Goal: Information Seeking & Learning: Compare options

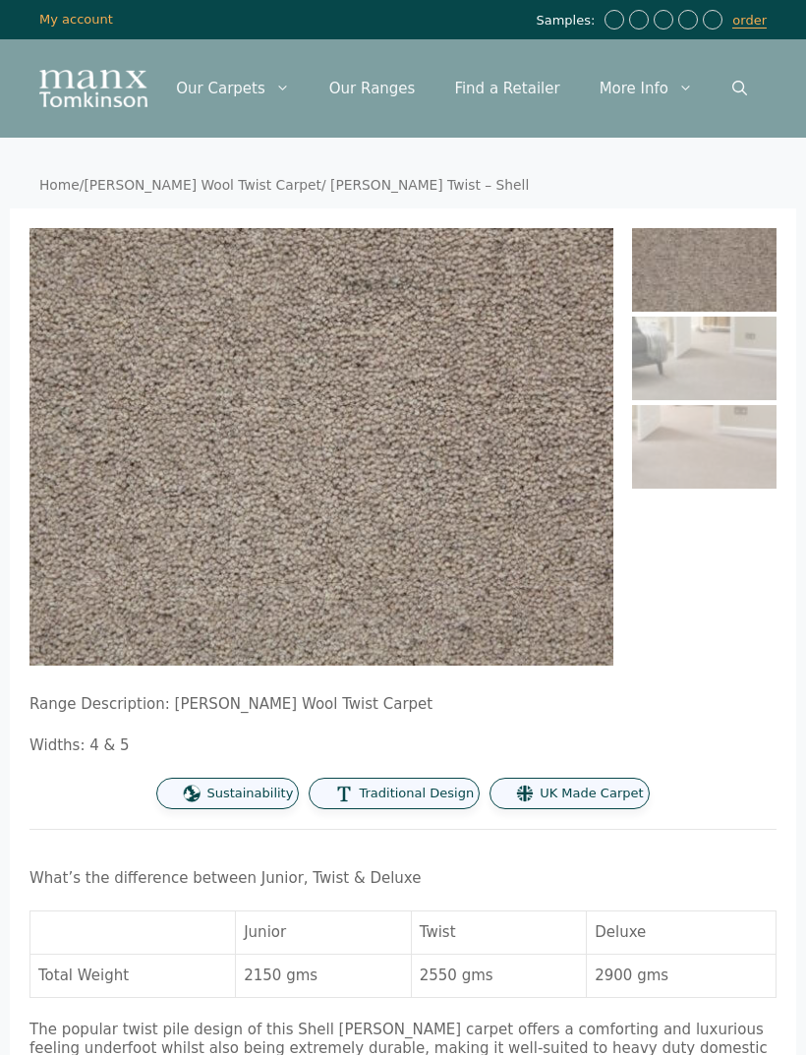
scroll to position [30, 172]
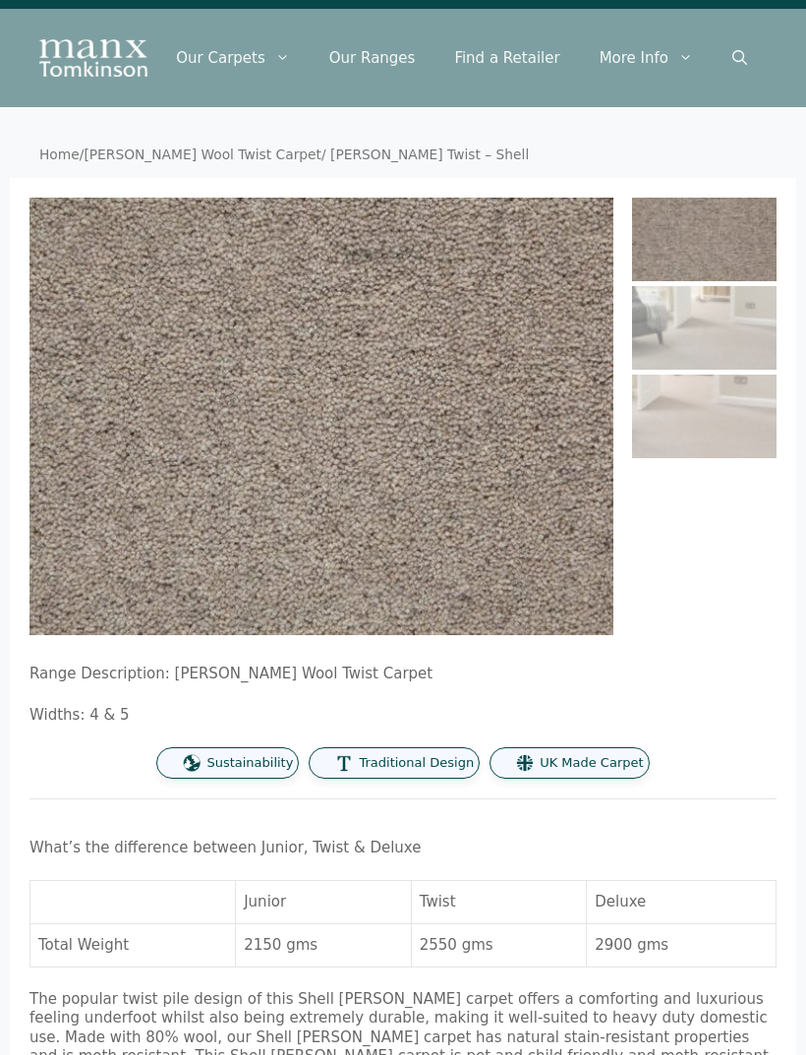
click at [83, 164] on nav "Home / [PERSON_NAME] Wool Twist Carpet / [PERSON_NAME] Twist – Shell" at bounding box center [403, 155] width 728 height 18
click at [70, 162] on link "Home" at bounding box center [59, 154] width 40 height 16
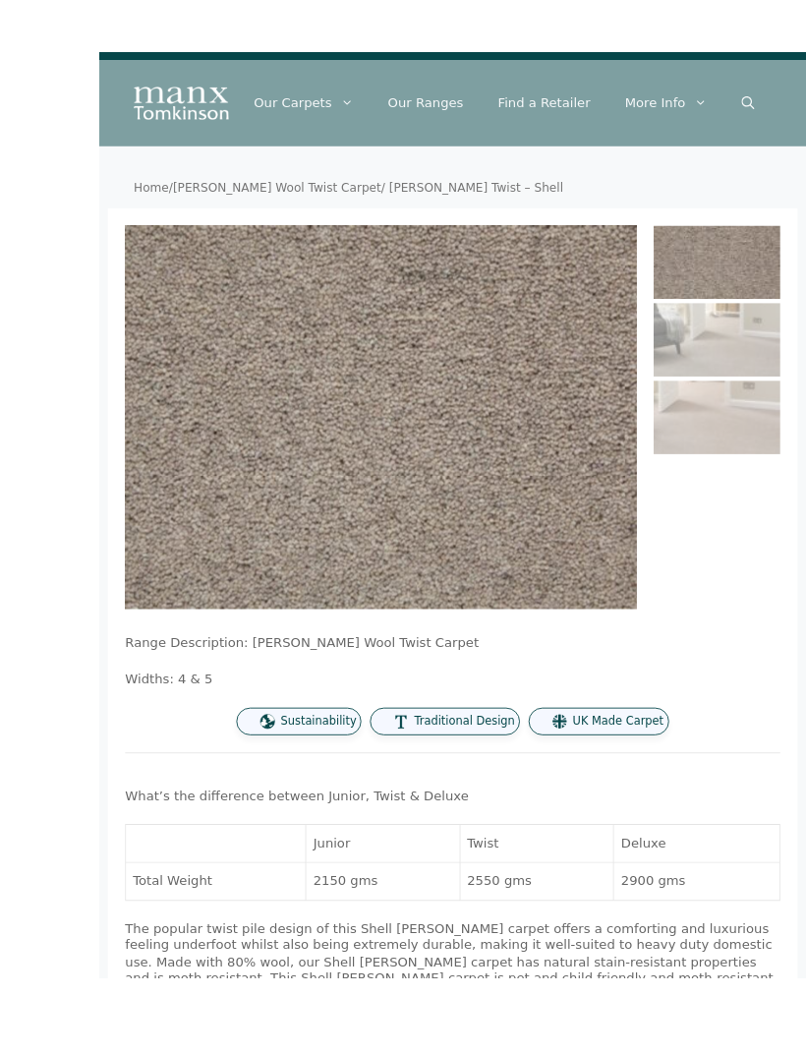
scroll to position [48, 0]
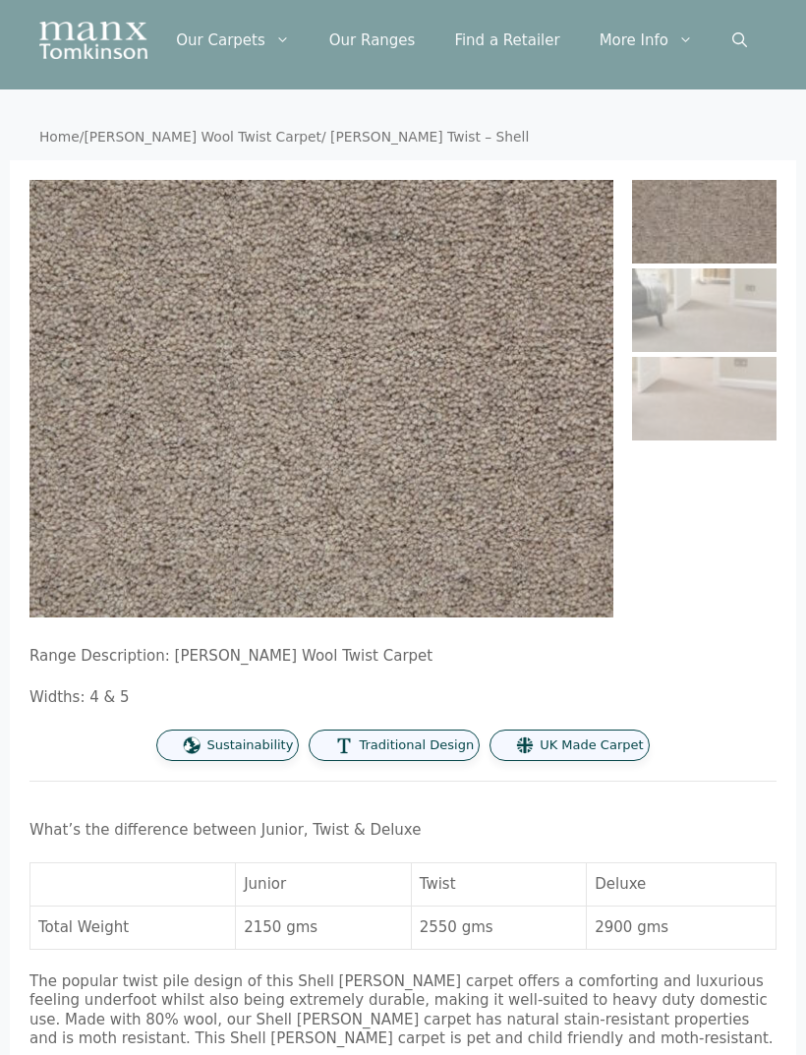
click at [48, 145] on link "Home" at bounding box center [59, 137] width 40 height 16
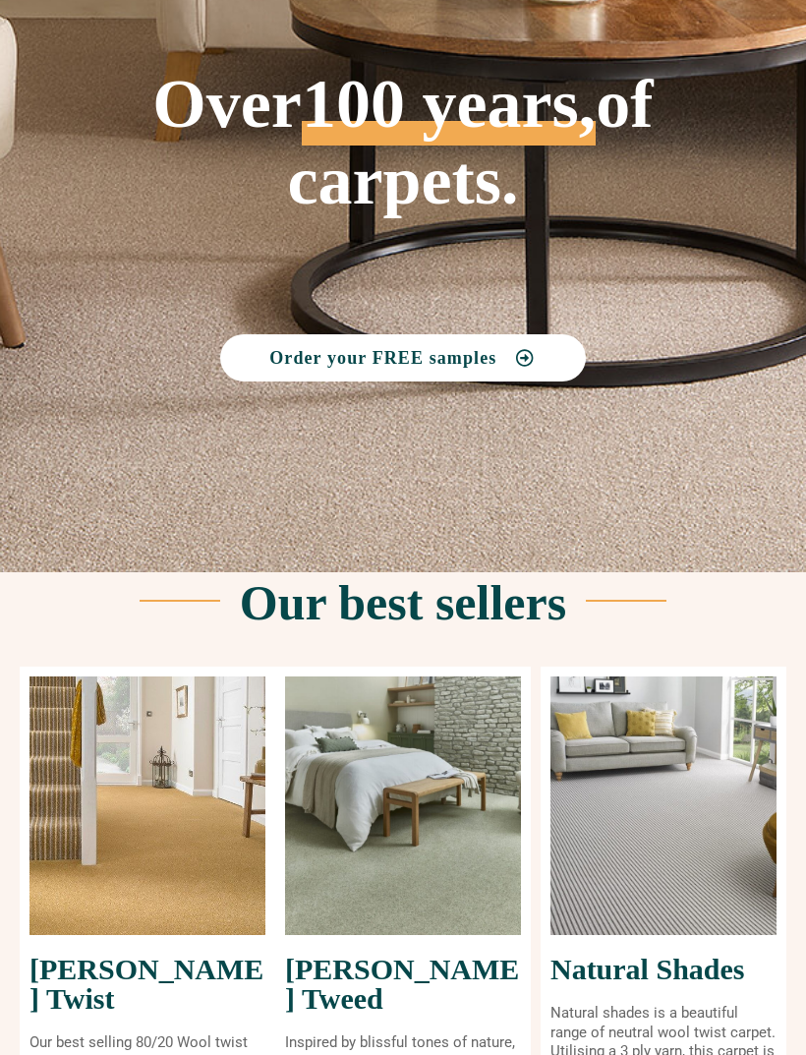
scroll to position [471, 0]
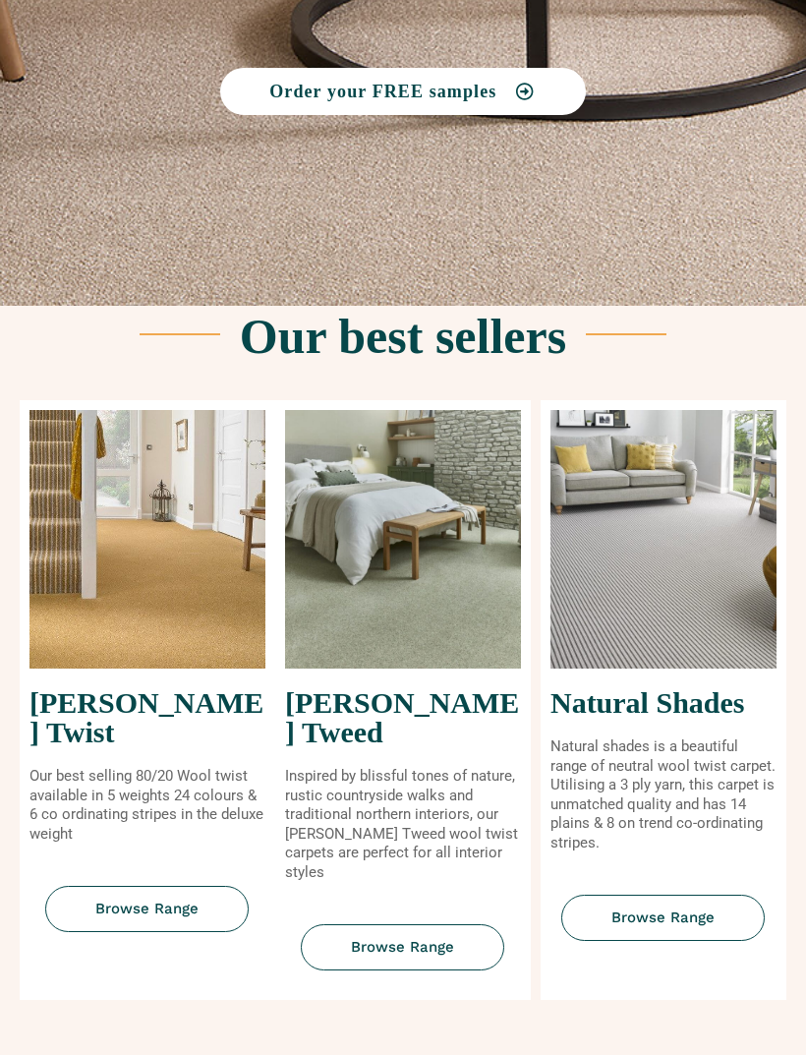
click at [175, 623] on img at bounding box center [147, 539] width 236 height 259
click at [185, 902] on span "Browse Range" at bounding box center [146, 909] width 103 height 15
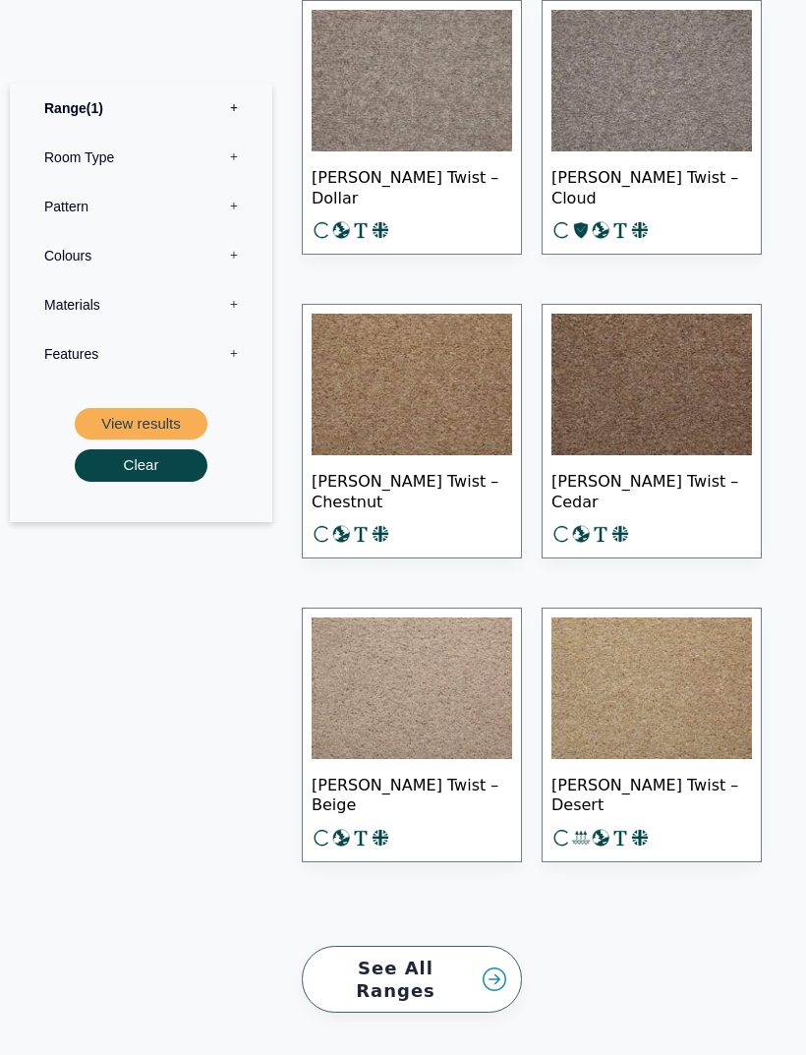
scroll to position [3964, 0]
click at [238, 260] on label "Colours 0" at bounding box center [141, 255] width 233 height 49
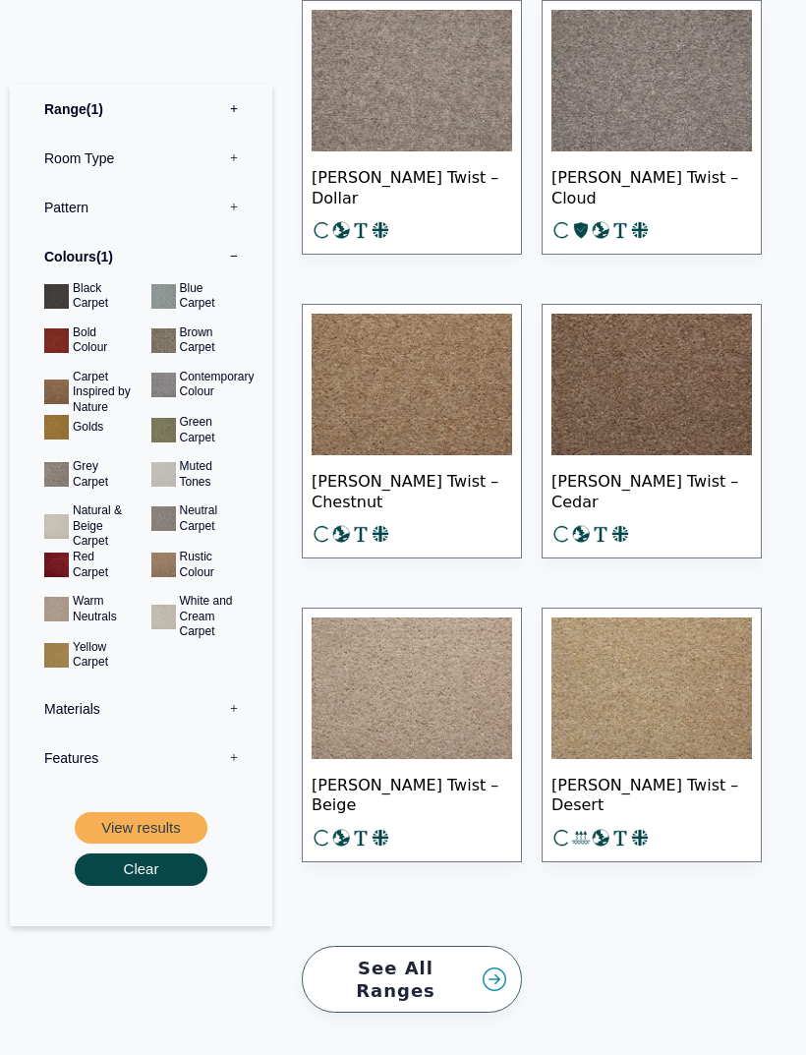
click at [173, 798] on div "Range 1 Bermuda Polypropylene Carpet Cadiz Wool Loop Carpet Calendar Trail Wool…" at bounding box center [141, 489] width 233 height 811
click at [175, 811] on button "View results" at bounding box center [141, 827] width 133 height 32
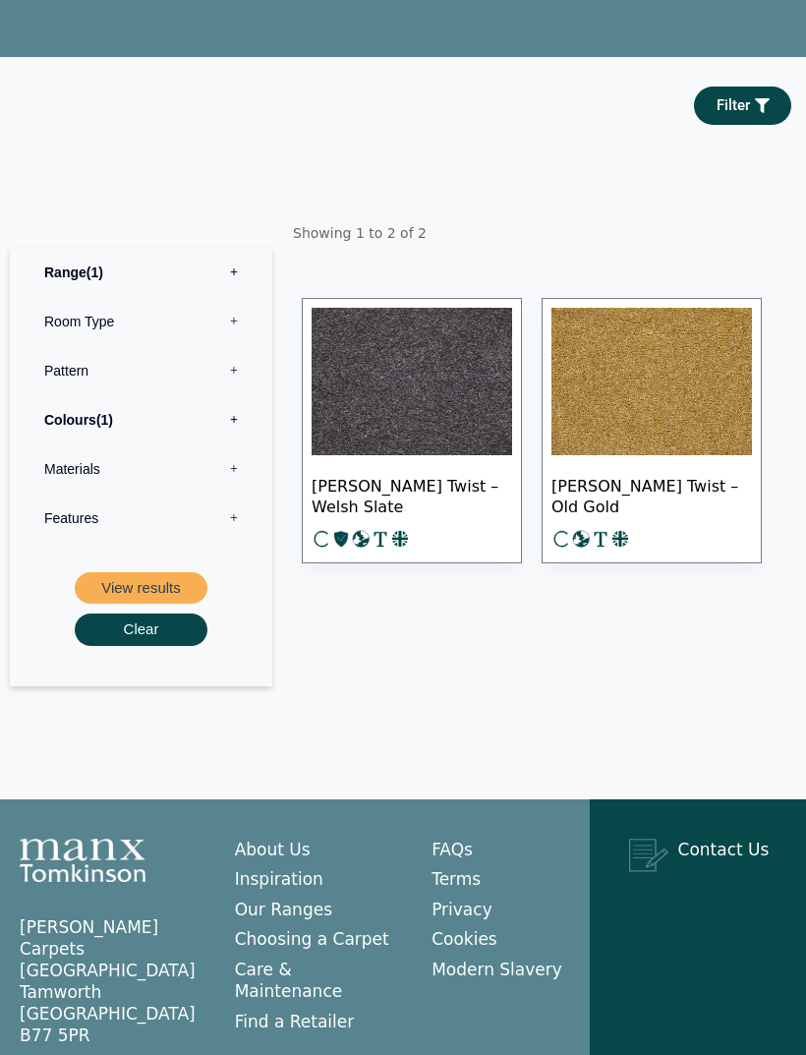
scroll to position [396, 0]
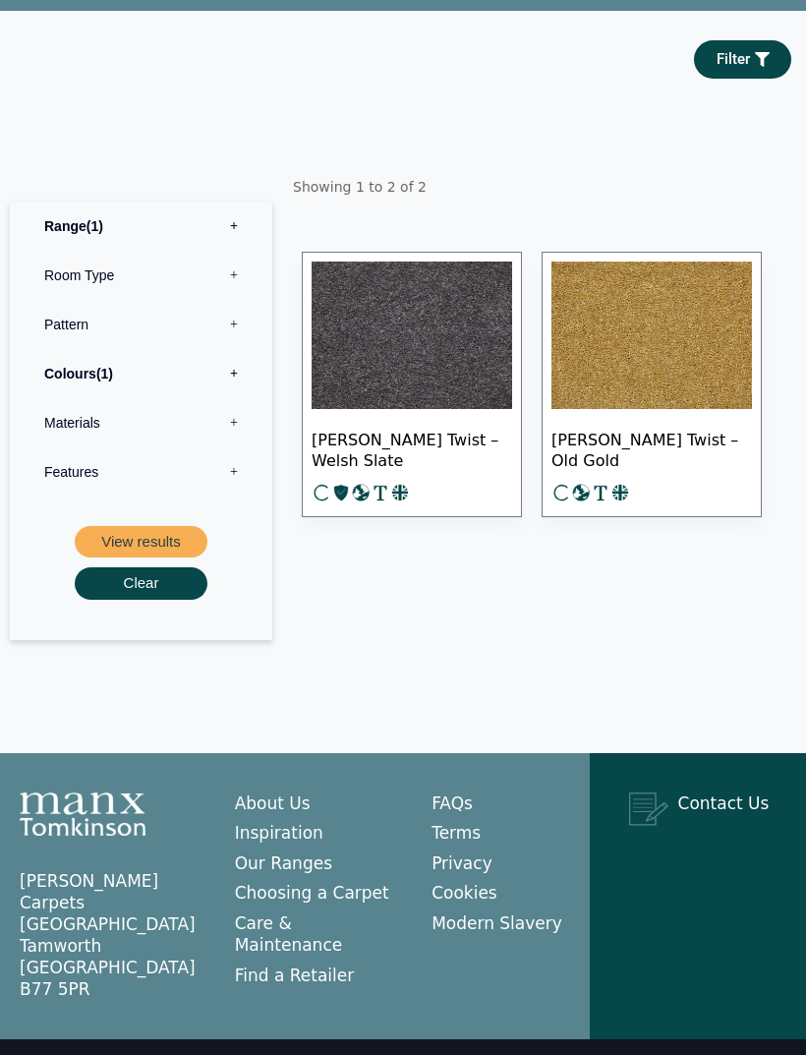
click at [227, 398] on label "Colours 1" at bounding box center [141, 373] width 233 height 49
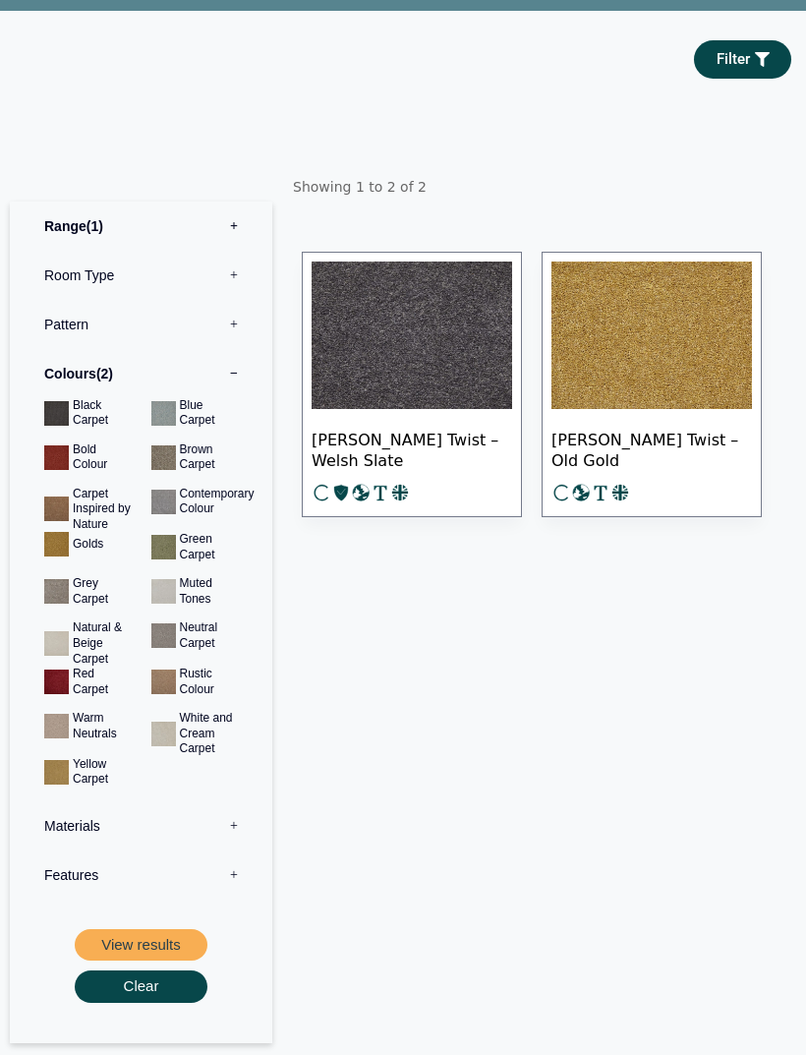
click at [171, 961] on button "View results" at bounding box center [141, 945] width 133 height 32
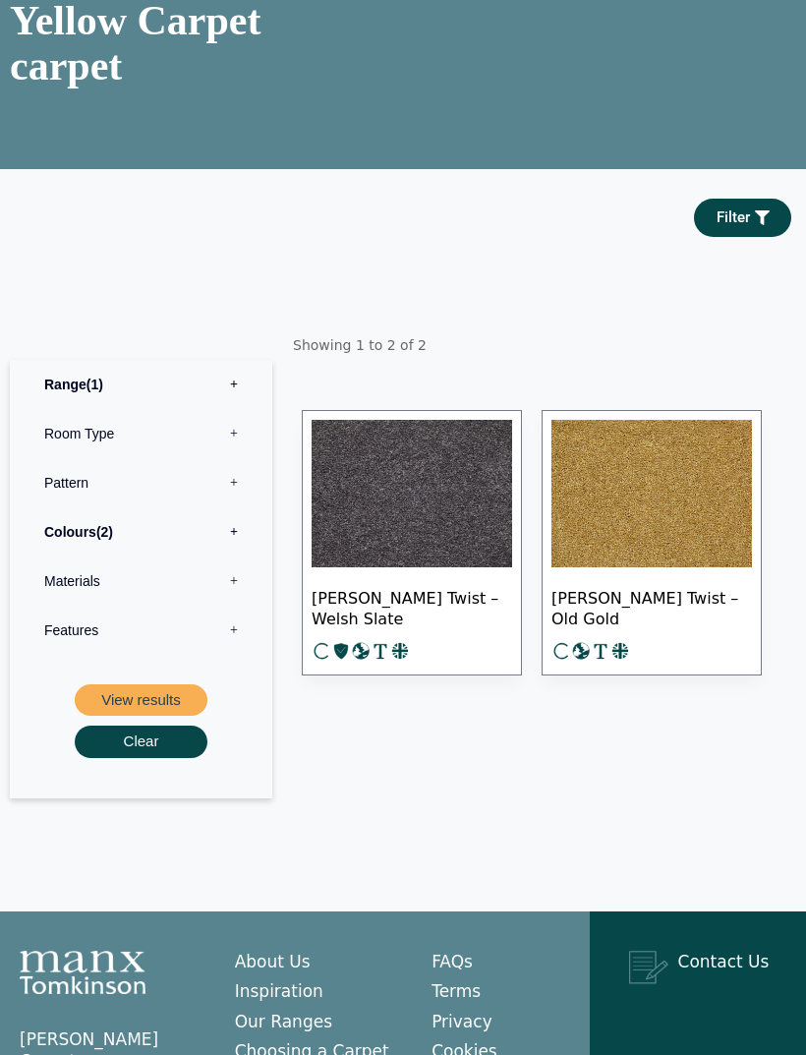
scroll to position [392, 0]
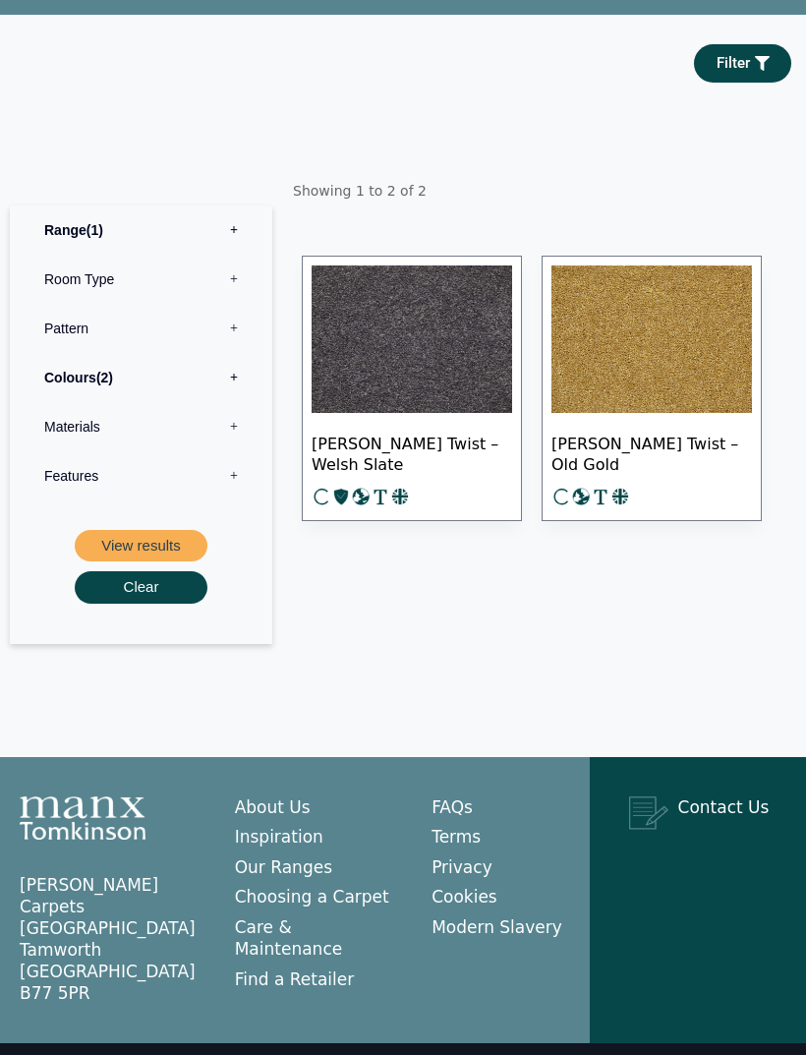
click at [171, 562] on button "View results" at bounding box center [141, 546] width 133 height 32
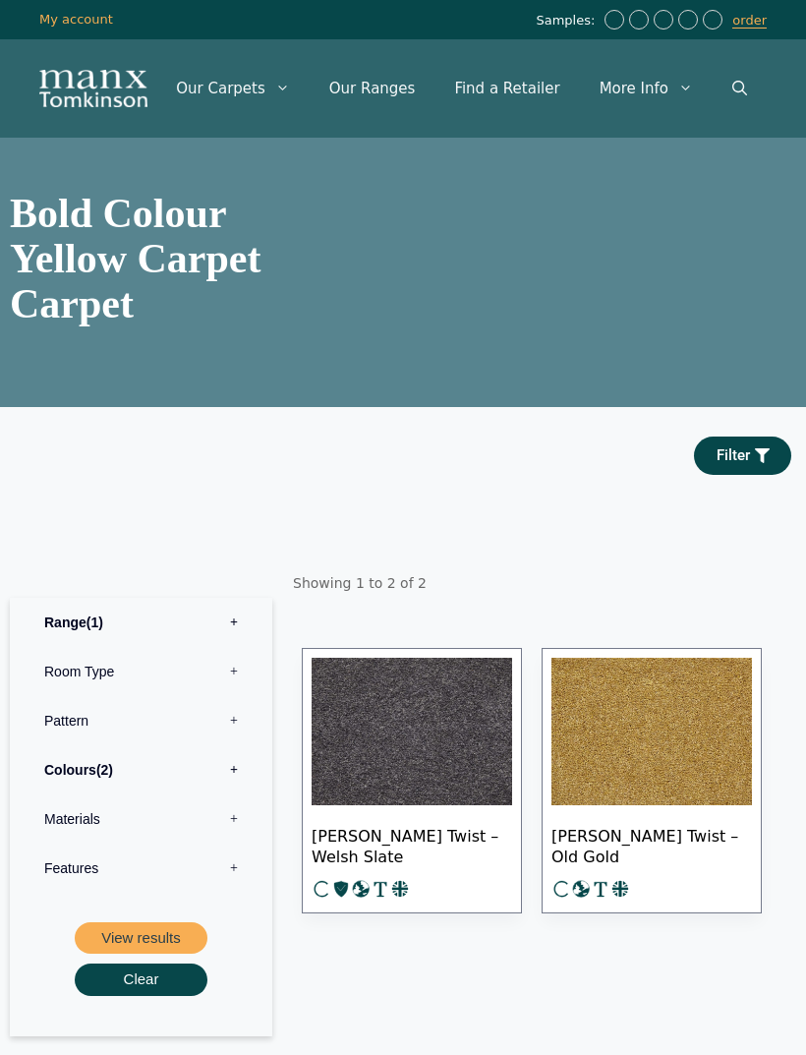
click at [201, 783] on label "Colours 2" at bounding box center [141, 769] width 233 height 49
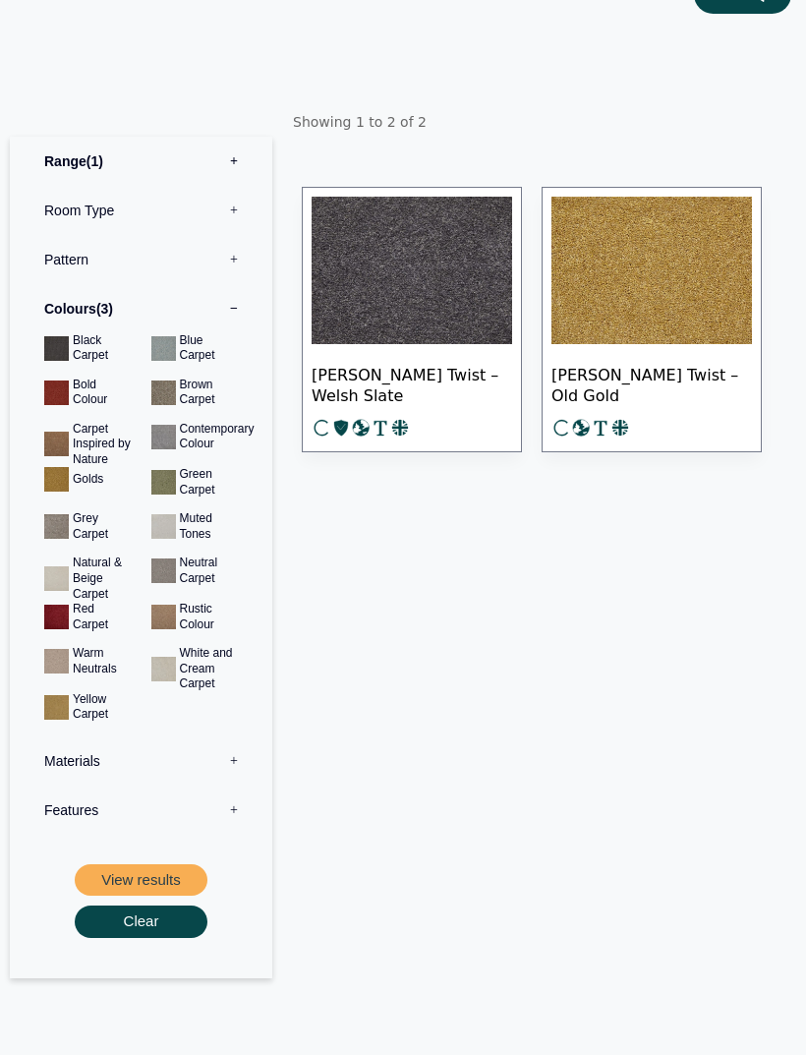
scroll to position [461, 0]
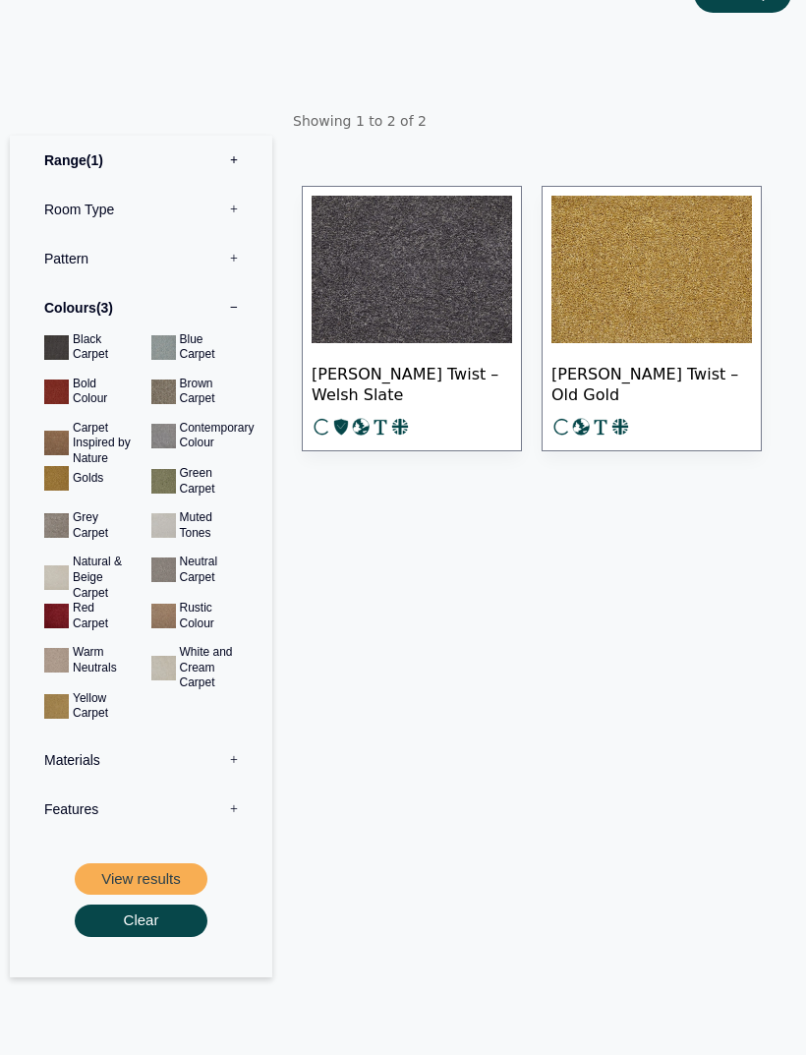
click at [178, 893] on button "View results" at bounding box center [141, 880] width 133 height 32
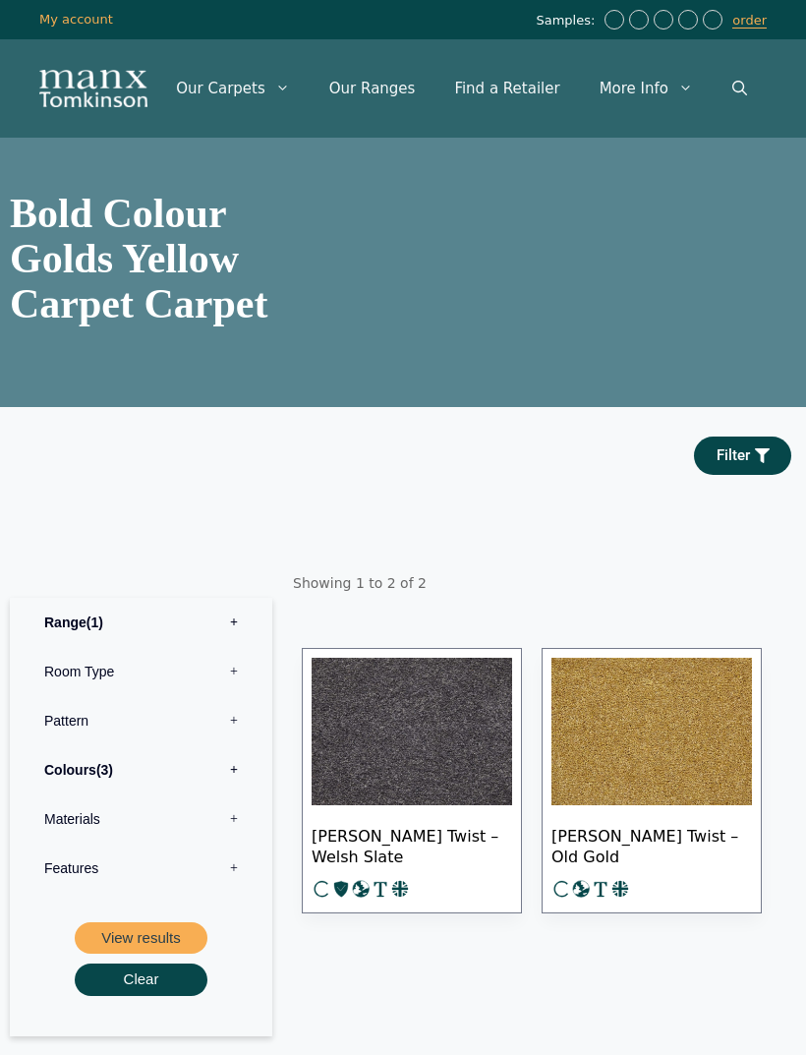
click at [236, 644] on label "Range 1" at bounding box center [141, 622] width 233 height 49
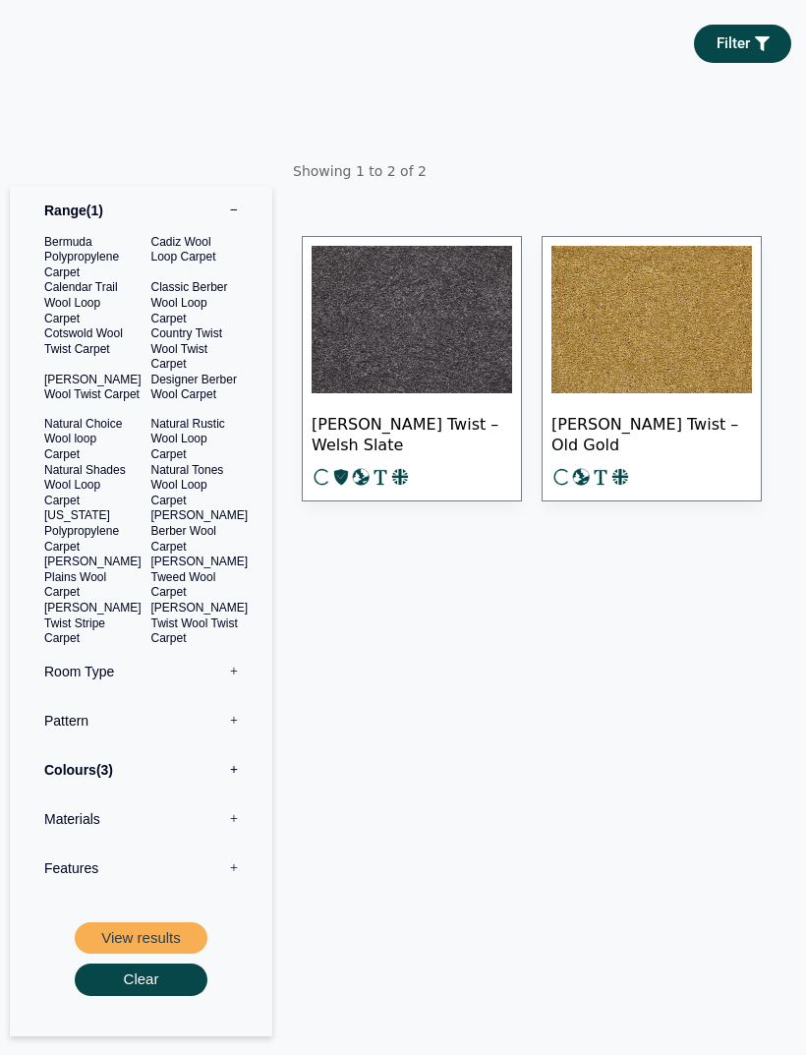
scroll to position [412, 0]
click at [177, 937] on button "View results" at bounding box center [141, 938] width 133 height 32
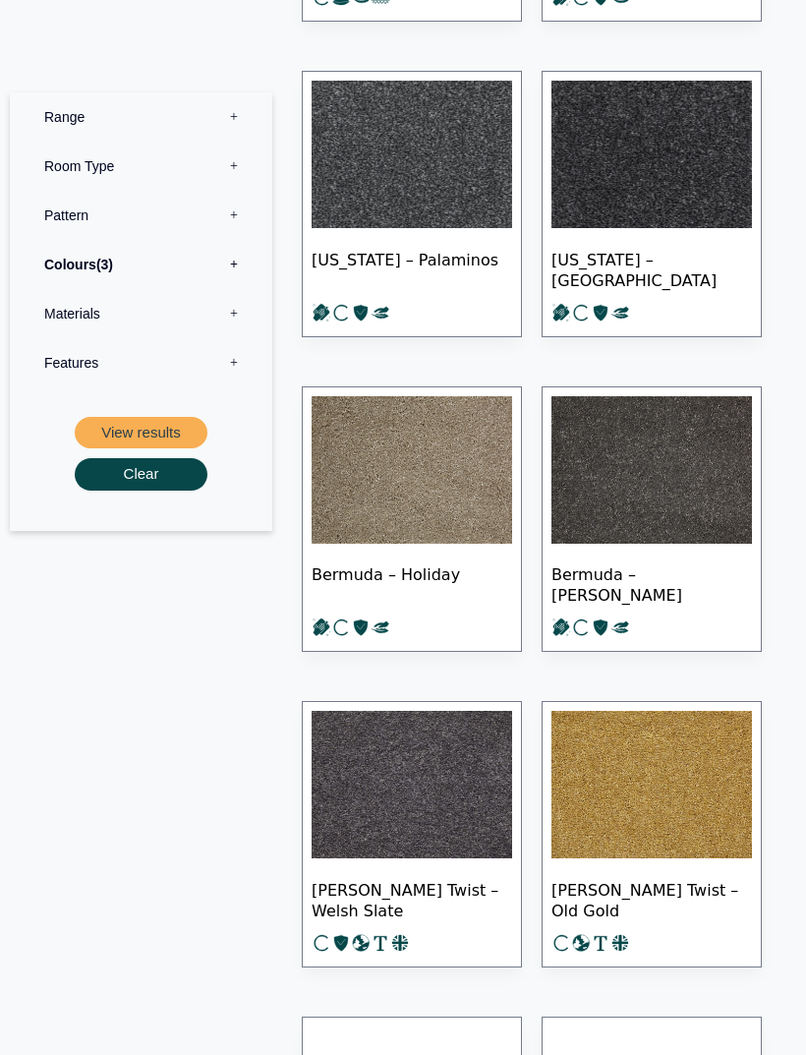
scroll to position [868, 0]
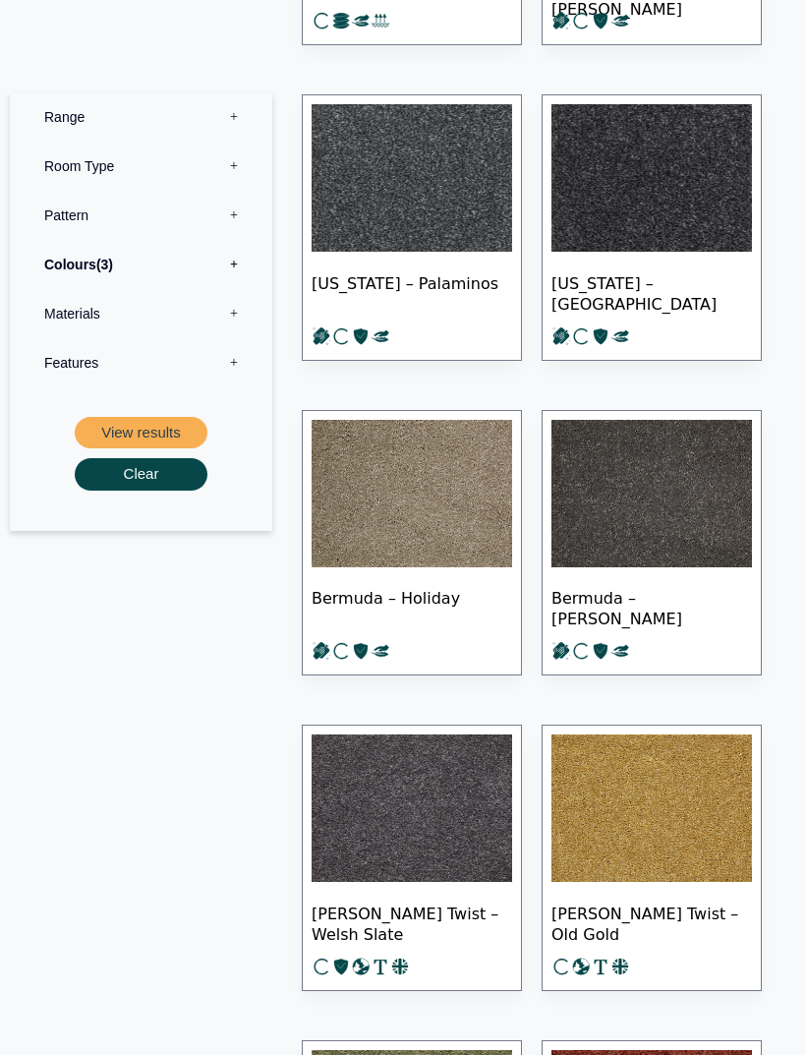
click at [189, 260] on label "Colours 3" at bounding box center [141, 264] width 233 height 49
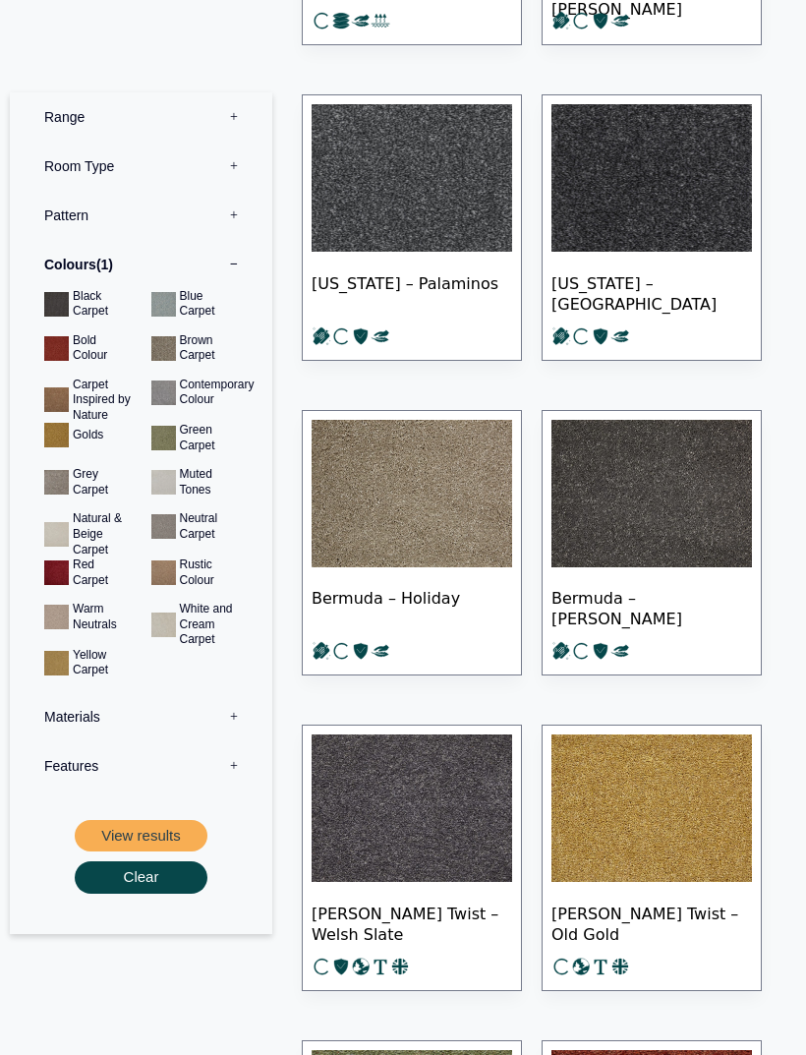
click at [181, 829] on button "View results" at bounding box center [141, 836] width 133 height 32
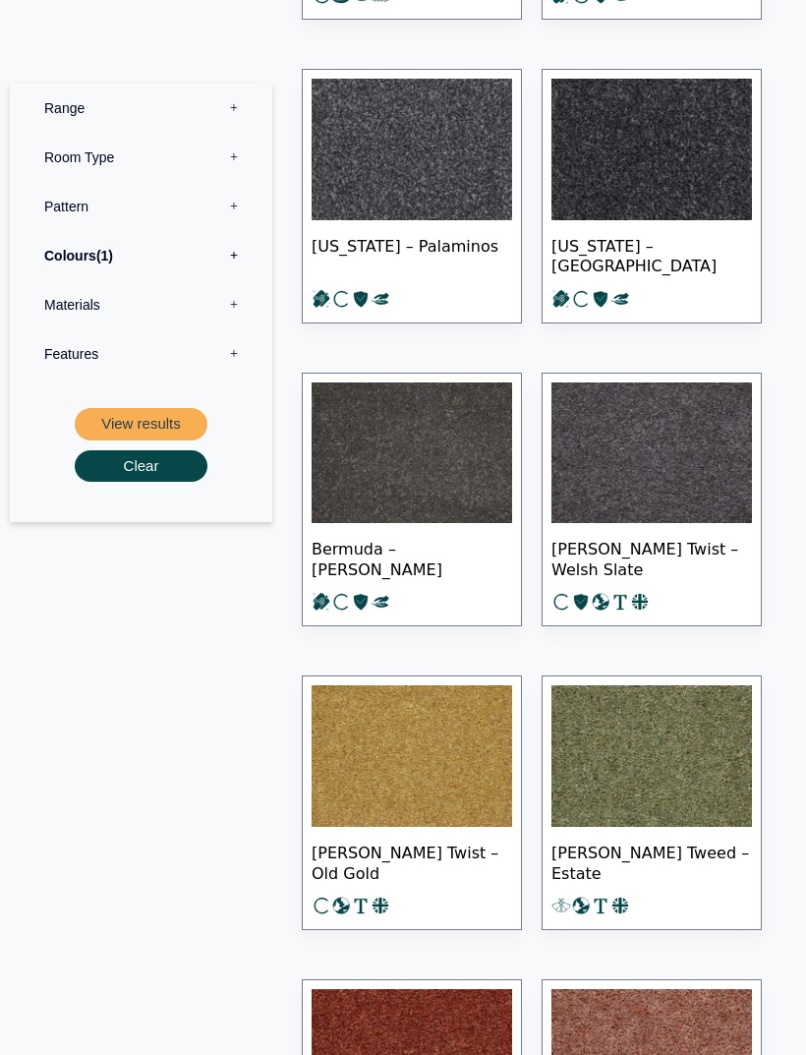
scroll to position [1332, 0]
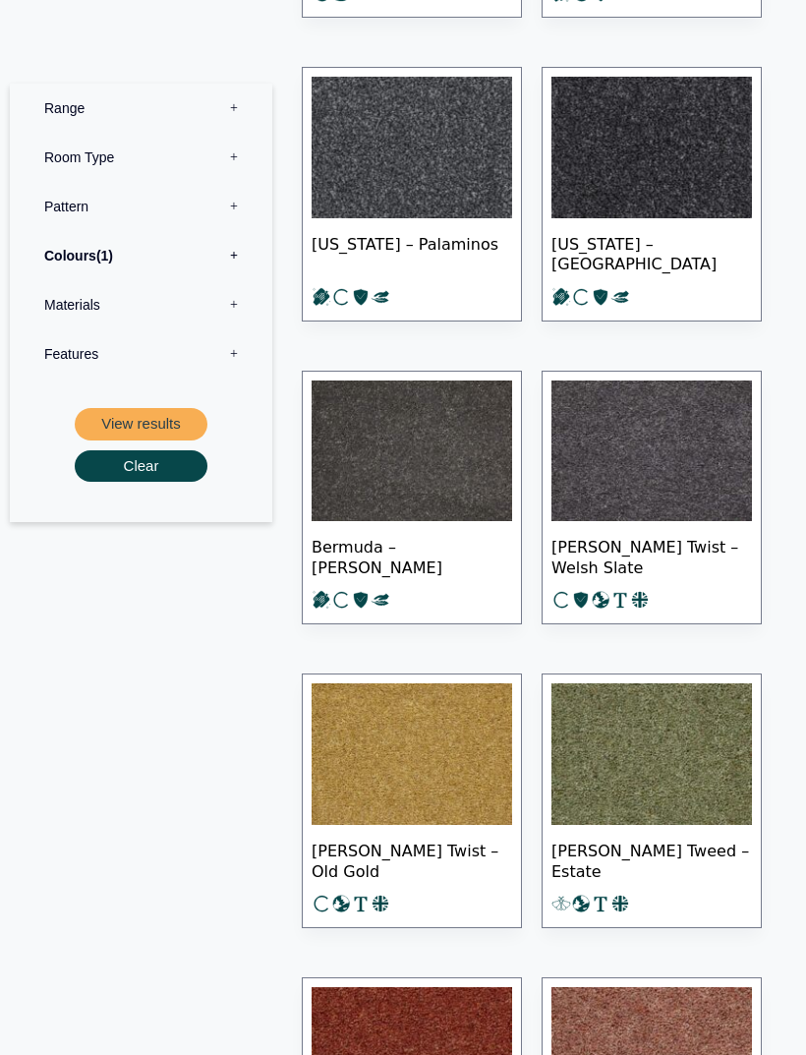
click at [181, 252] on label "Colours 1" at bounding box center [141, 255] width 233 height 49
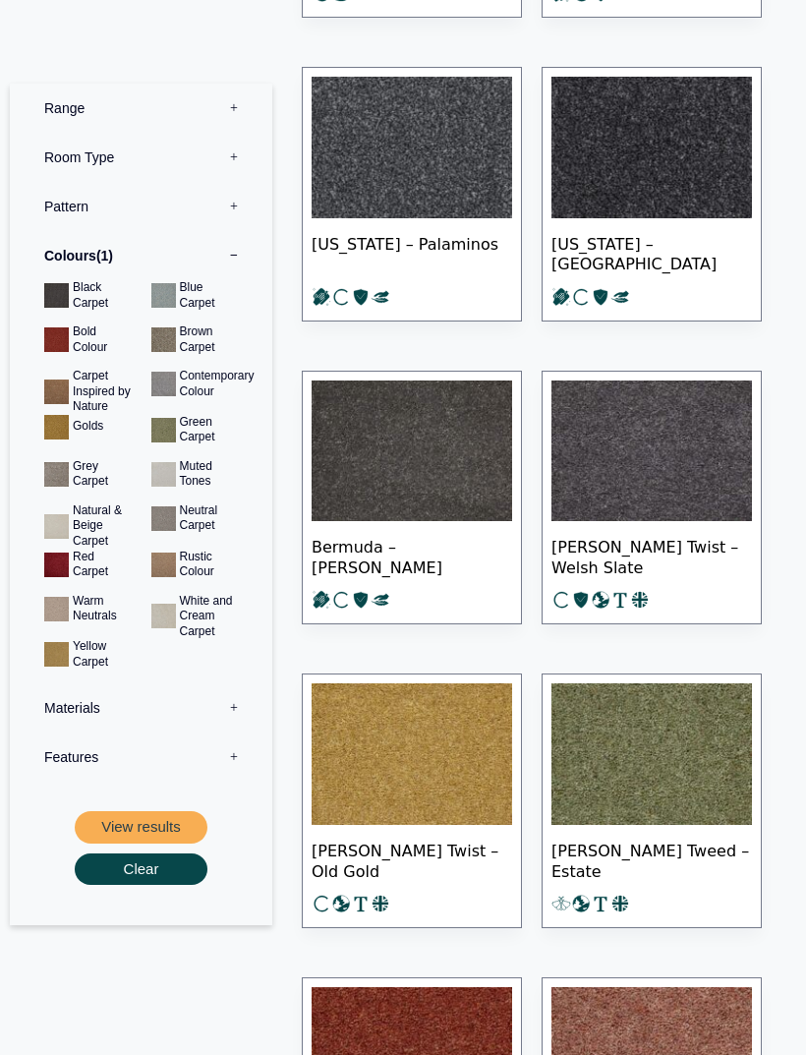
click at [167, 825] on button "View results" at bounding box center [141, 827] width 133 height 32
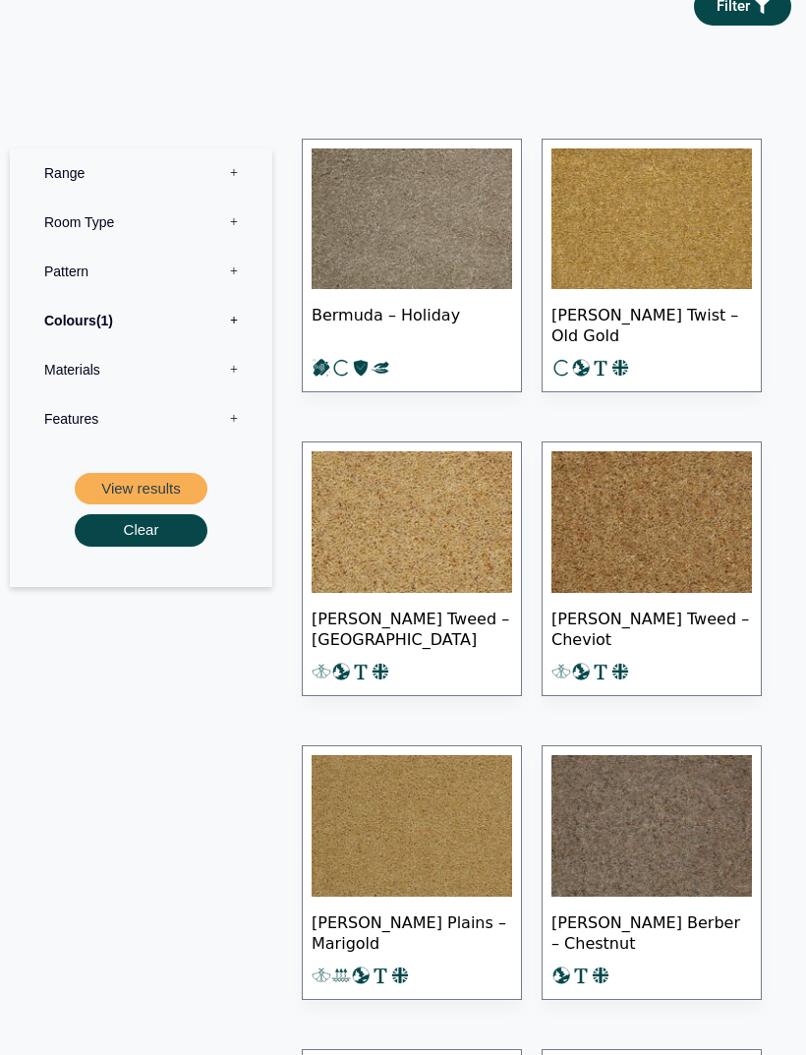
scroll to position [914, 0]
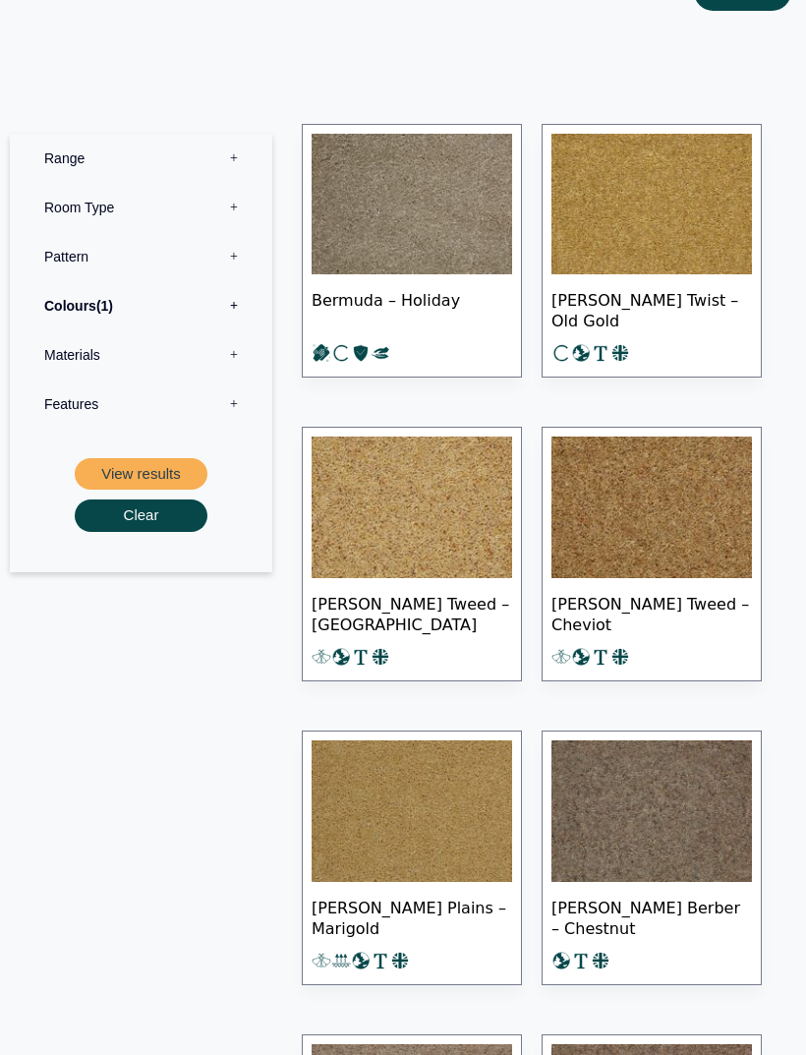
click at [102, 303] on span "1" at bounding box center [104, 307] width 17 height 16
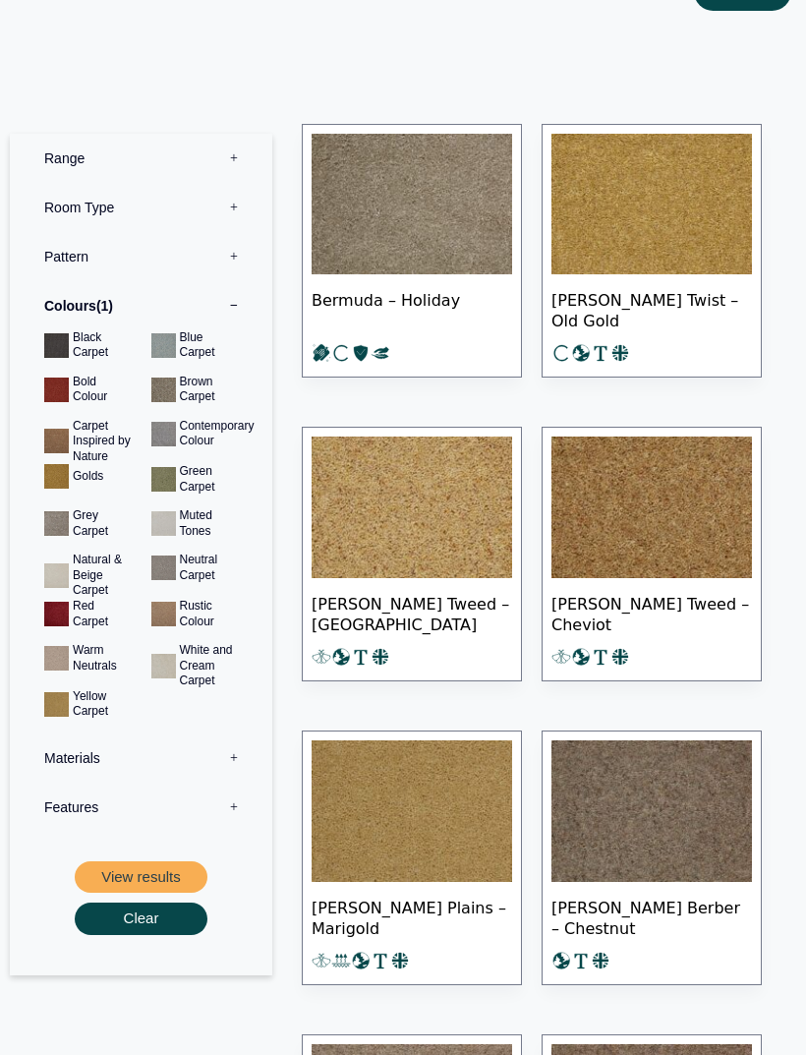
click at [146, 866] on button "View results" at bounding box center [141, 877] width 133 height 32
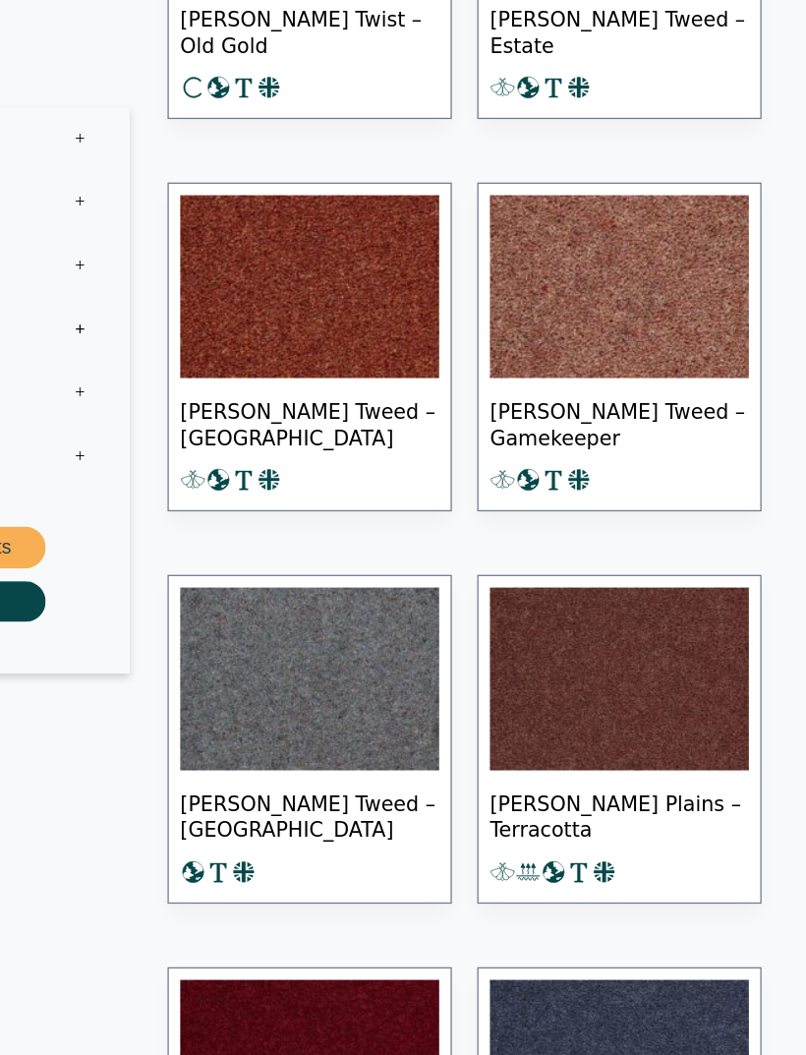
scroll to position [2160, 0]
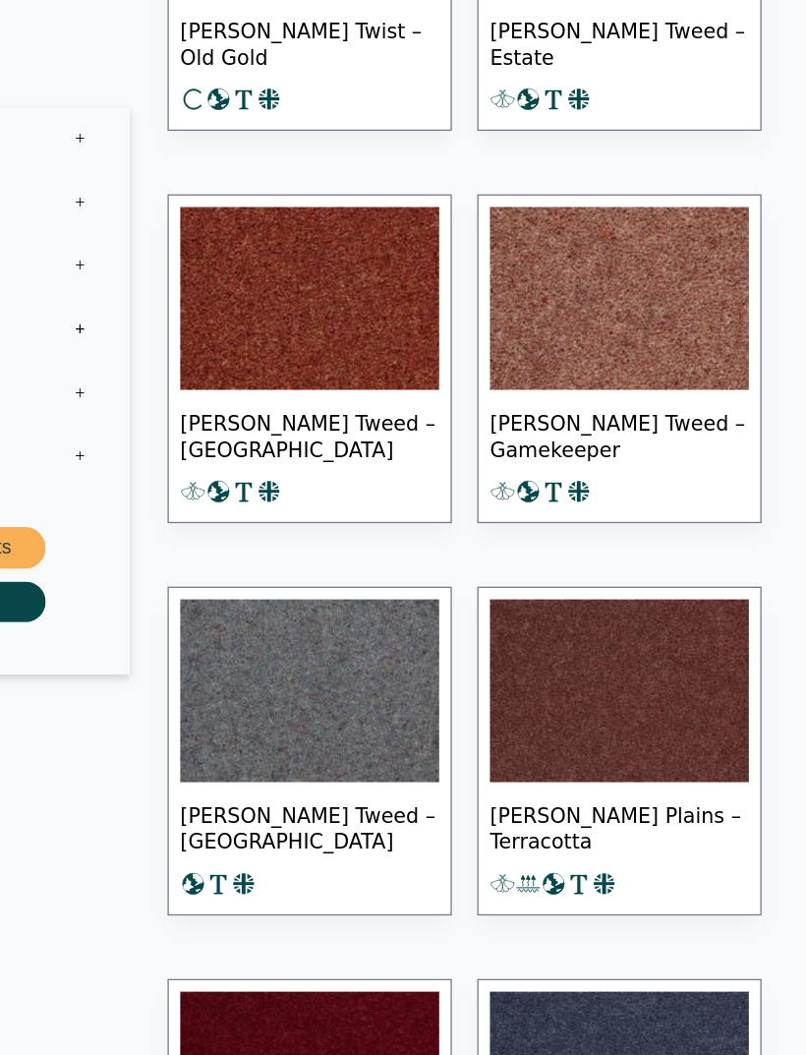
click at [552, 271] on img at bounding box center [652, 231] width 201 height 142
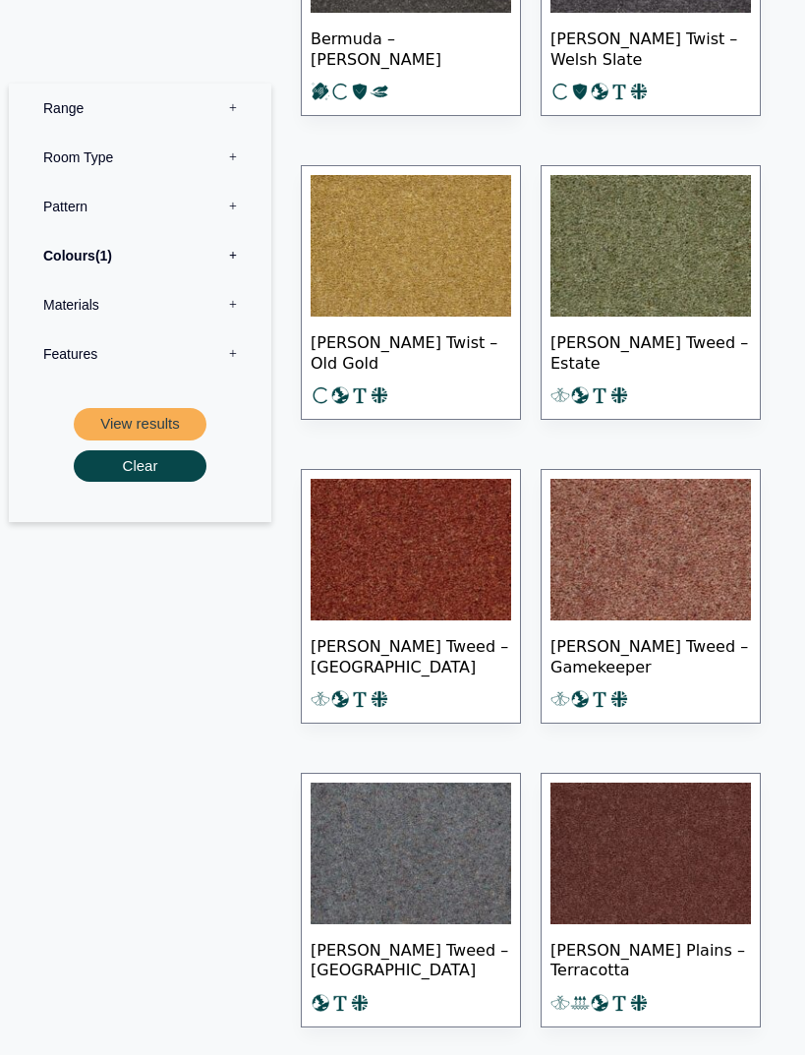
scroll to position [1970, 0]
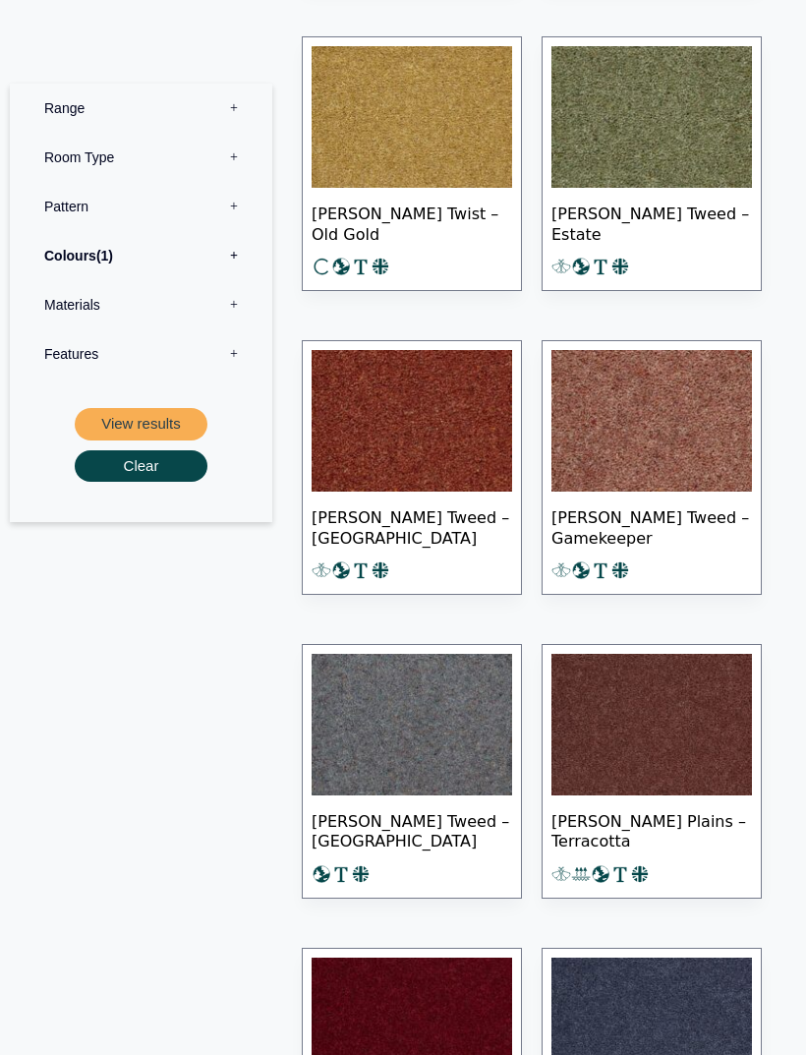
click at [175, 246] on label "Colours 1" at bounding box center [141, 255] width 233 height 49
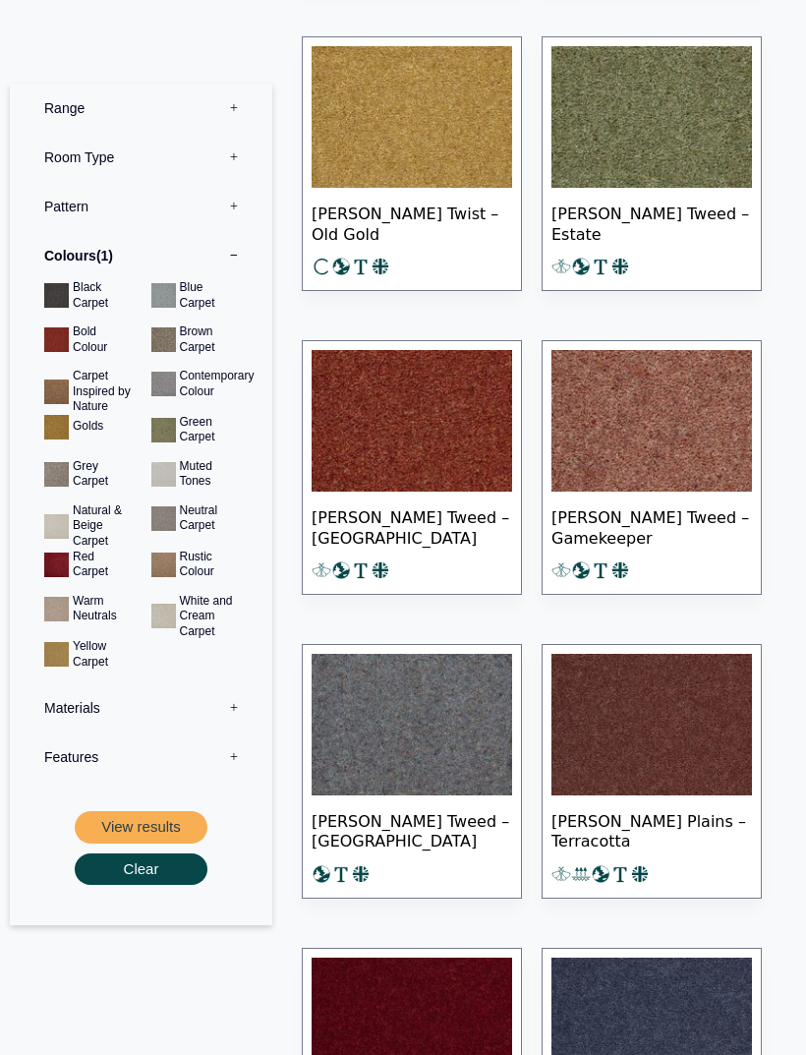
click at [172, 818] on button "View results" at bounding box center [141, 827] width 133 height 32
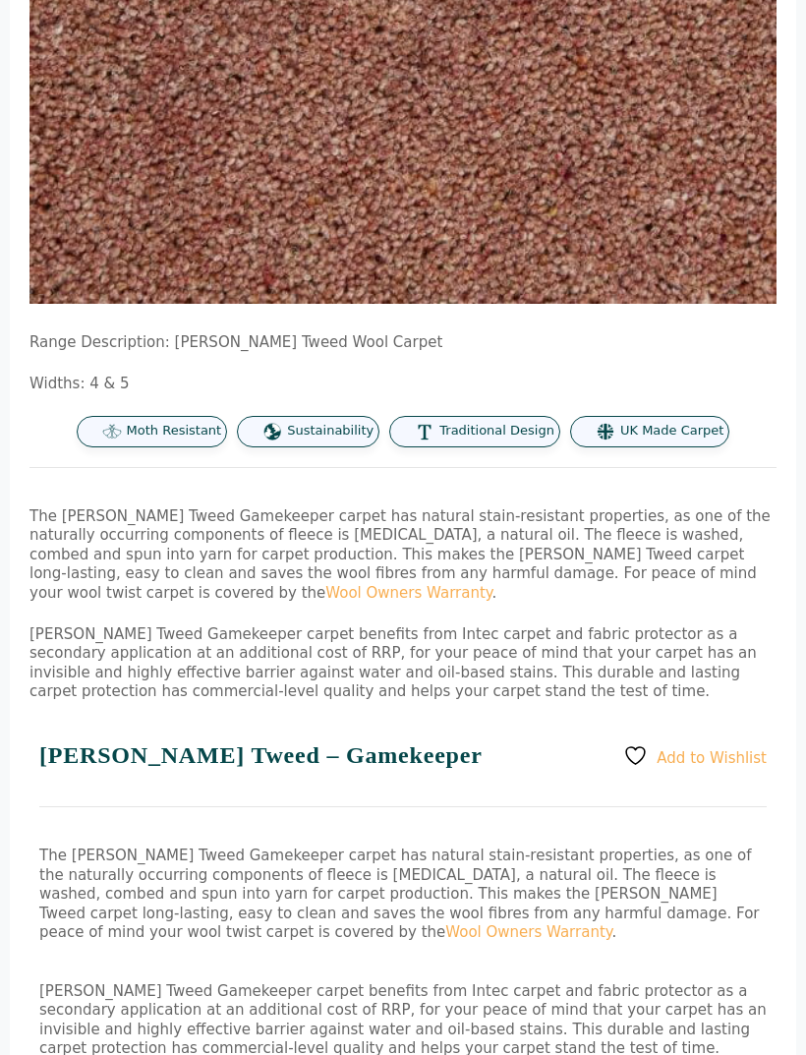
scroll to position [687, 0]
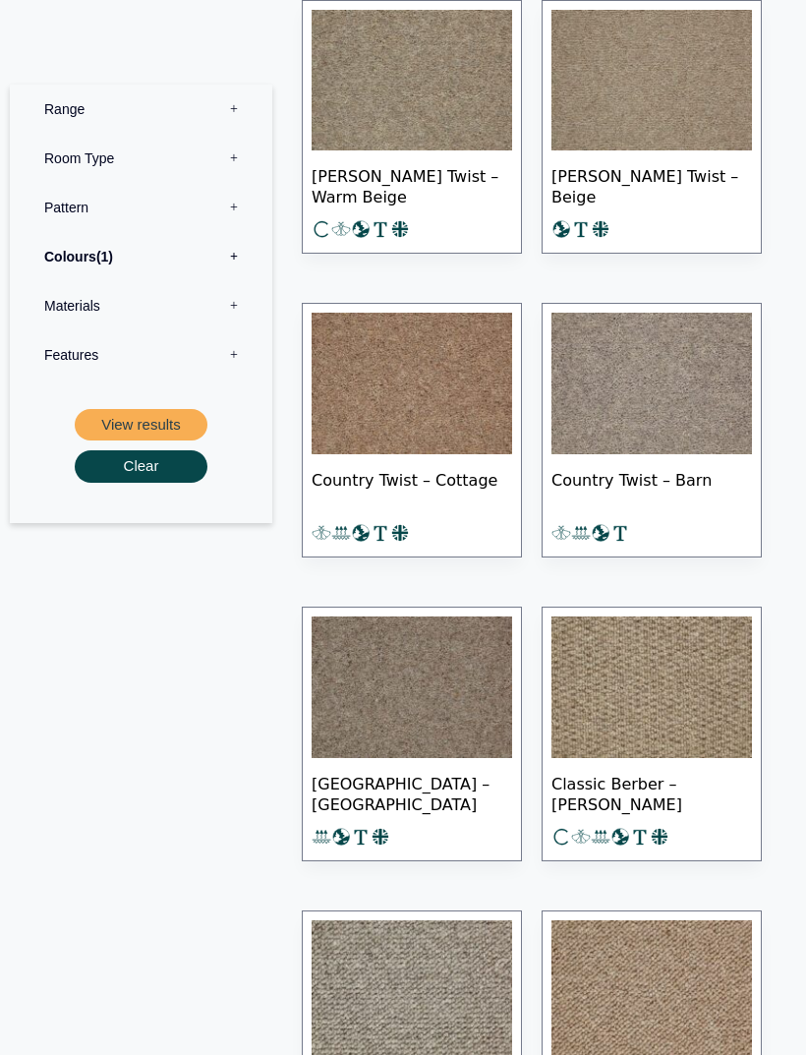
scroll to position [3455, 0]
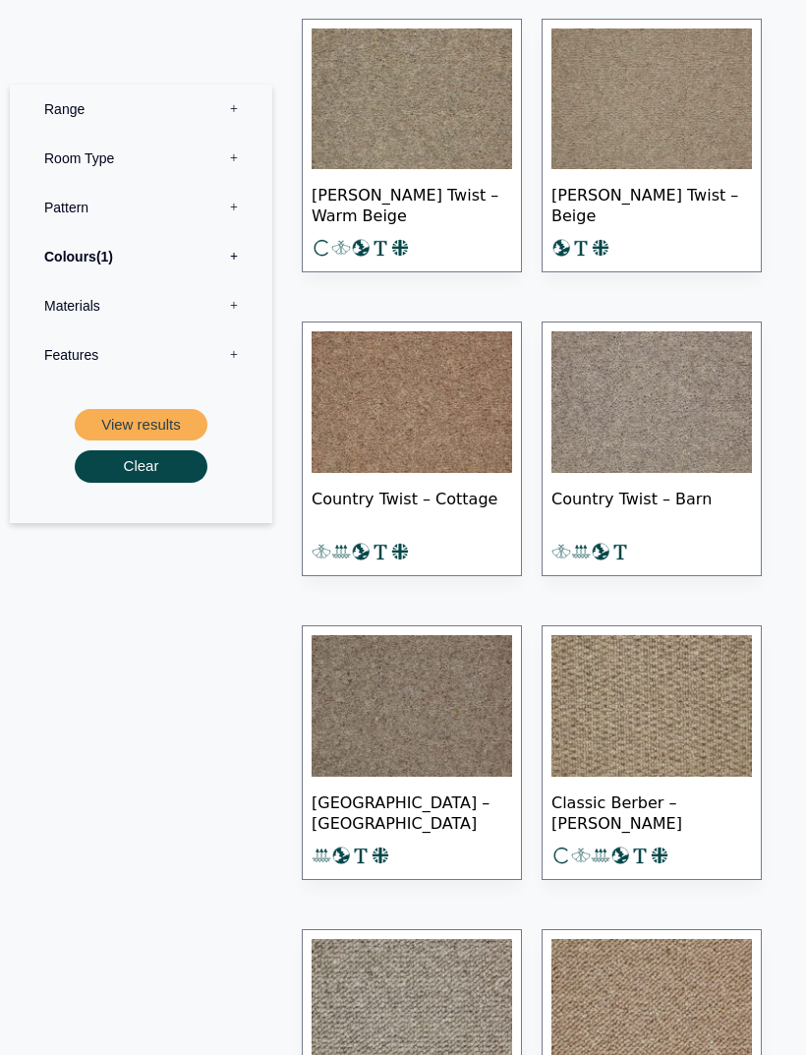
click at [163, 248] on label "Colours 1" at bounding box center [141, 255] width 233 height 49
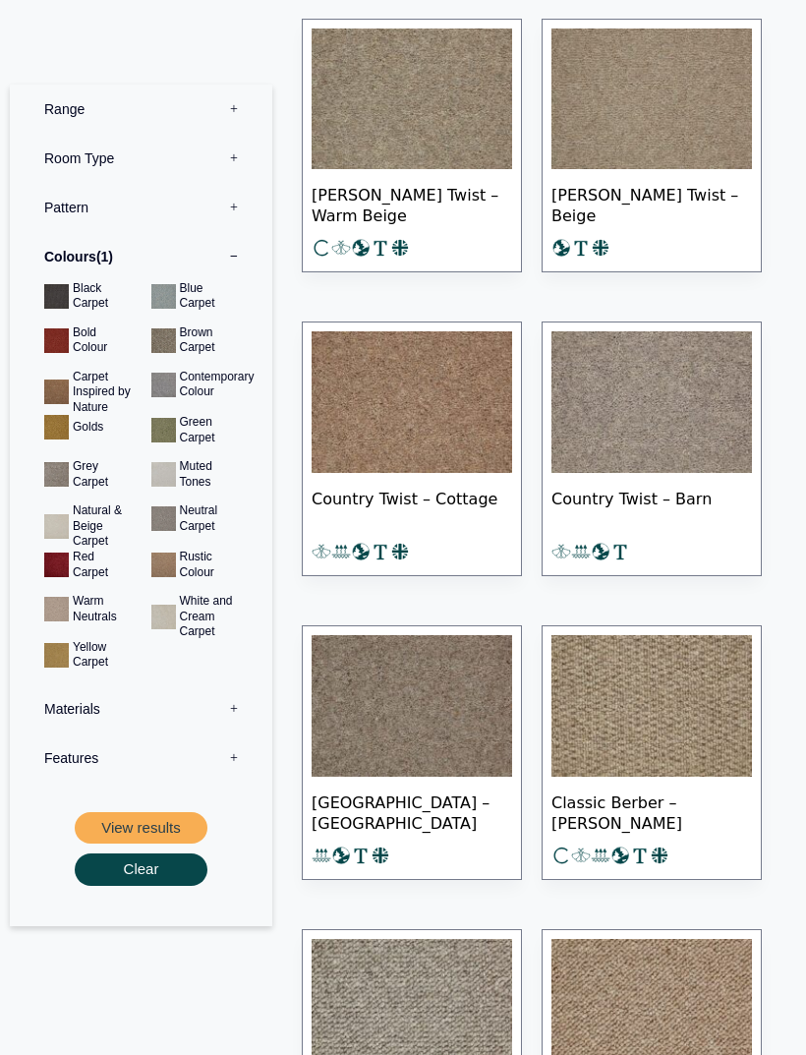
click at [172, 821] on button "View results" at bounding box center [141, 827] width 133 height 32
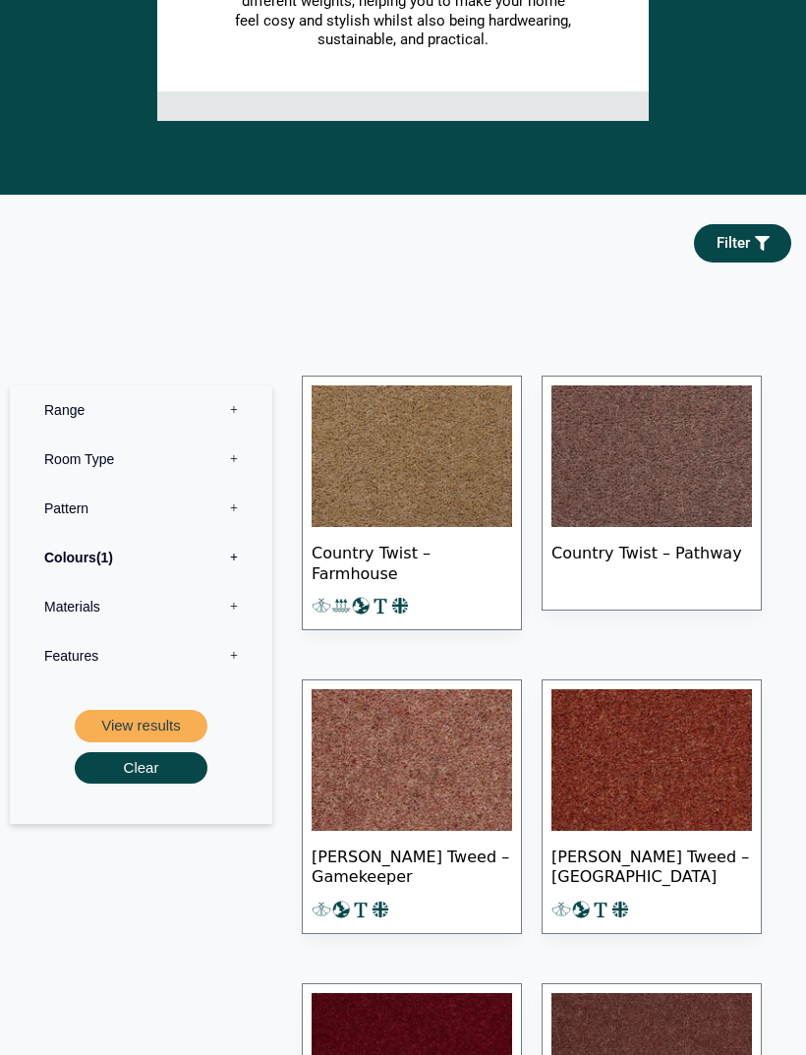
scroll to position [678, 0]
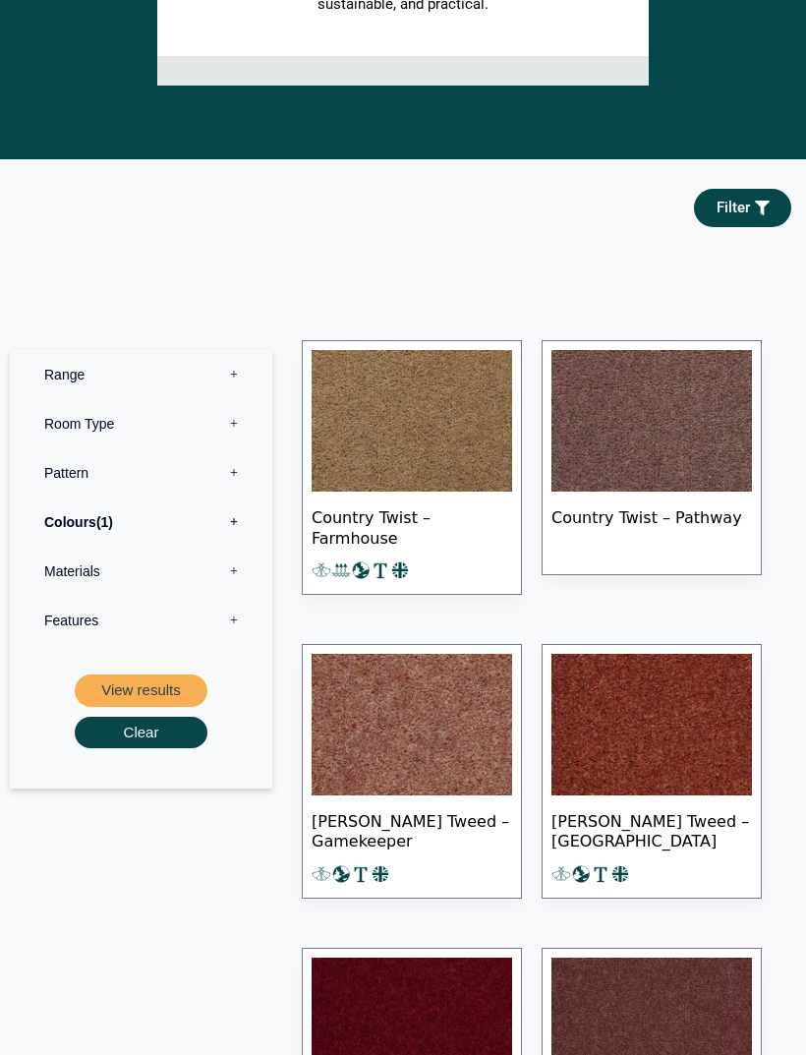
click at [454, 769] on img at bounding box center [412, 726] width 201 height 142
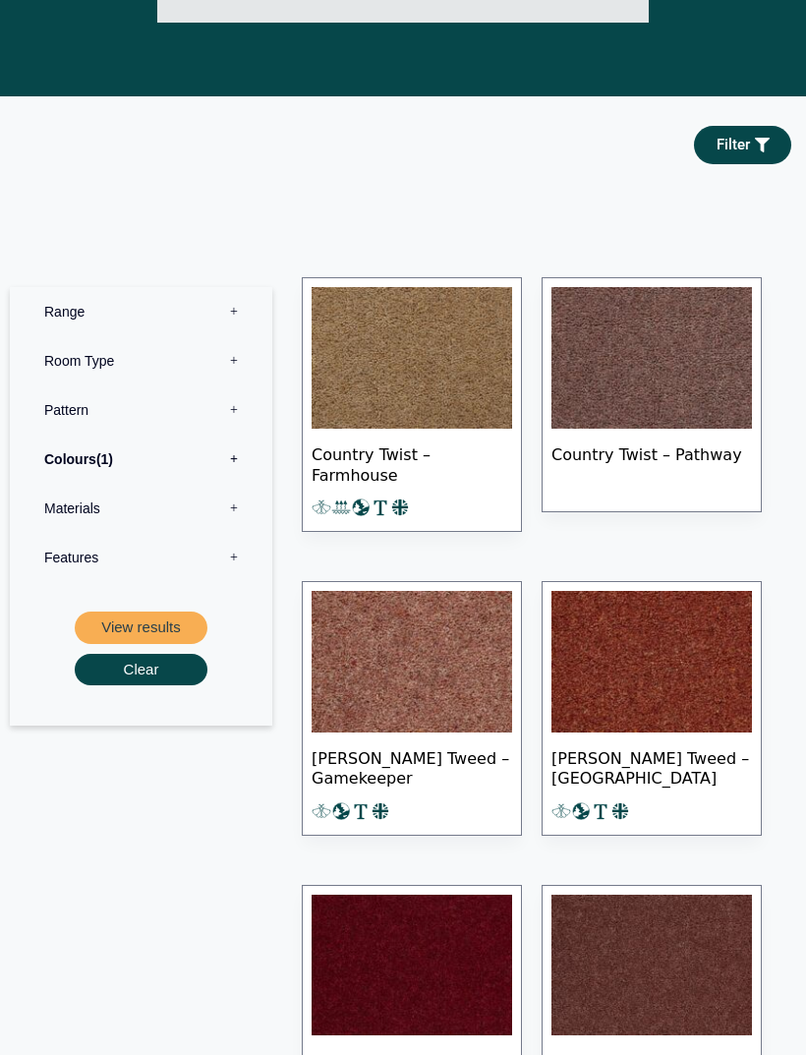
click at [145, 443] on label "Colours 1" at bounding box center [141, 459] width 233 height 49
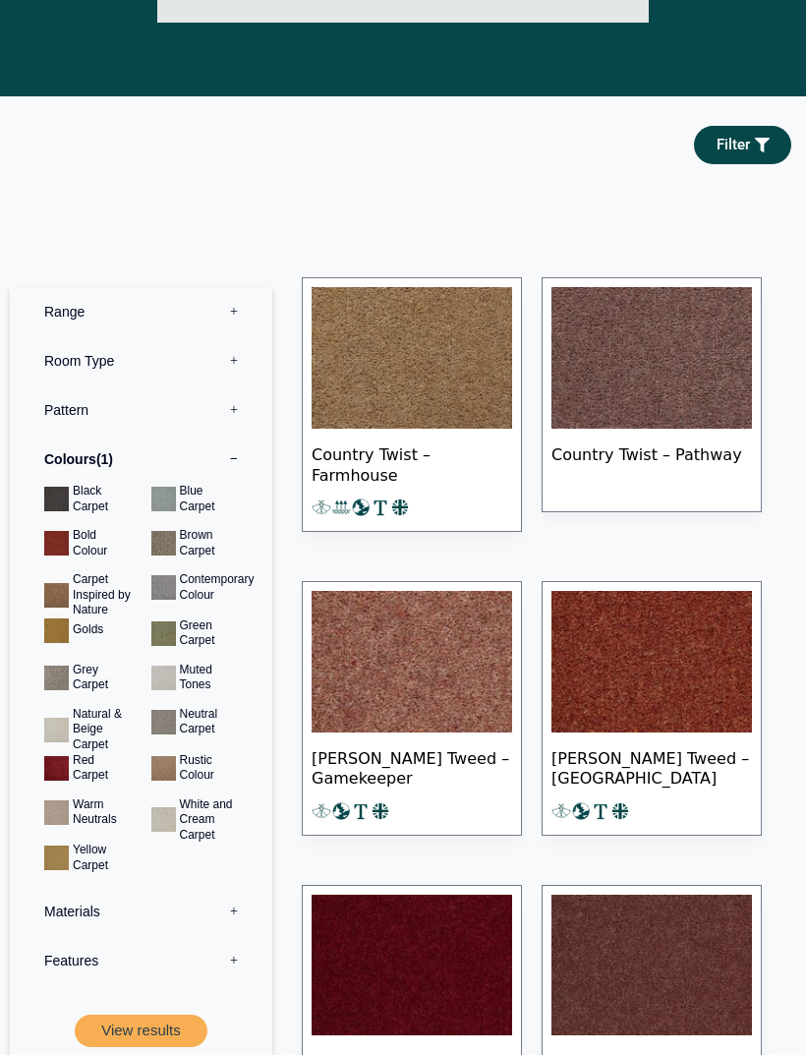
click at [148, 1018] on button "View results" at bounding box center [141, 1031] width 133 height 32
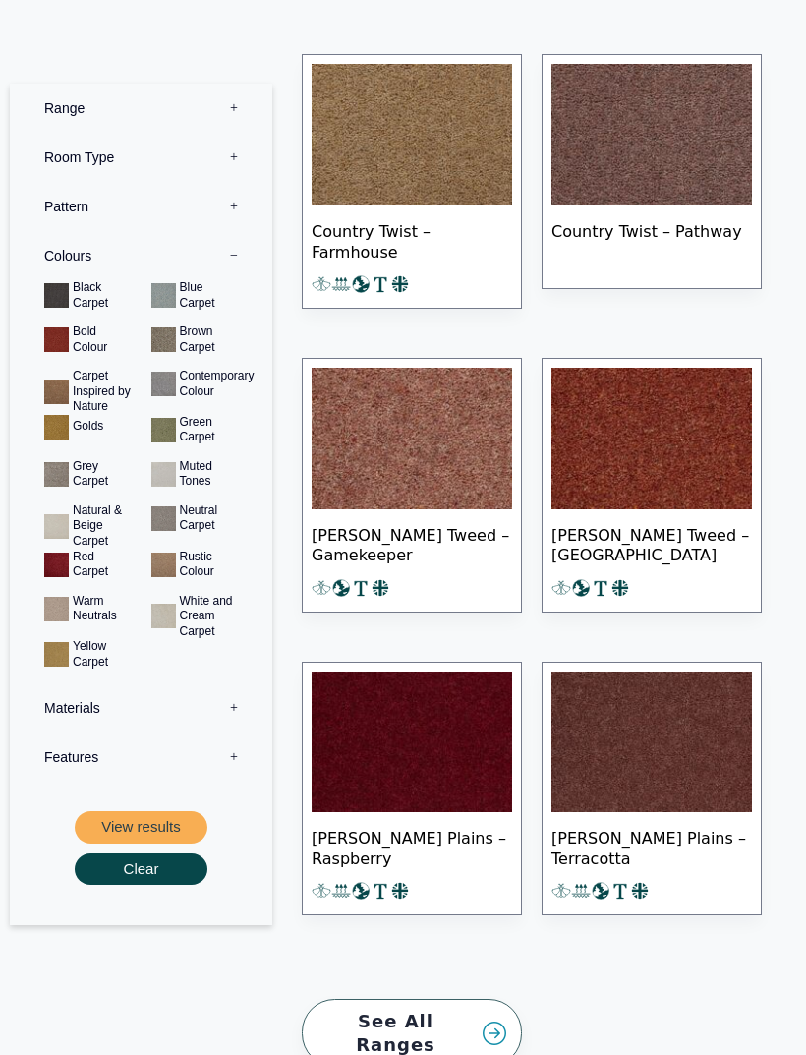
scroll to position [965, 0]
click at [169, 811] on button "View results" at bounding box center [141, 827] width 133 height 32
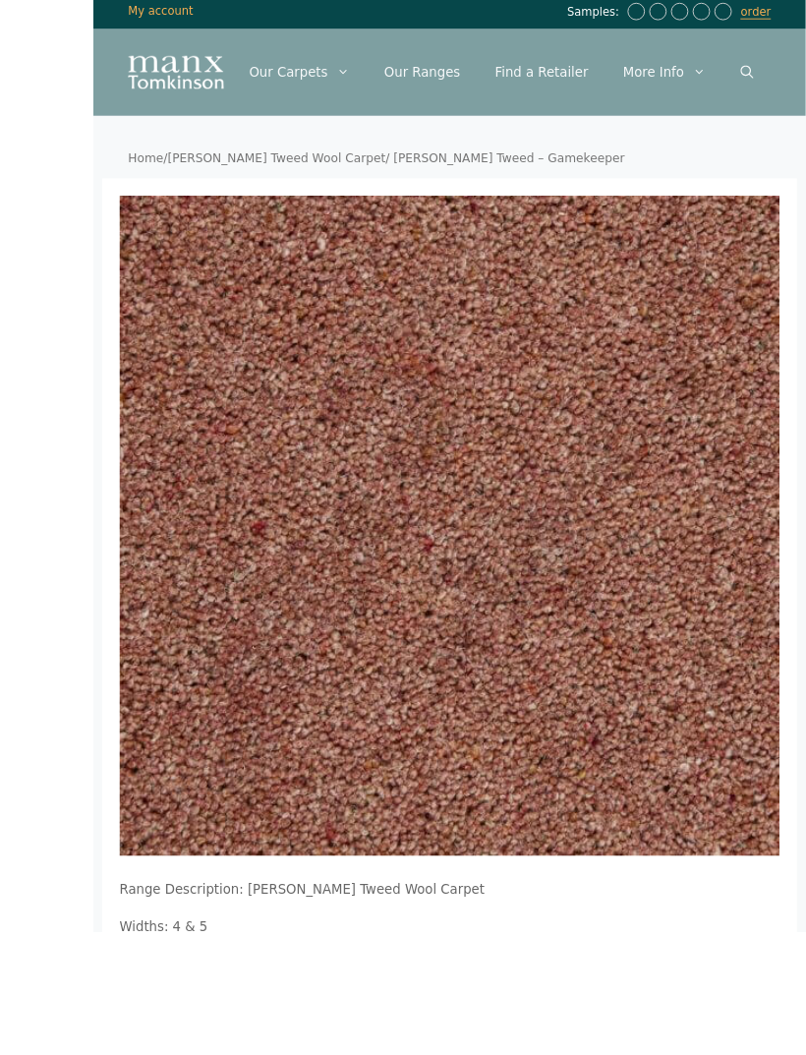
scroll to position [70, 0]
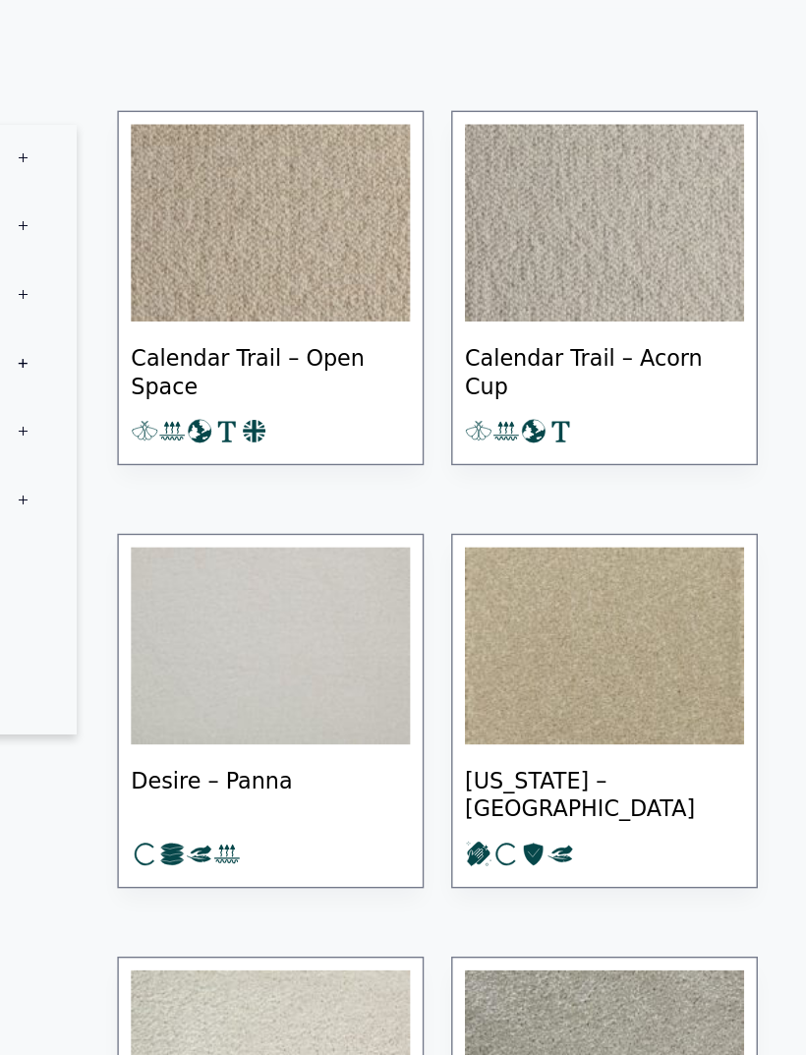
scroll to position [822, 0]
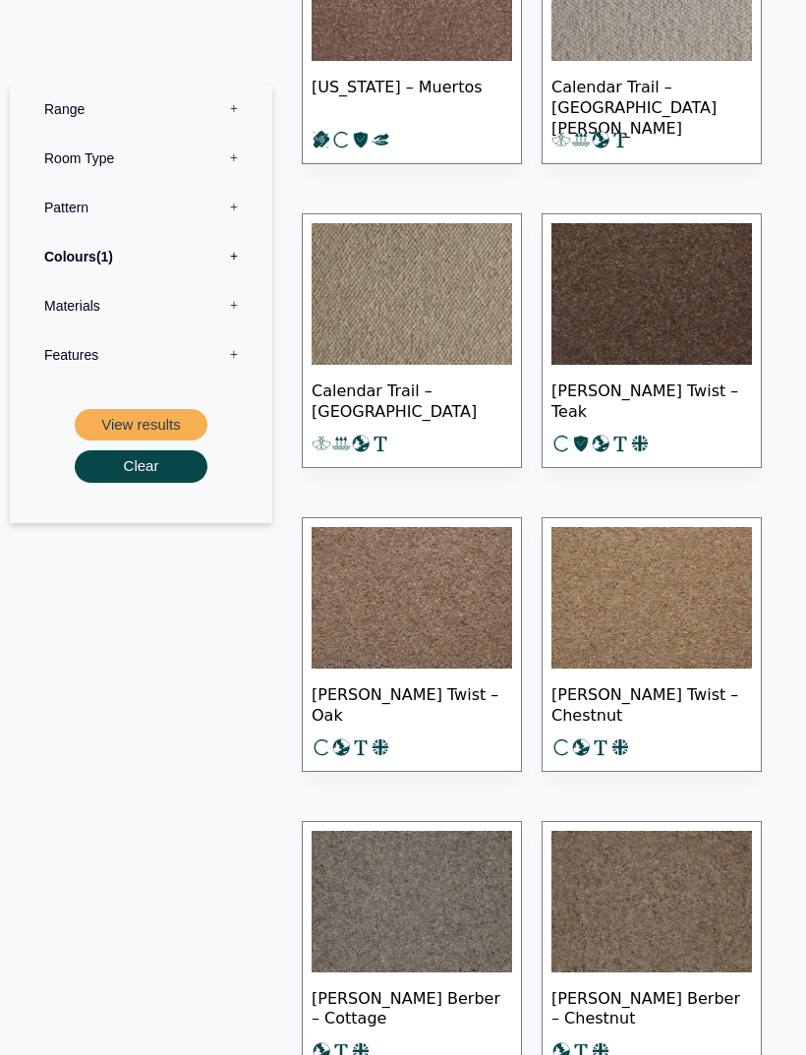
scroll to position [1134, 0]
click at [145, 251] on label "Colours 1" at bounding box center [141, 255] width 233 height 49
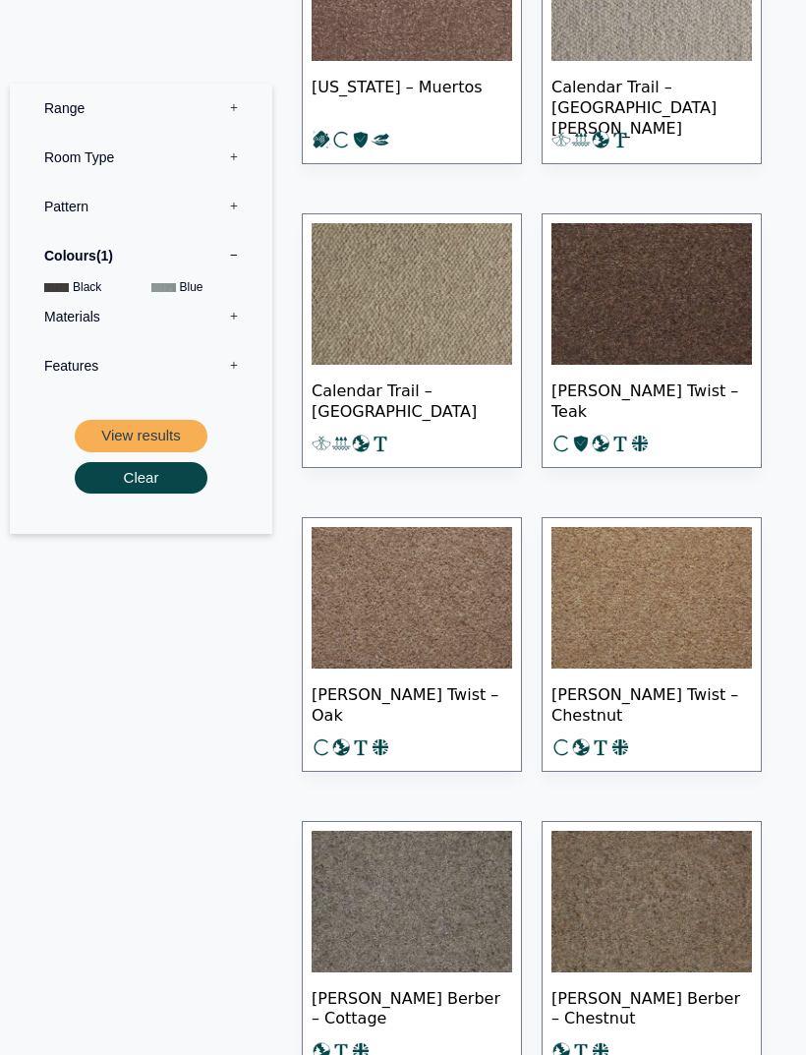
scroll to position [1135, 0]
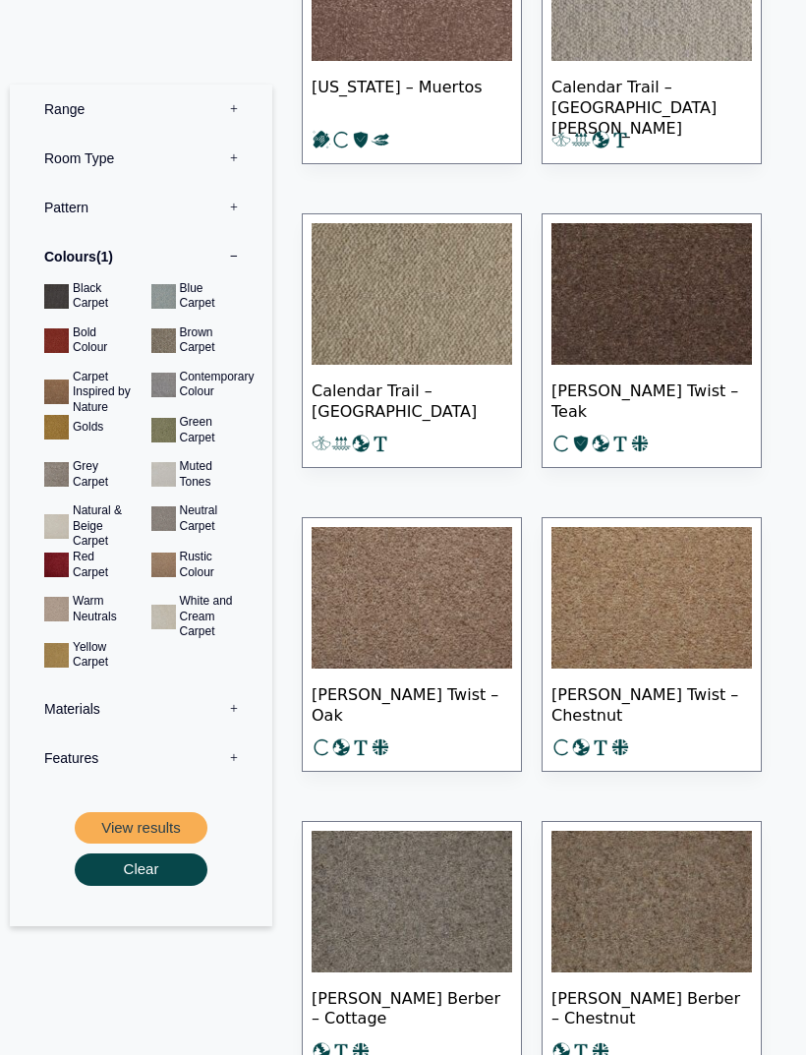
click at [167, 828] on button "View results" at bounding box center [141, 827] width 133 height 32
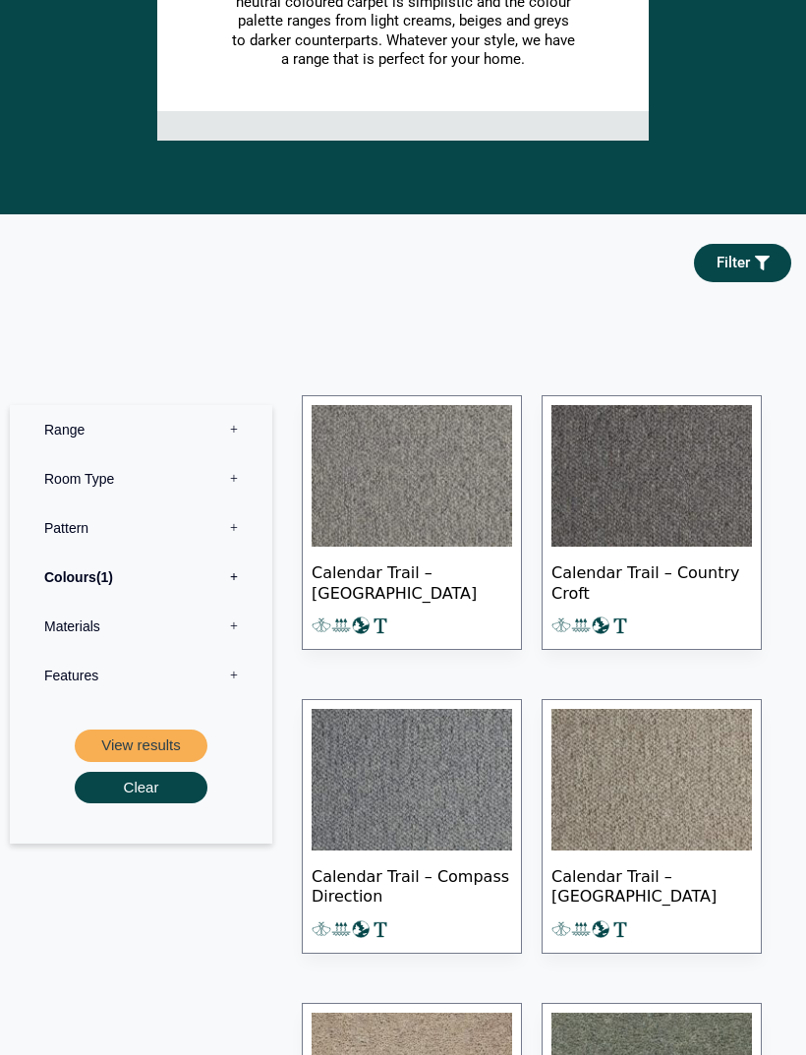
scroll to position [862, 0]
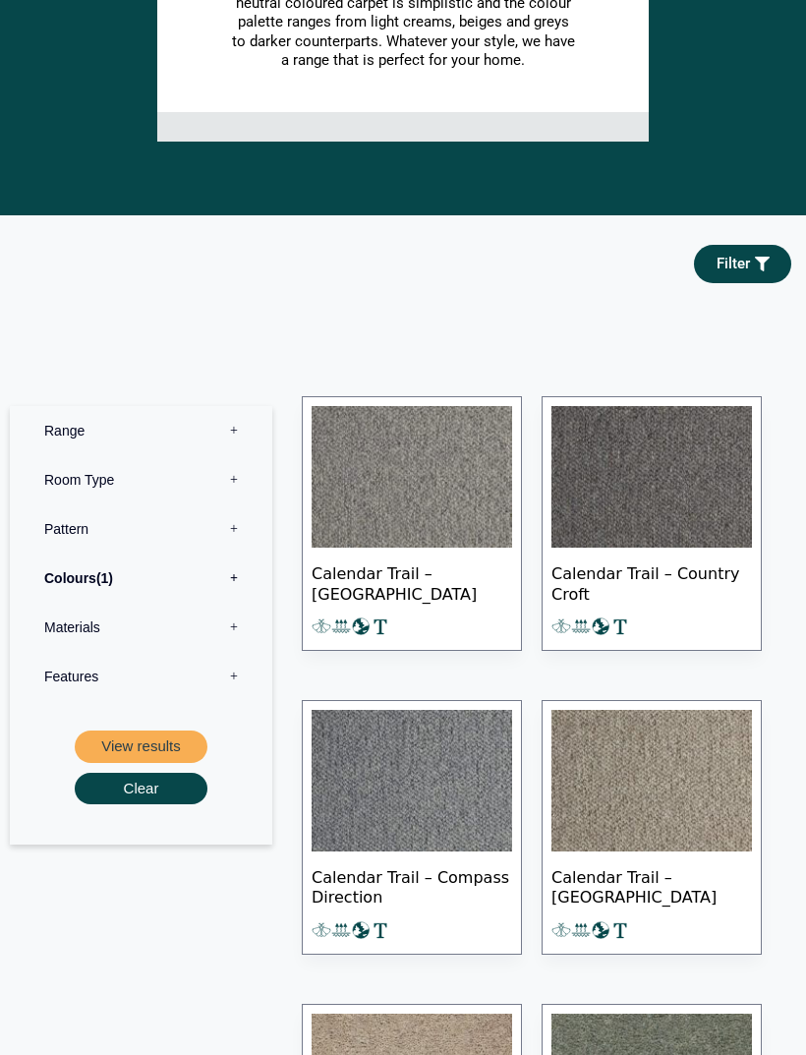
click at [193, 563] on label "Colours 1" at bounding box center [141, 577] width 233 height 49
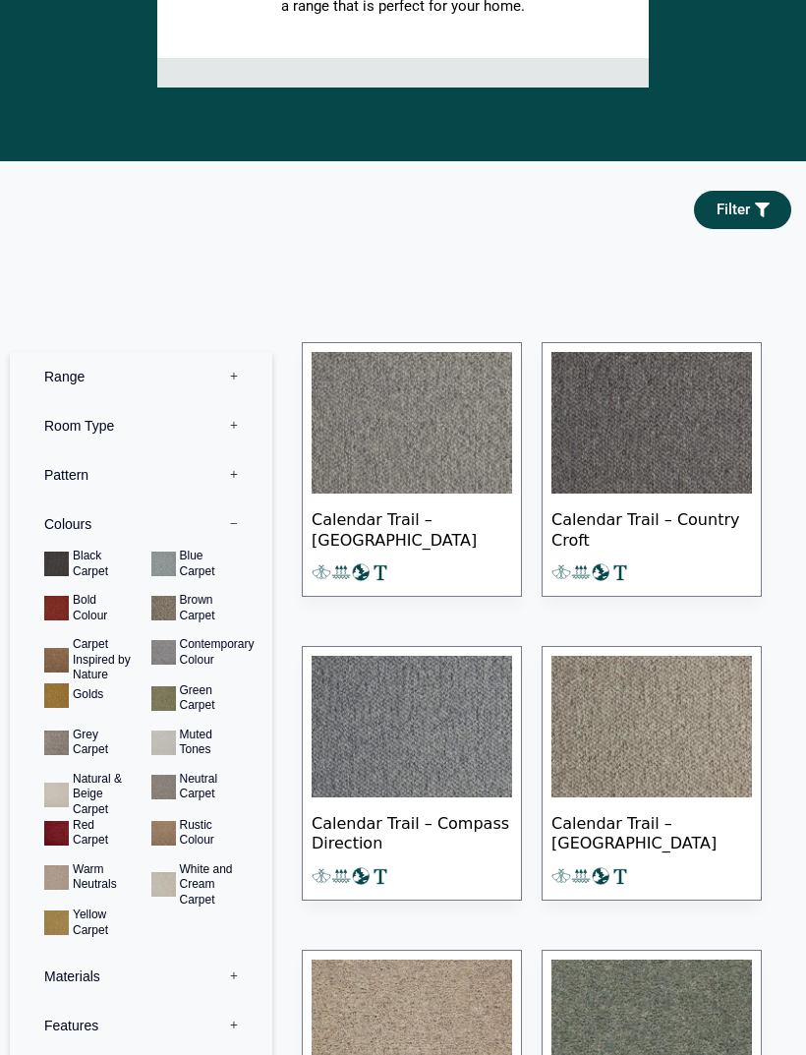
scroll to position [916, 0]
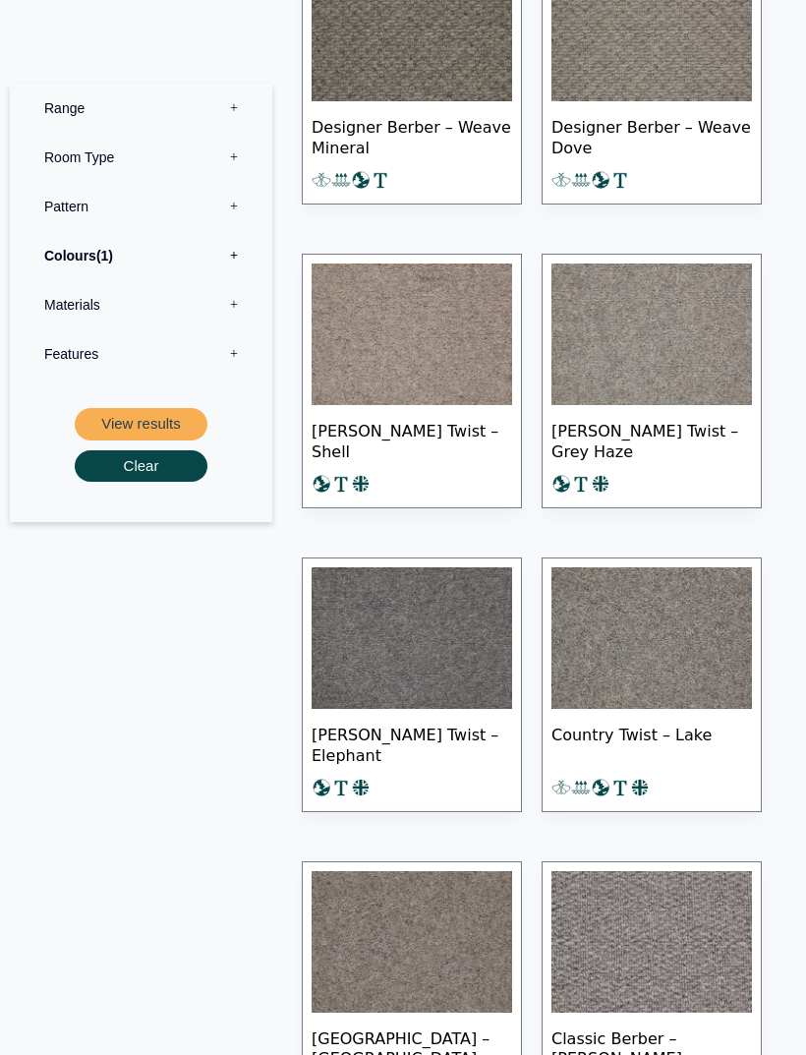
scroll to position [9644, 0]
click at [145, 257] on label "Colours 1" at bounding box center [141, 255] width 233 height 49
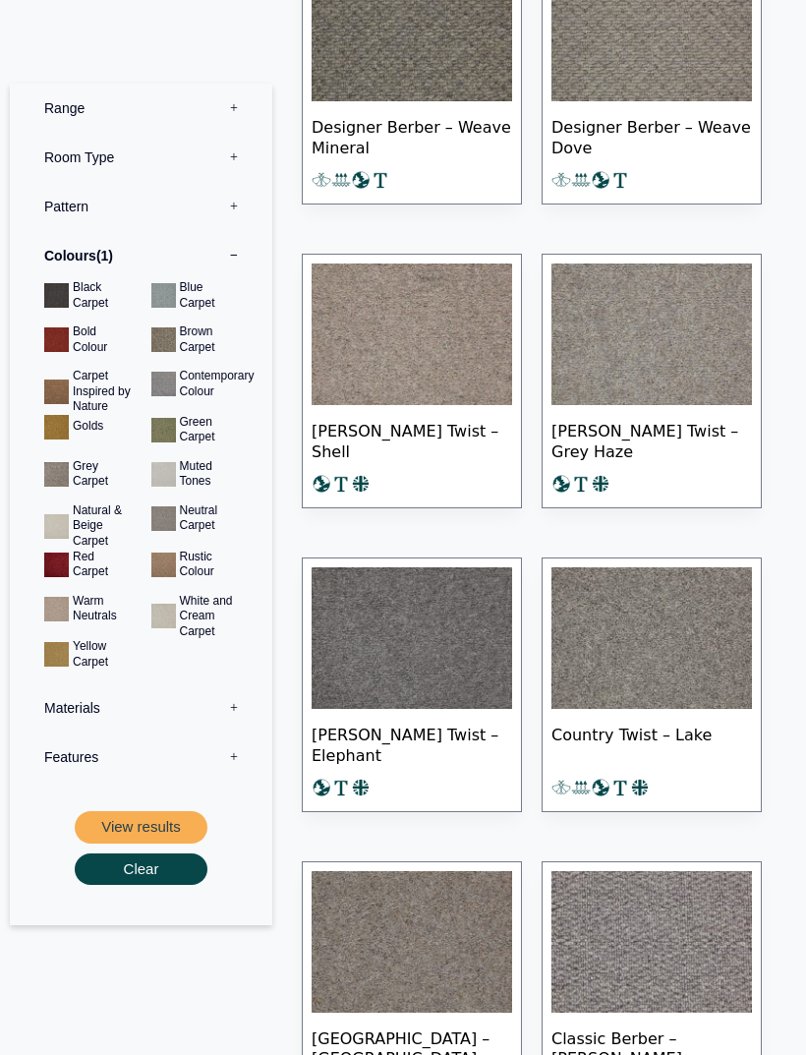
click at [129, 816] on button "View results" at bounding box center [141, 827] width 133 height 32
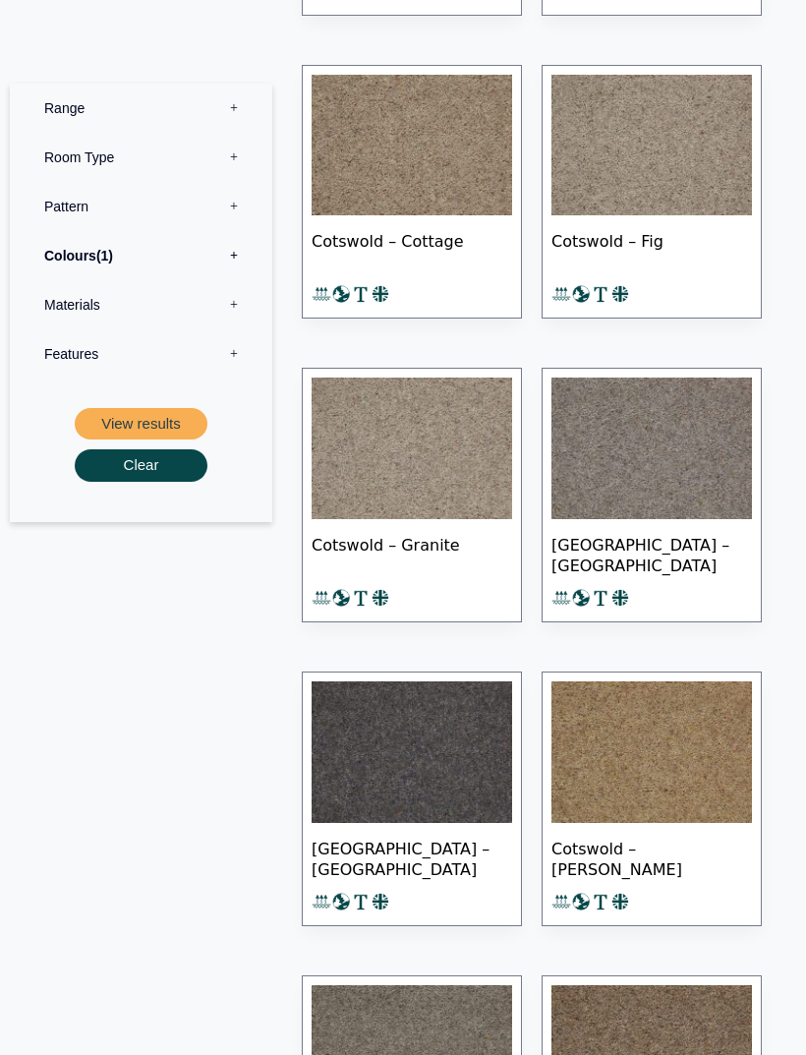
scroll to position [9815, 0]
click at [133, 262] on label "Colours 1" at bounding box center [141, 255] width 233 height 49
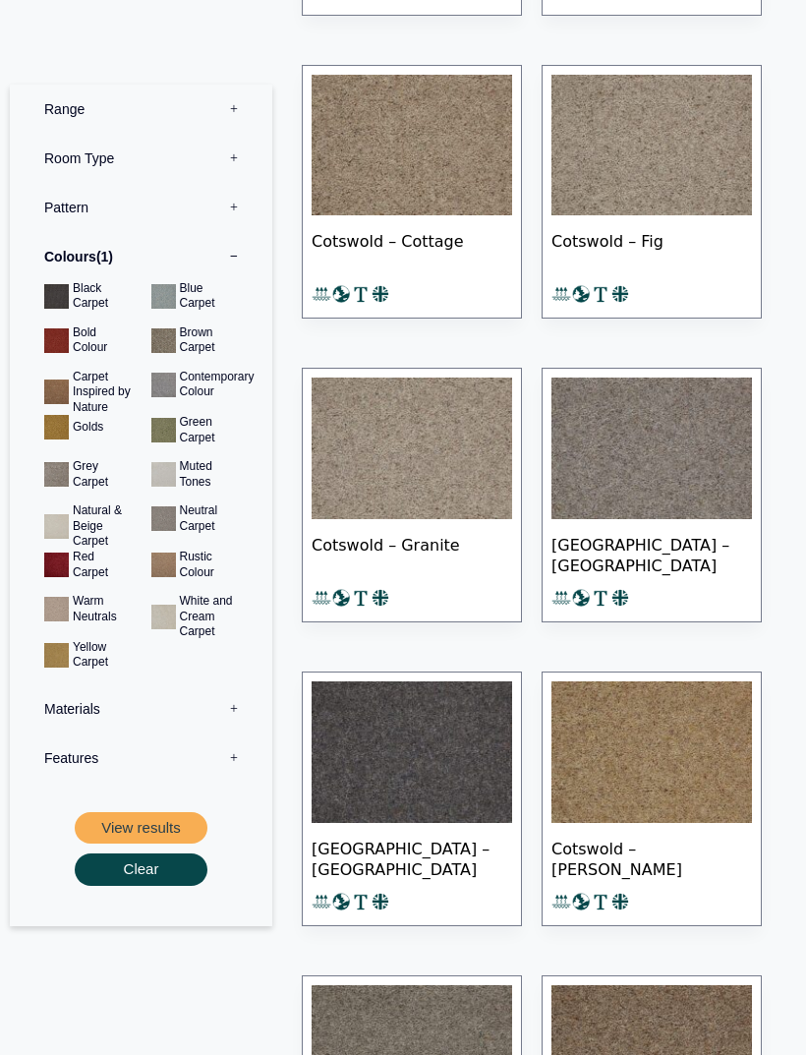
click at [123, 822] on button "View results" at bounding box center [141, 827] width 133 height 32
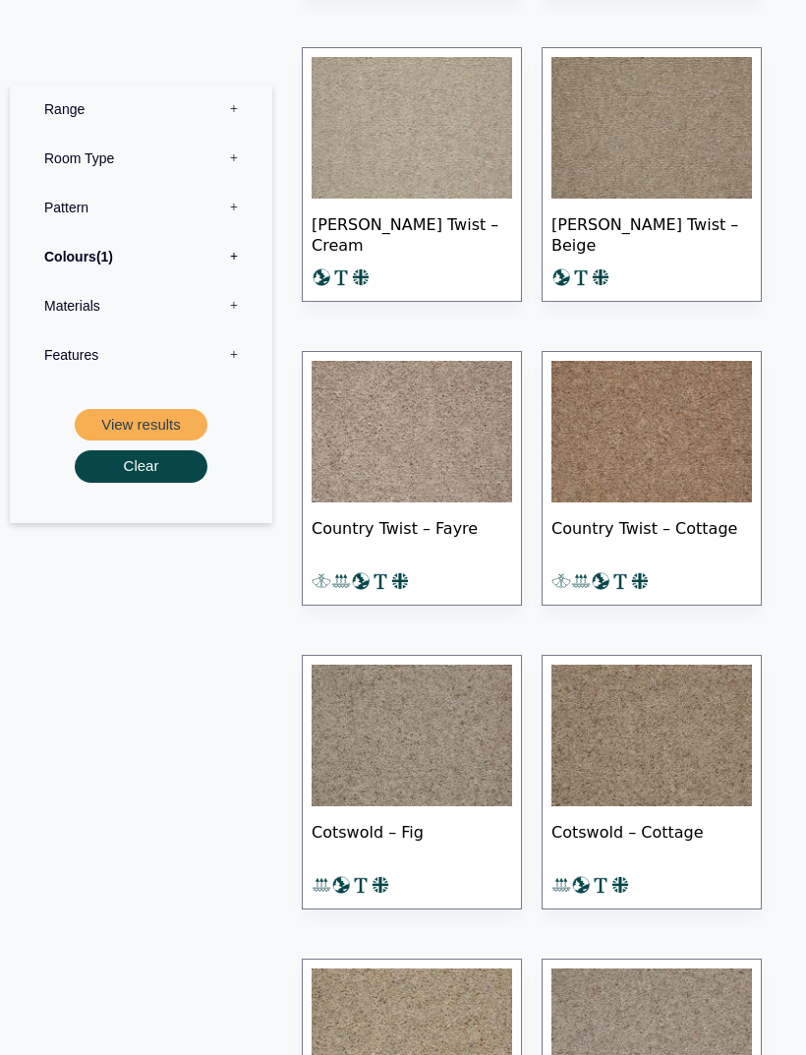
scroll to position [10479, 0]
click at [56, 128] on label "Range 0" at bounding box center [141, 108] width 233 height 49
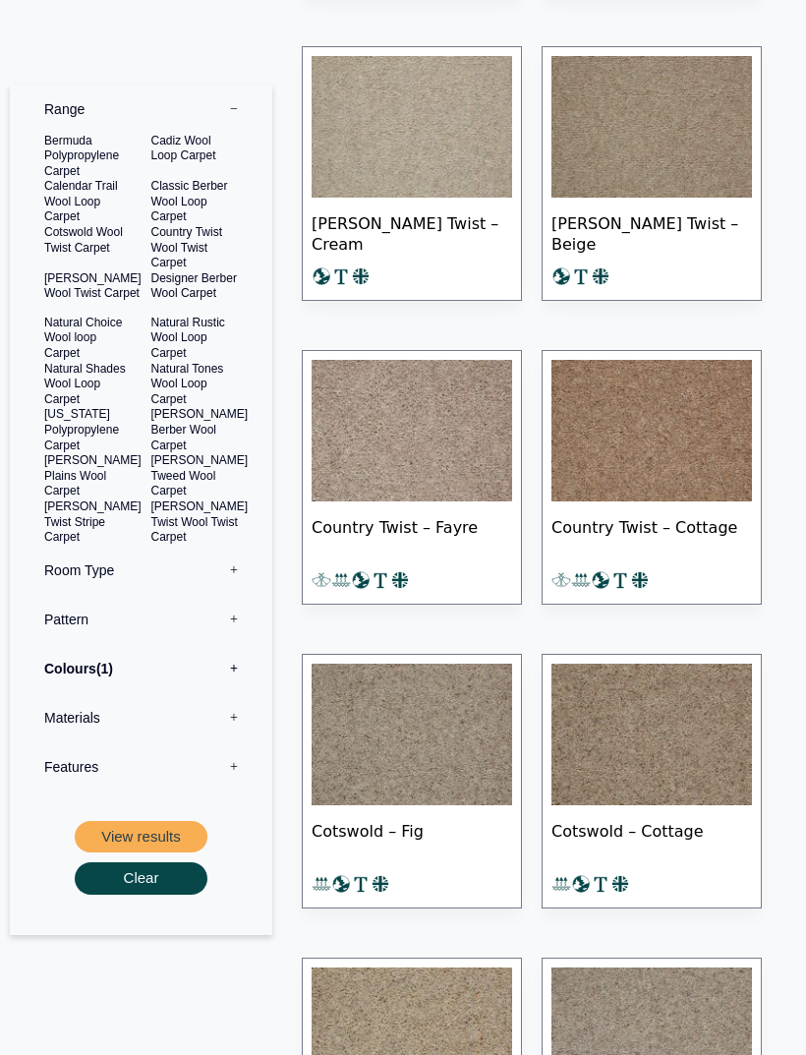
click at [55, 115] on label "Range 0" at bounding box center [141, 108] width 233 height 49
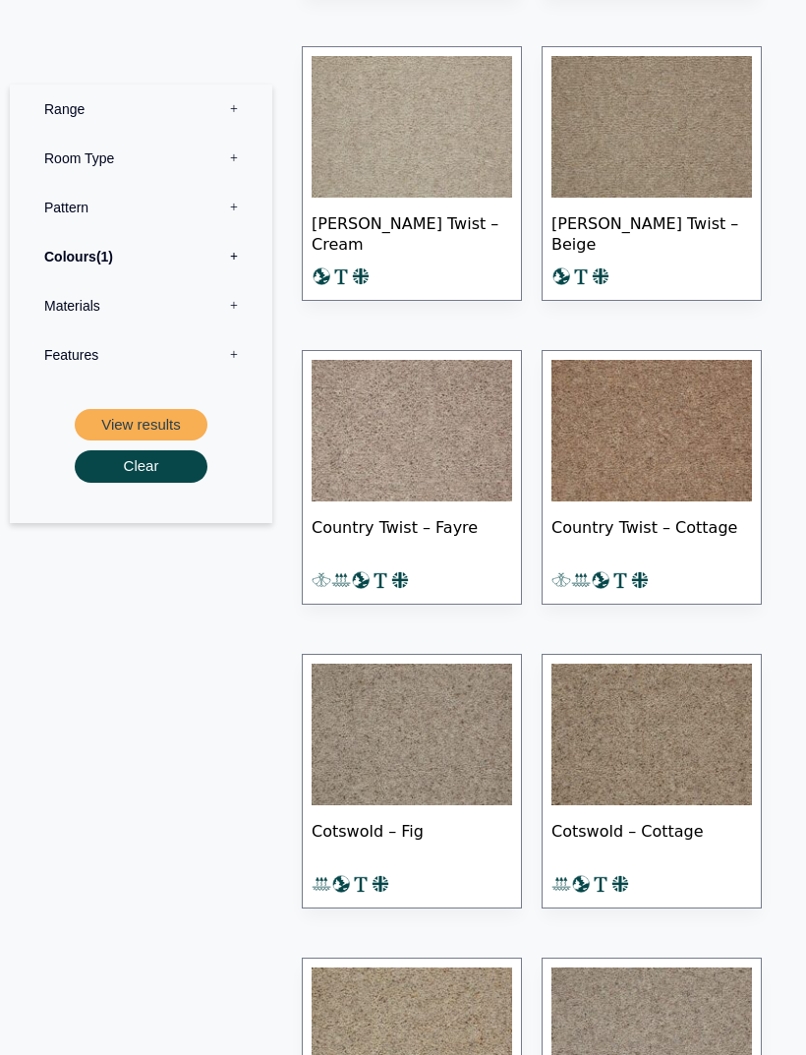
click at [55, 317] on label "Materials 0" at bounding box center [141, 304] width 233 height 49
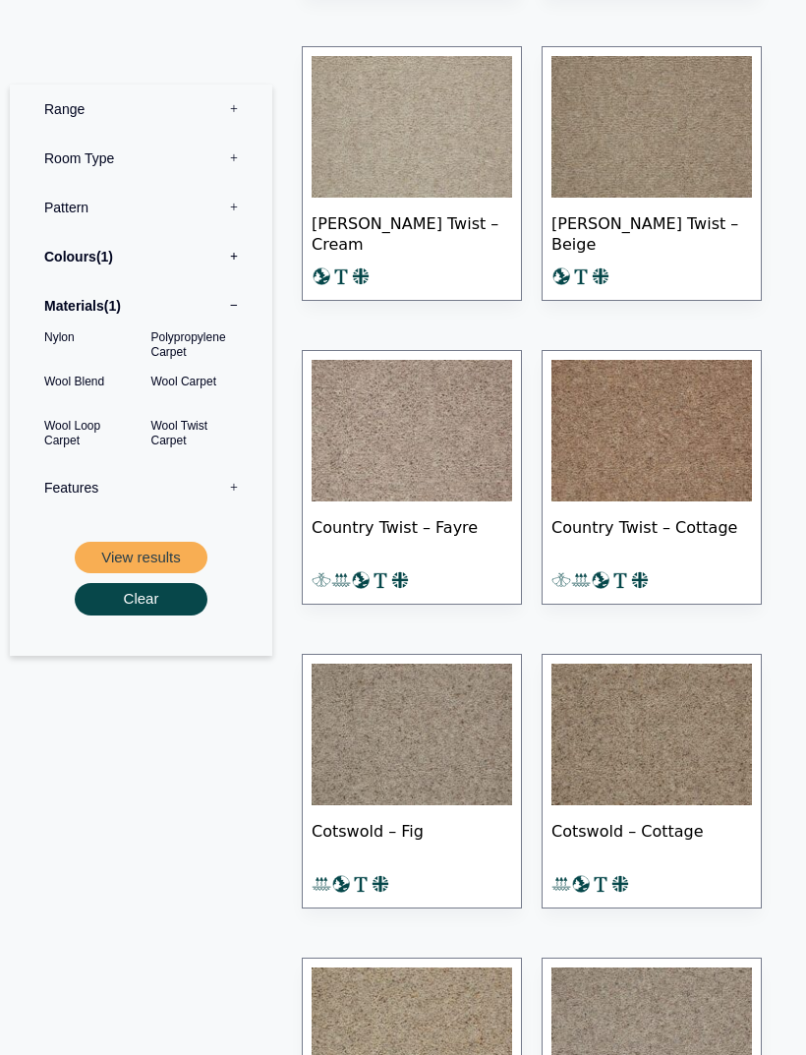
click at [71, 491] on label "Features 0" at bounding box center [141, 486] width 233 height 49
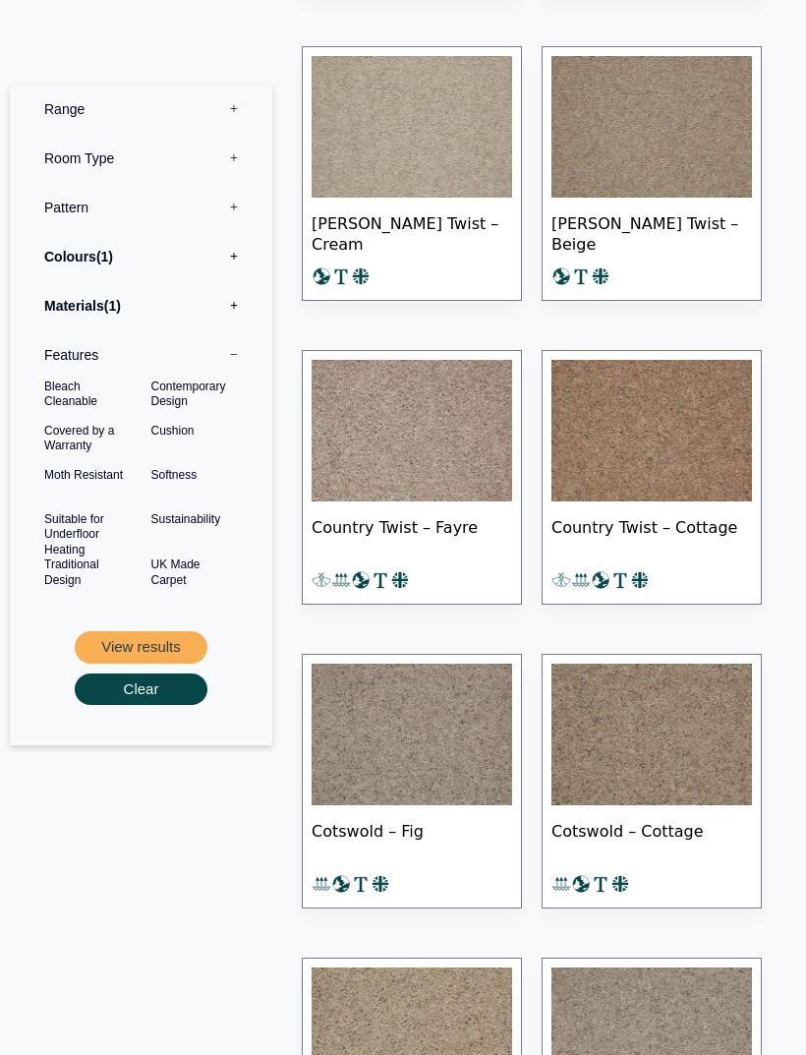
click at [64, 255] on label "Colours 1" at bounding box center [141, 255] width 233 height 49
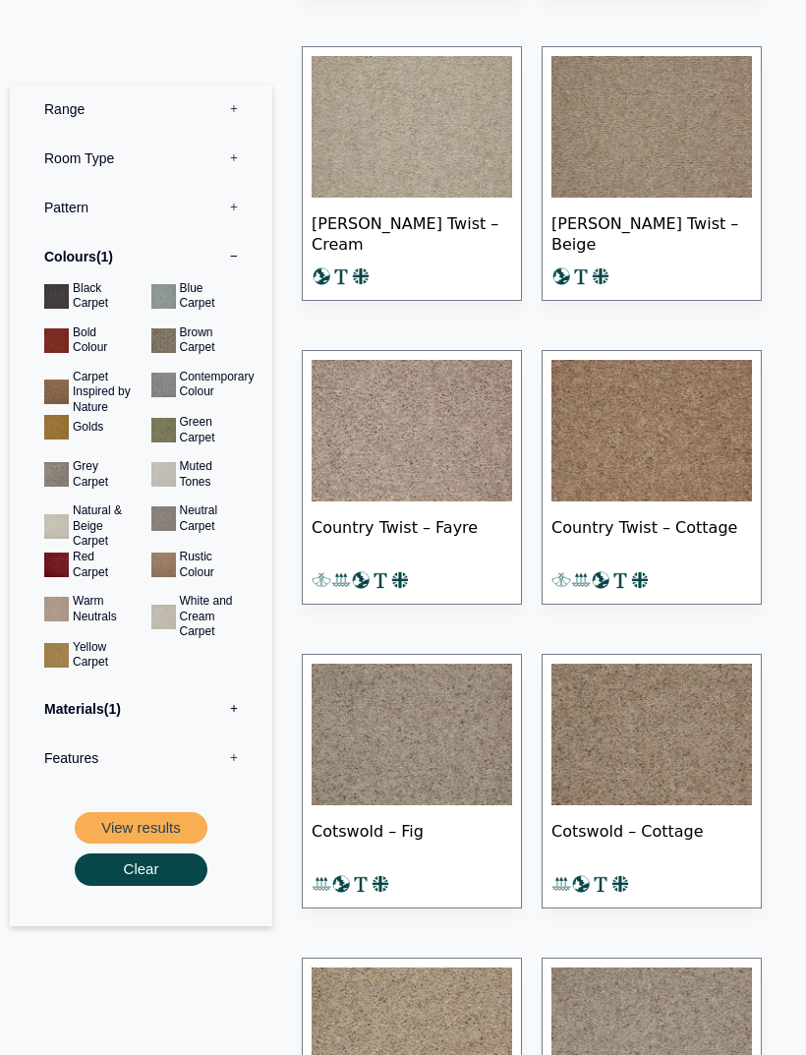
click at [177, 829] on button "View results" at bounding box center [141, 827] width 133 height 32
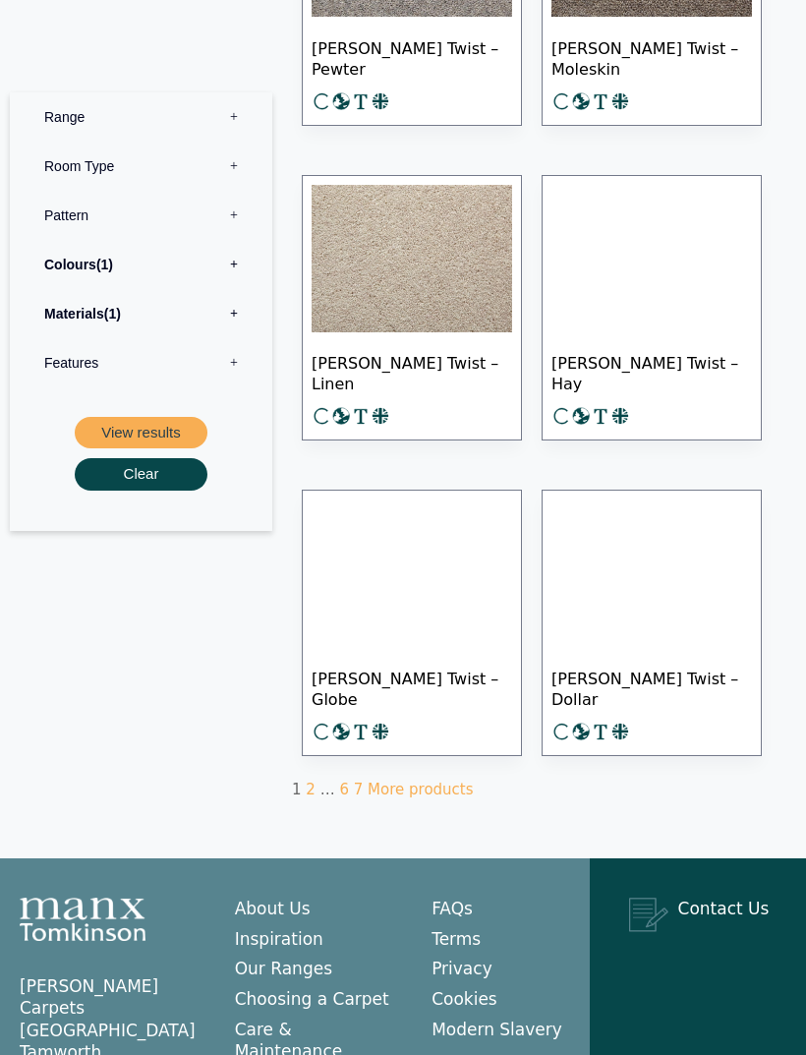
scroll to position [1732, 0]
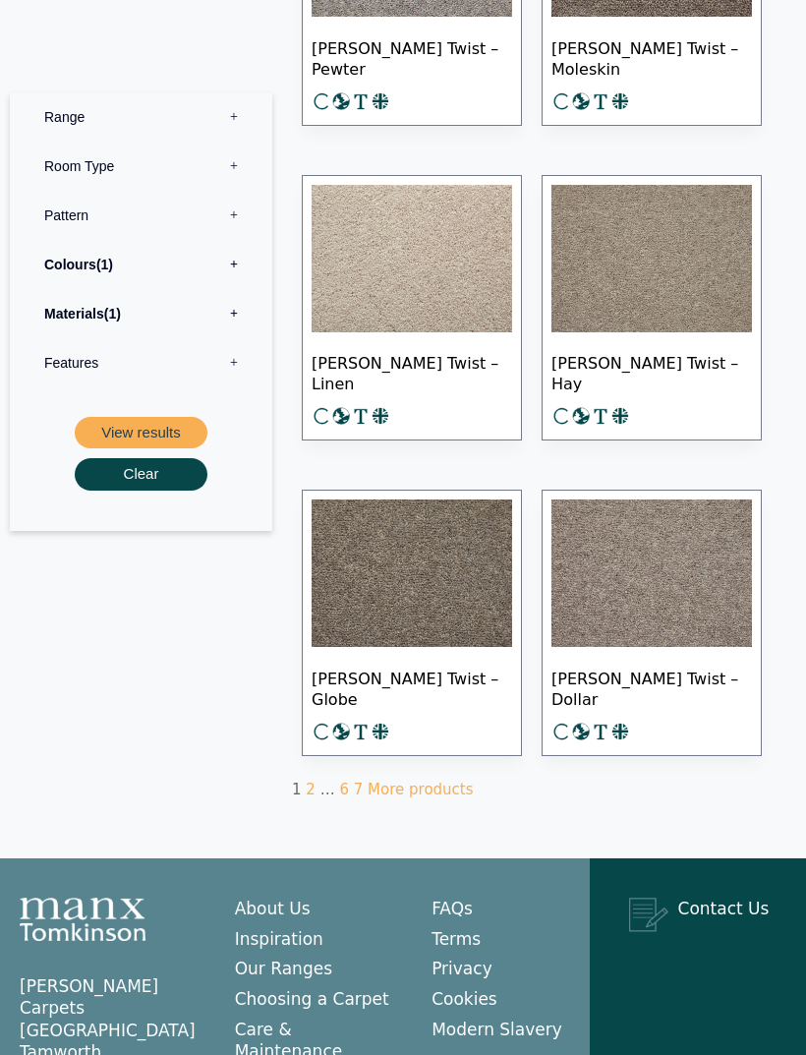
click at [128, 276] on label "Colours 1" at bounding box center [141, 264] width 233 height 49
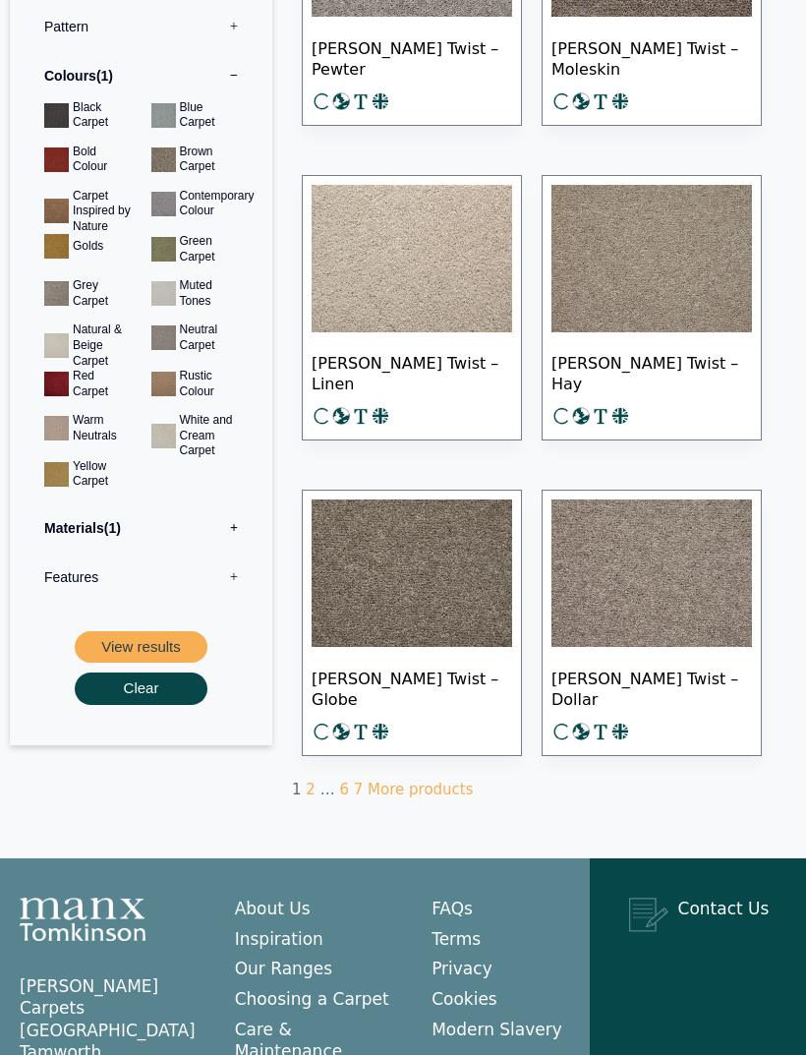
click at [168, 657] on button "View results" at bounding box center [141, 647] width 133 height 32
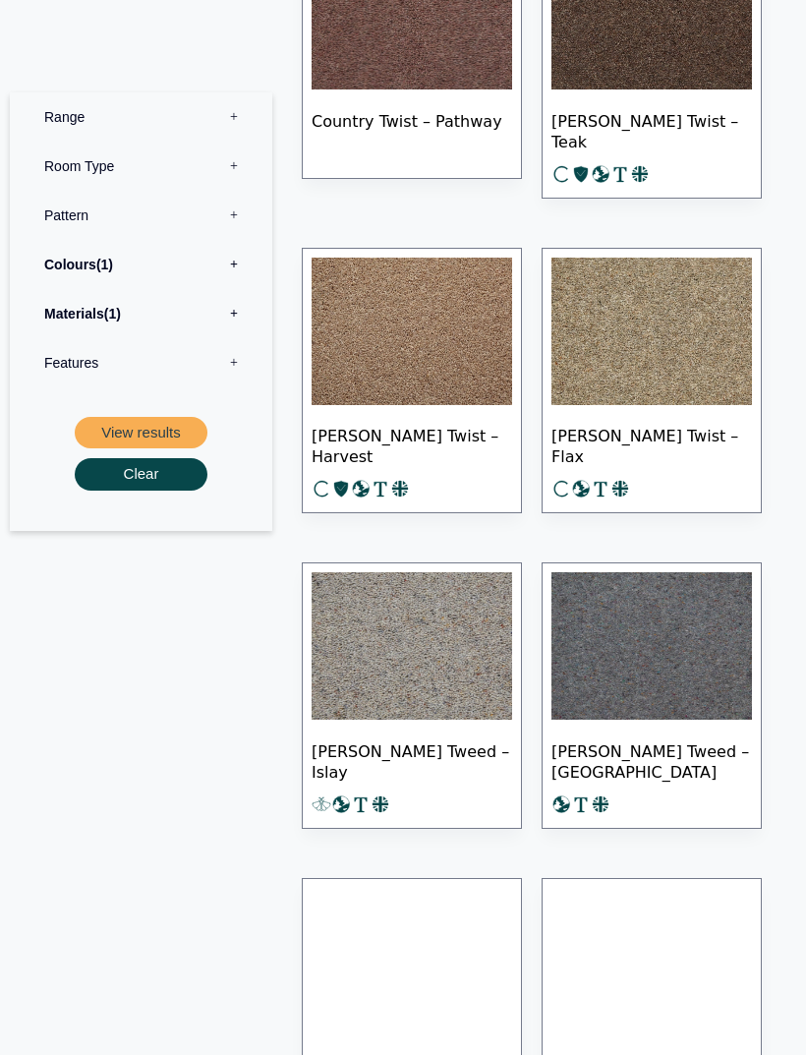
scroll to position [1032, 0]
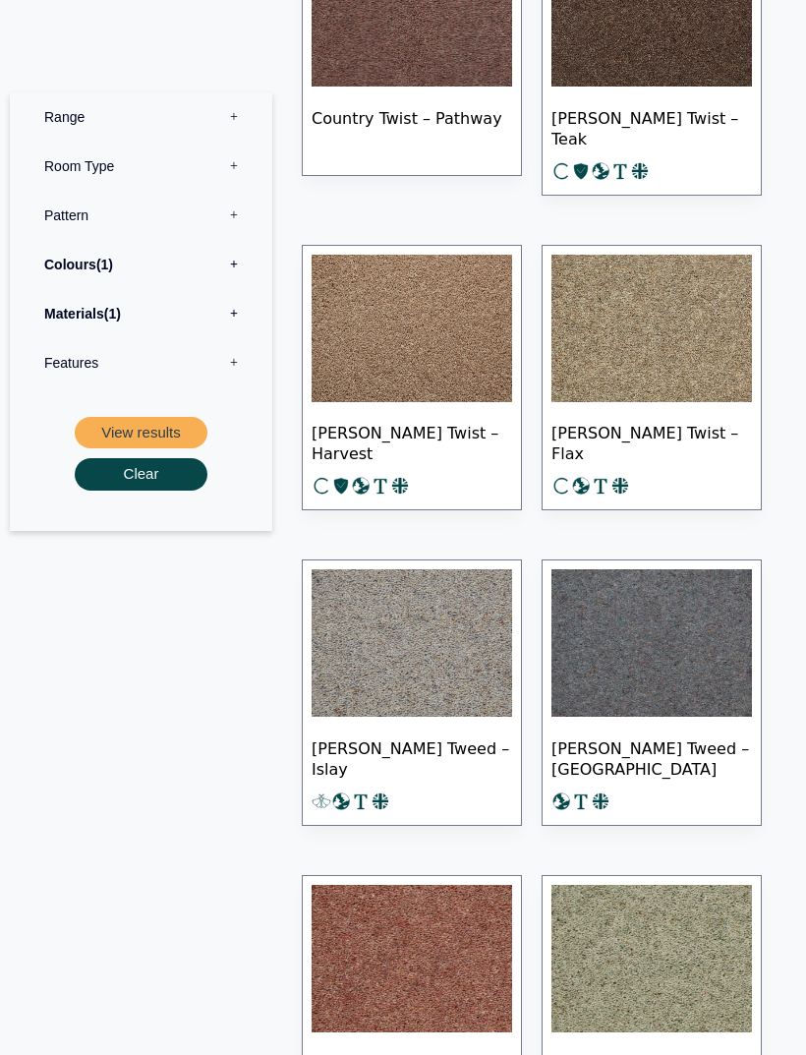
click at [444, 707] on img at bounding box center [412, 643] width 201 height 147
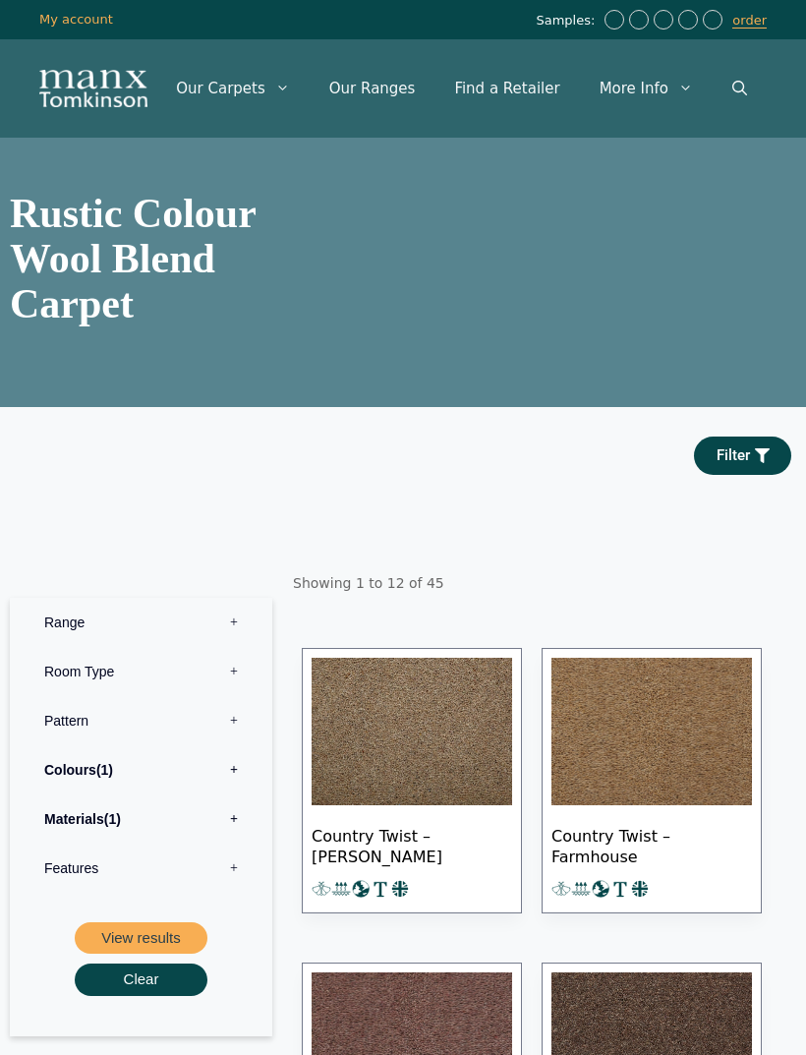
scroll to position [1096, 0]
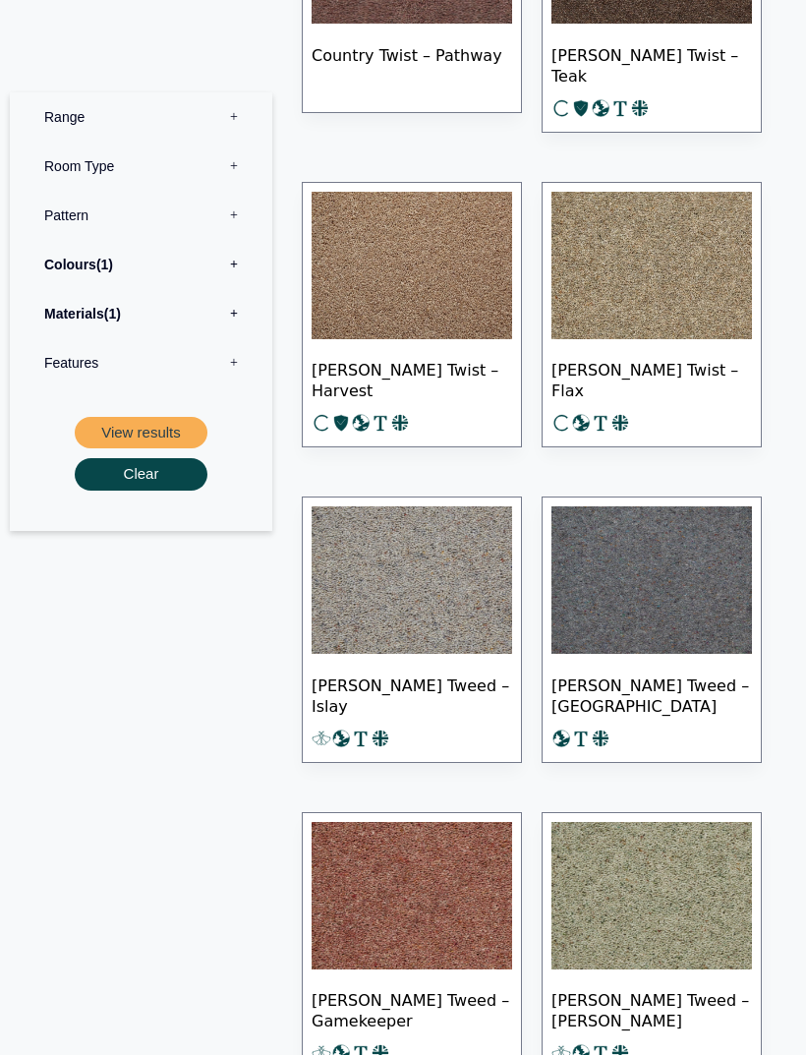
click at [135, 267] on label "Colours 1" at bounding box center [141, 264] width 233 height 49
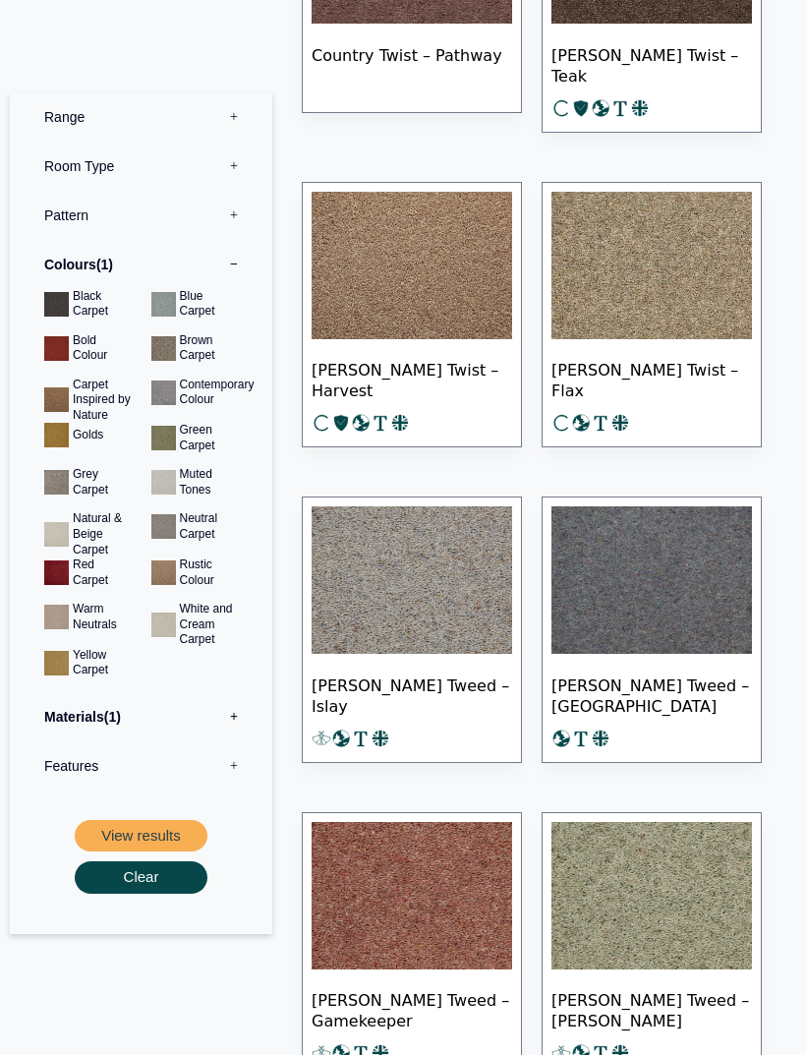
click at [173, 827] on button "View results" at bounding box center [141, 836] width 133 height 32
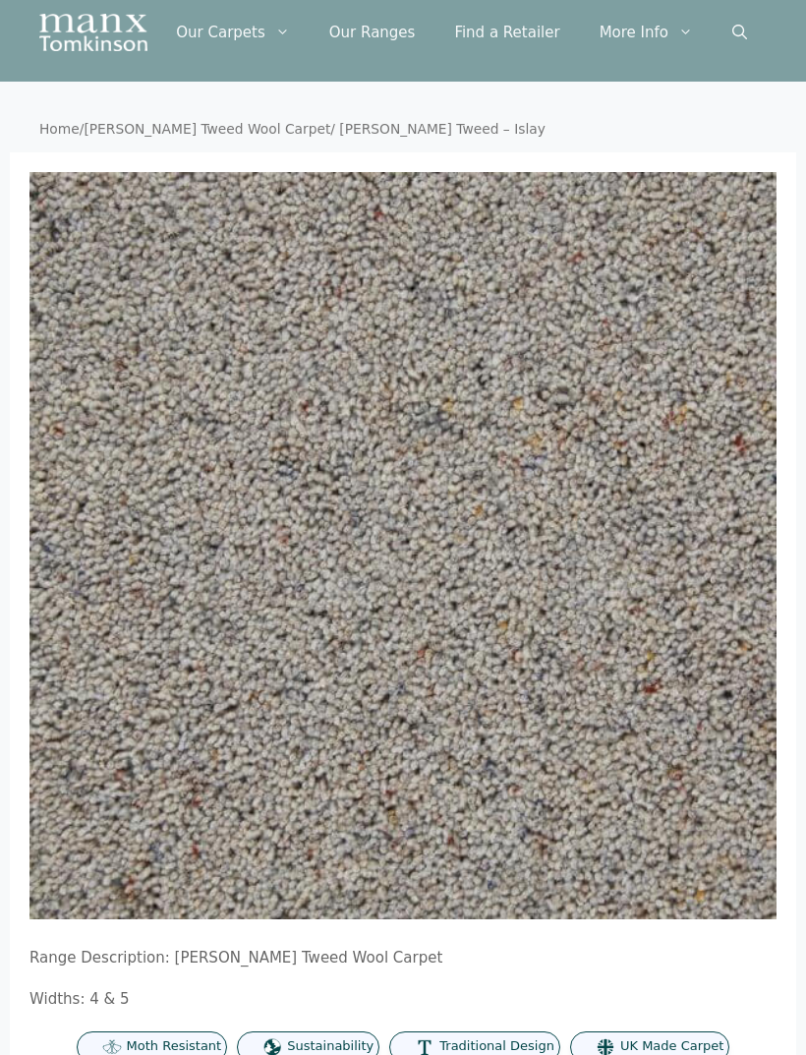
scroll to position [29, 0]
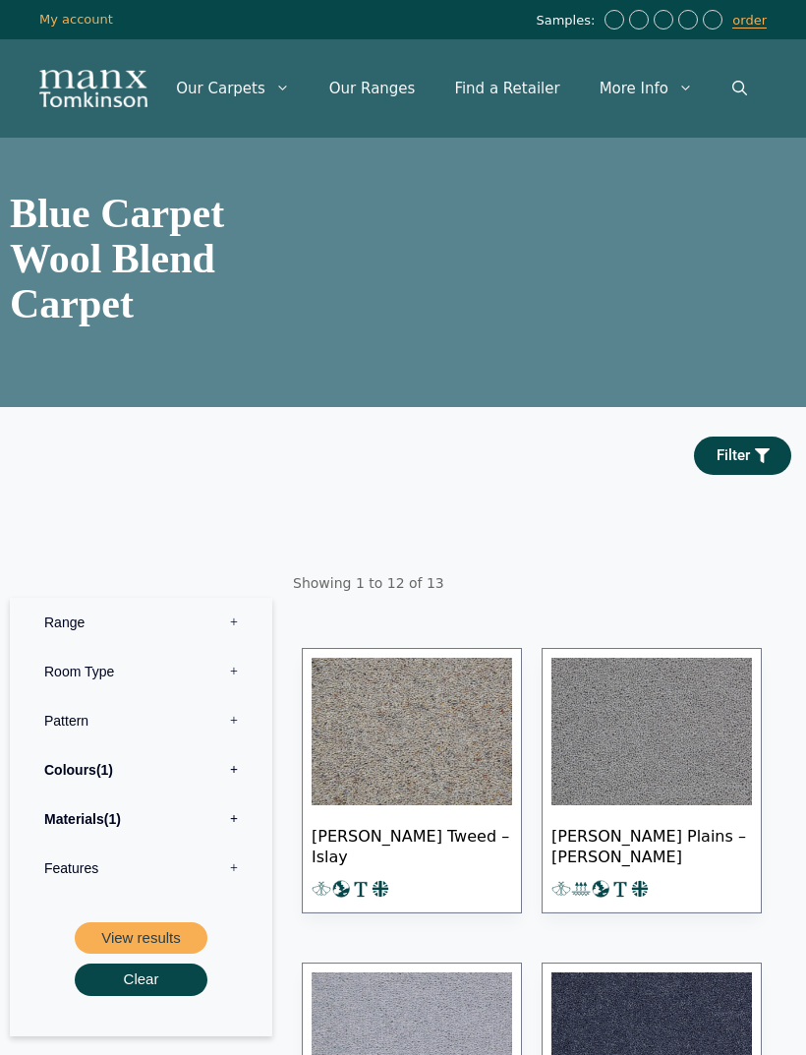
click at [183, 790] on label "Colours 1" at bounding box center [141, 769] width 233 height 49
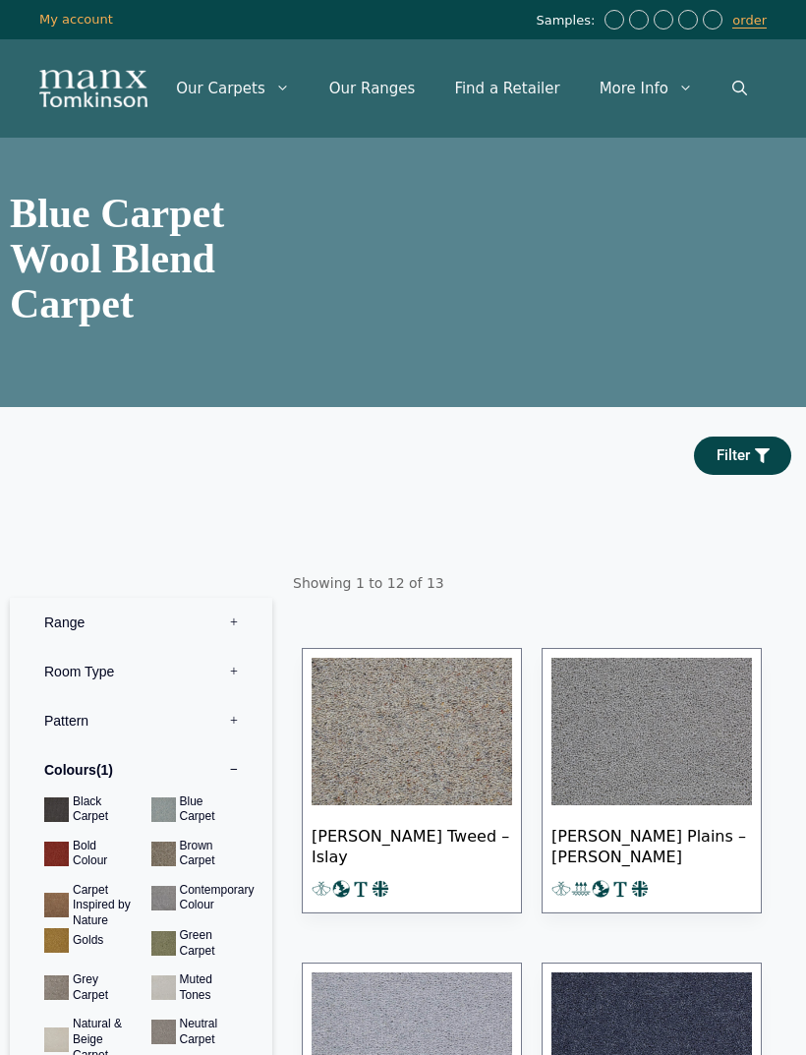
click at [429, 797] on img at bounding box center [412, 731] width 201 height 147
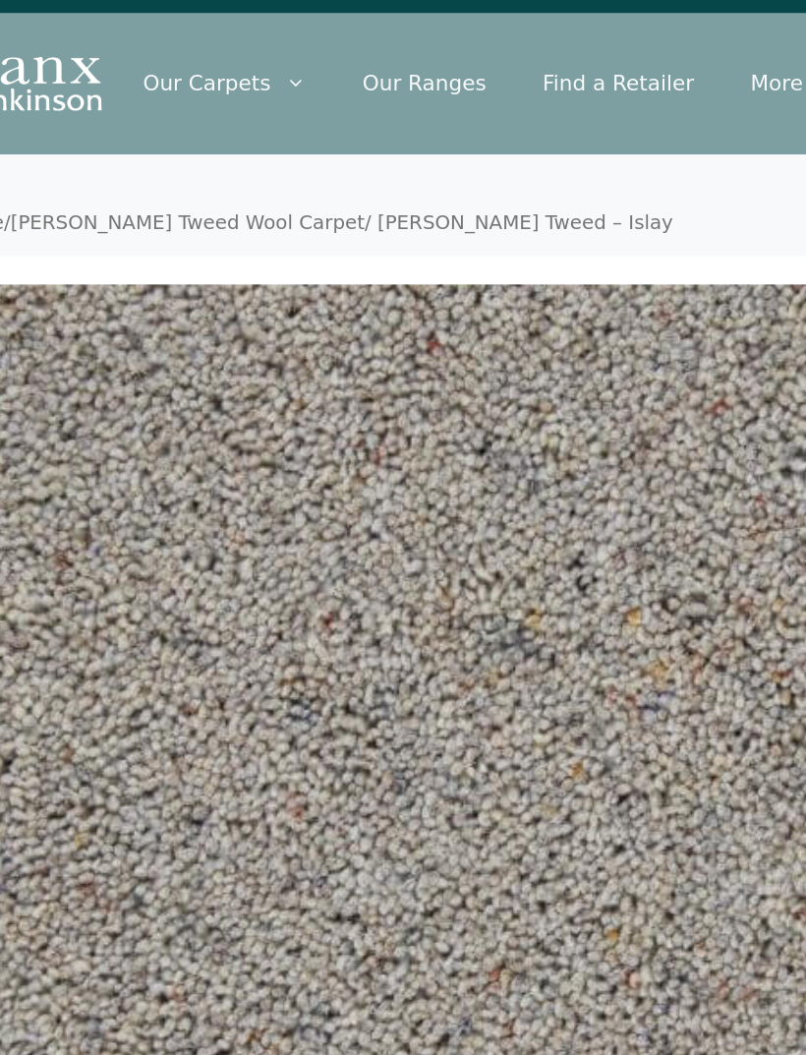
scroll to position [27, 0]
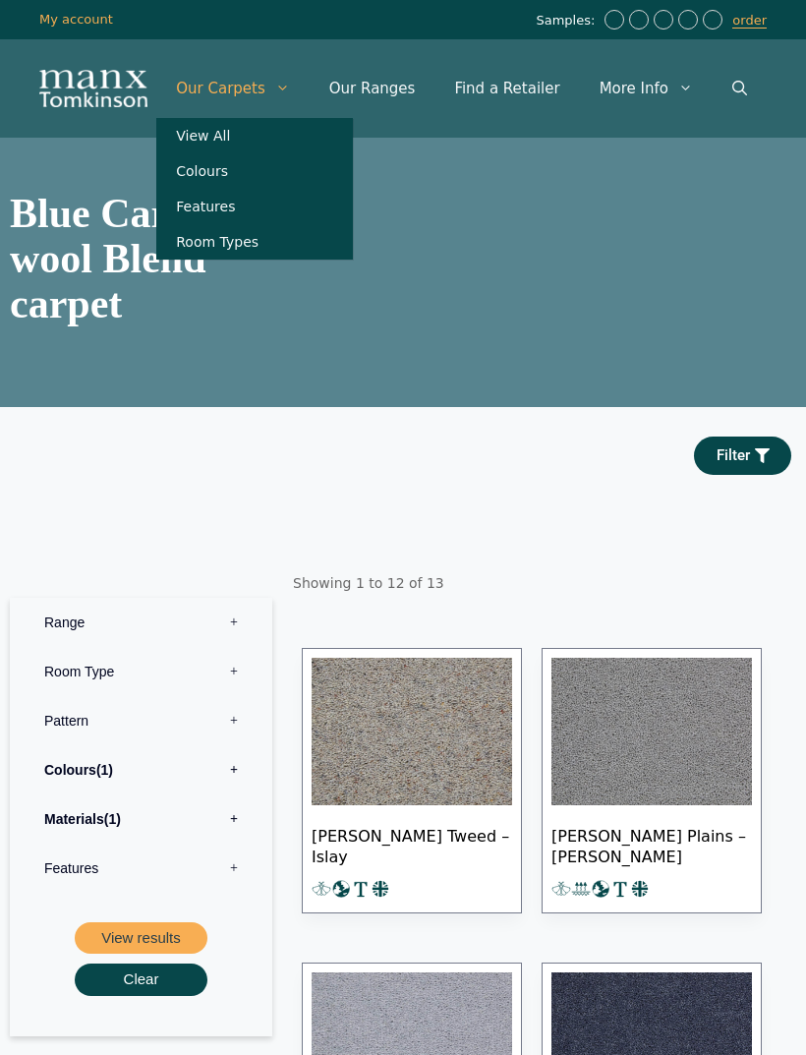
click at [266, 133] on link "View All" at bounding box center [254, 135] width 197 height 35
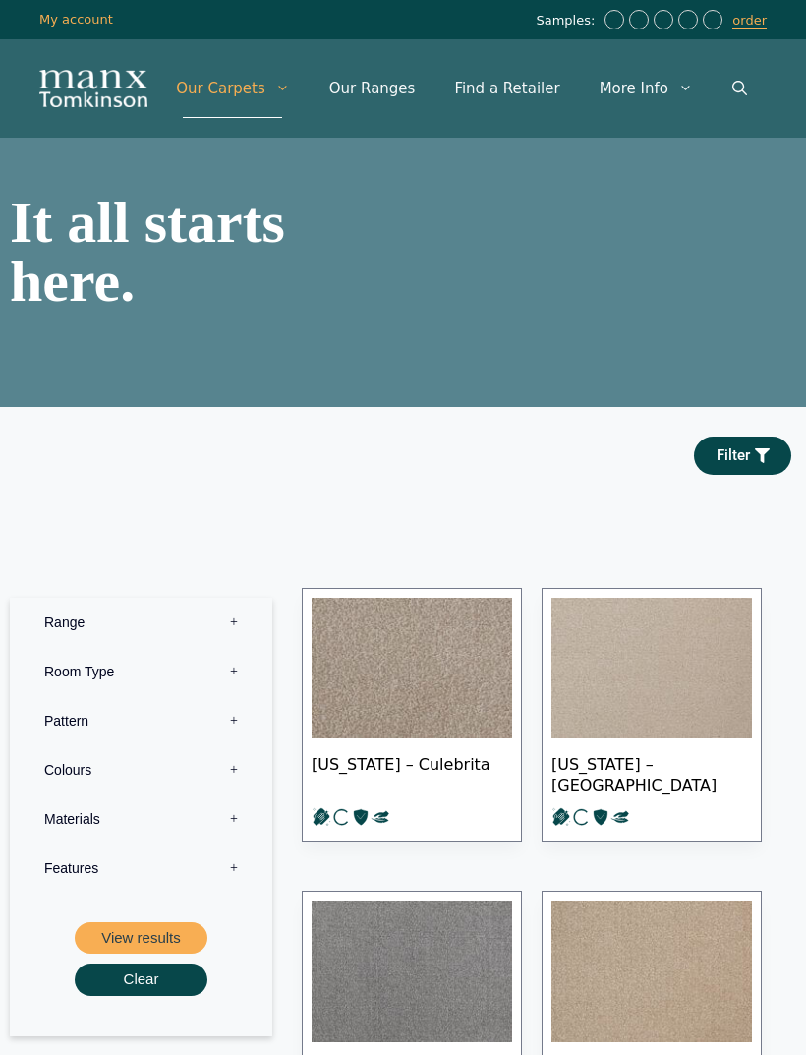
click at [392, 105] on link "Our Ranges" at bounding box center [373, 88] width 126 height 59
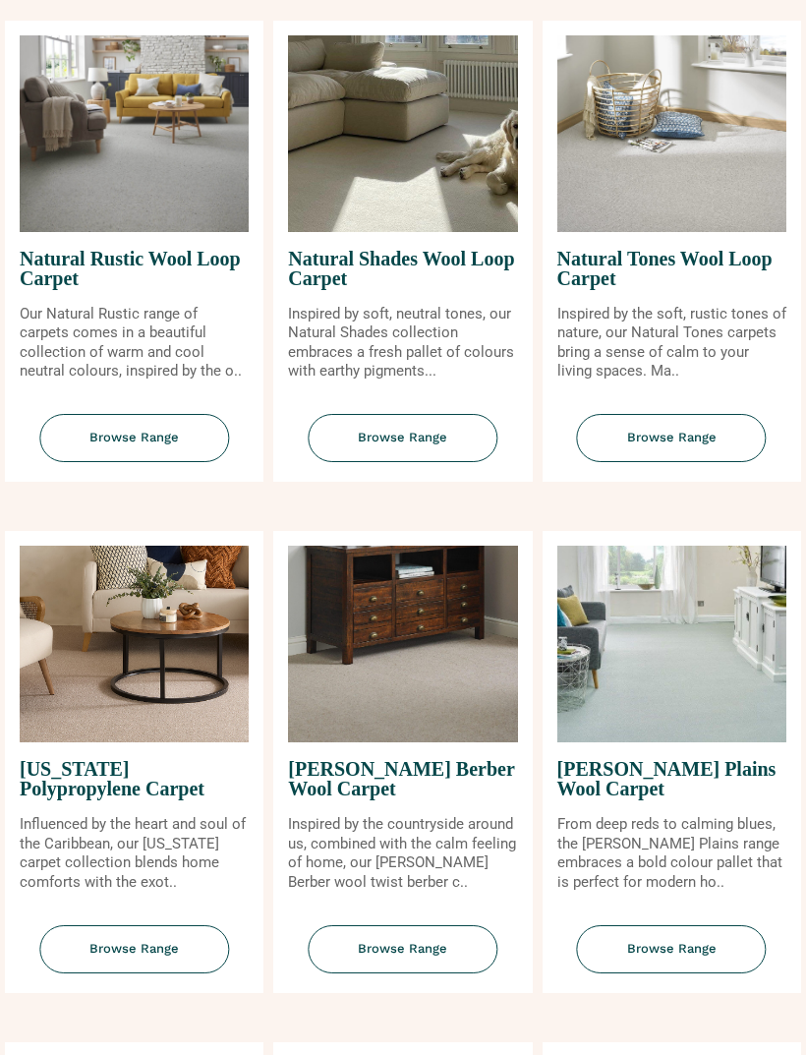
scroll to position [2049, 0]
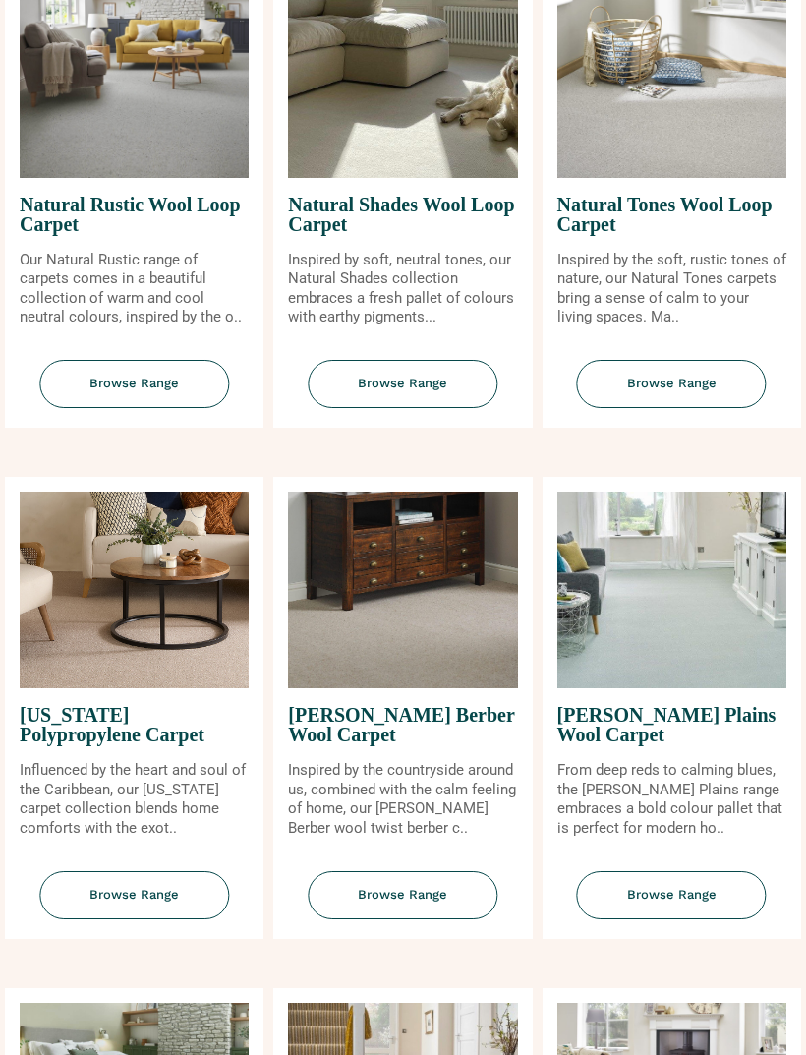
click at [688, 905] on span "Browse Range" at bounding box center [672, 896] width 190 height 48
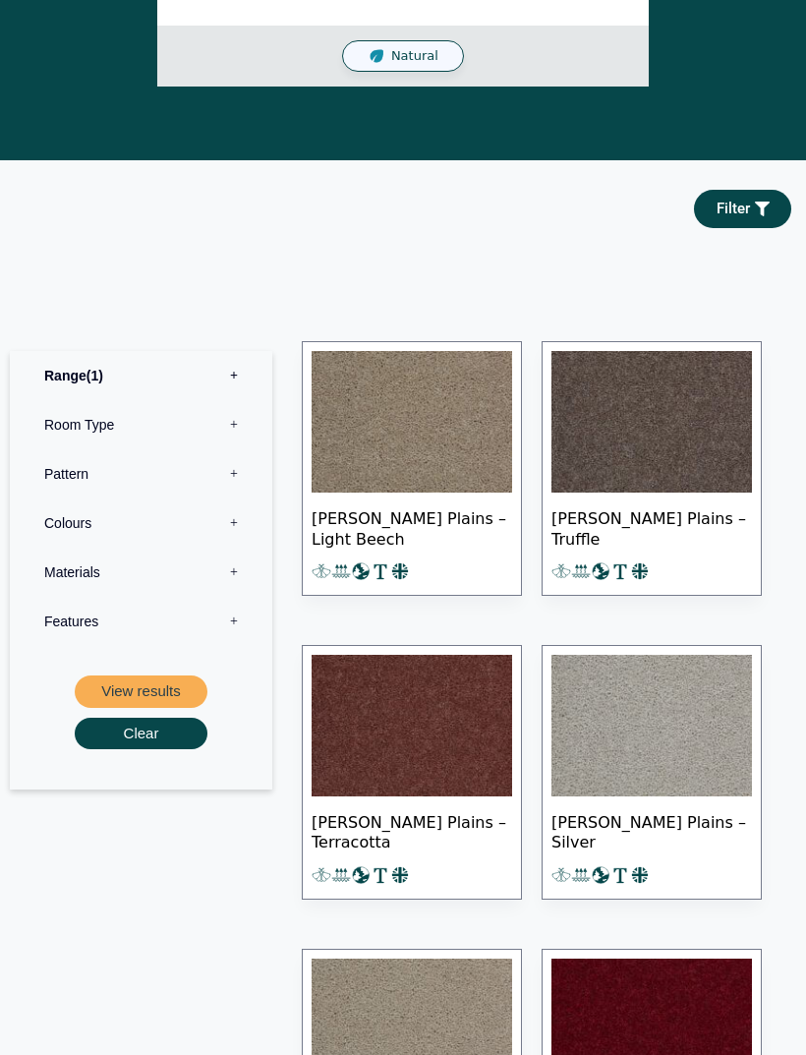
scroll to position [1048, 0]
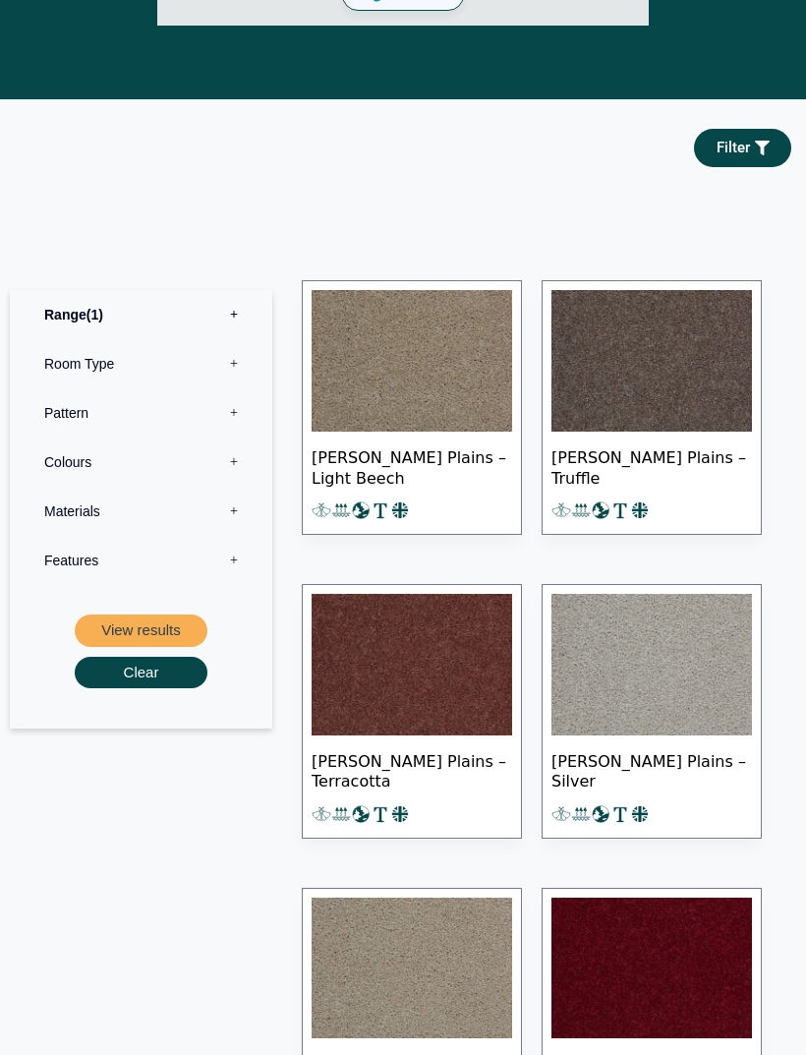
click at [446, 686] on img at bounding box center [412, 665] width 201 height 142
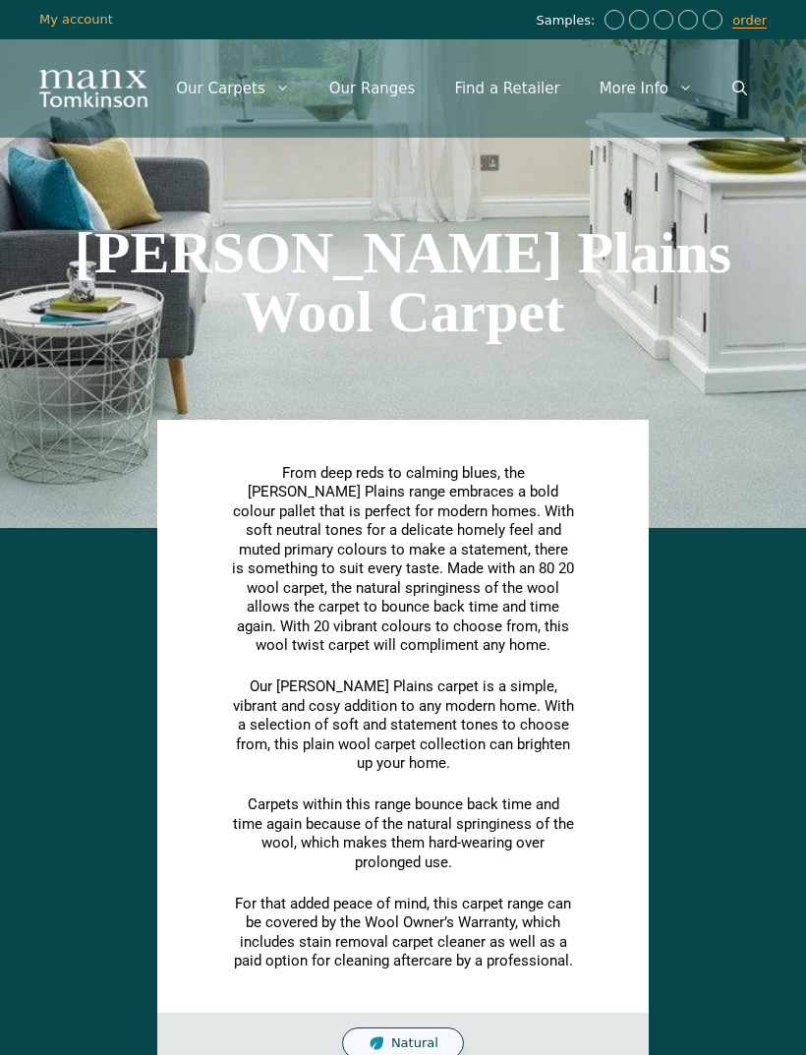
scroll to position [1111, 0]
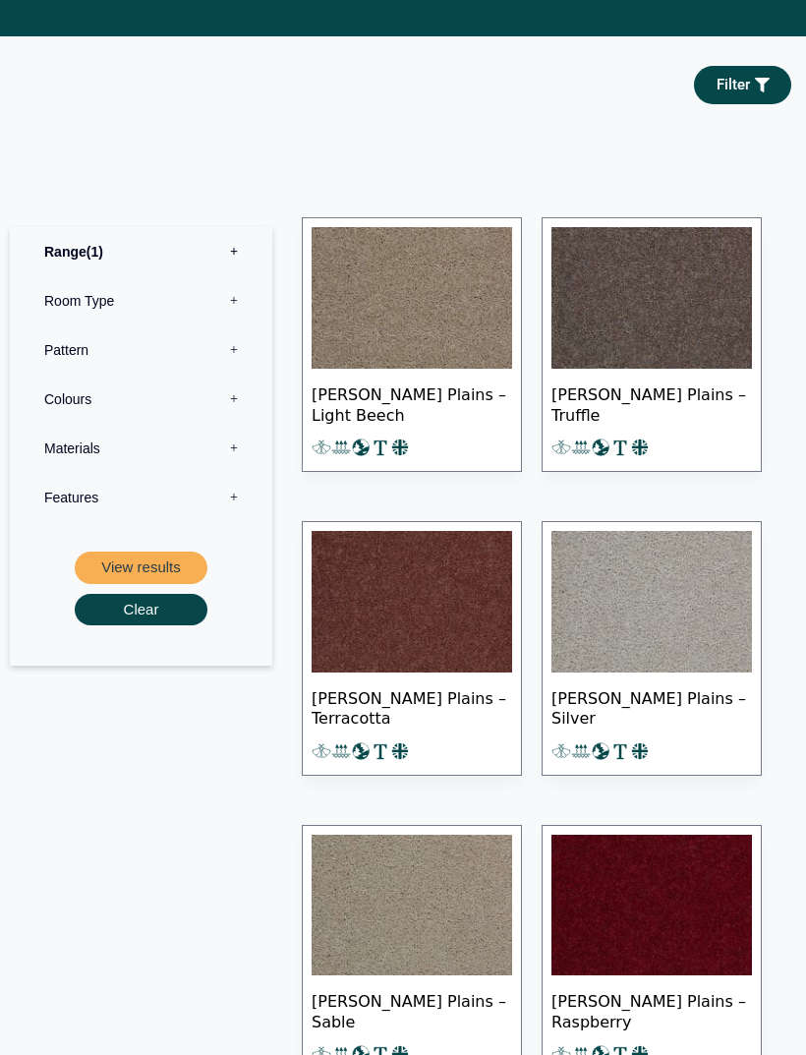
click at [643, 284] on img at bounding box center [652, 298] width 201 height 142
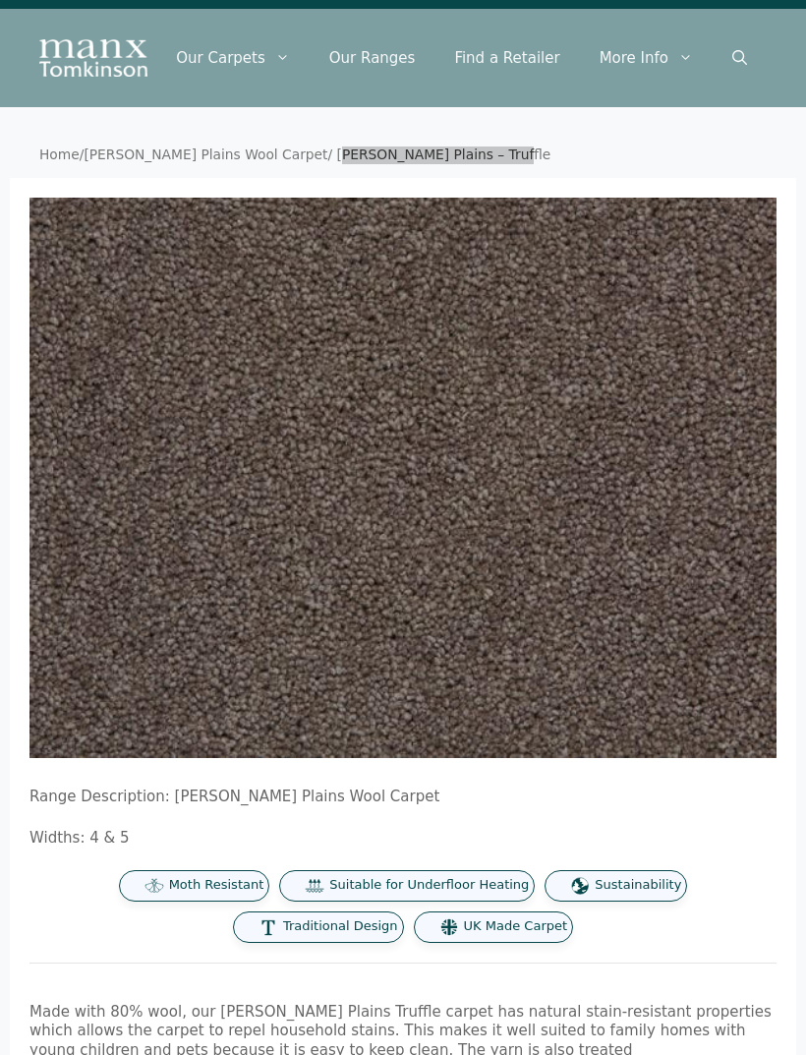
scroll to position [30, 0]
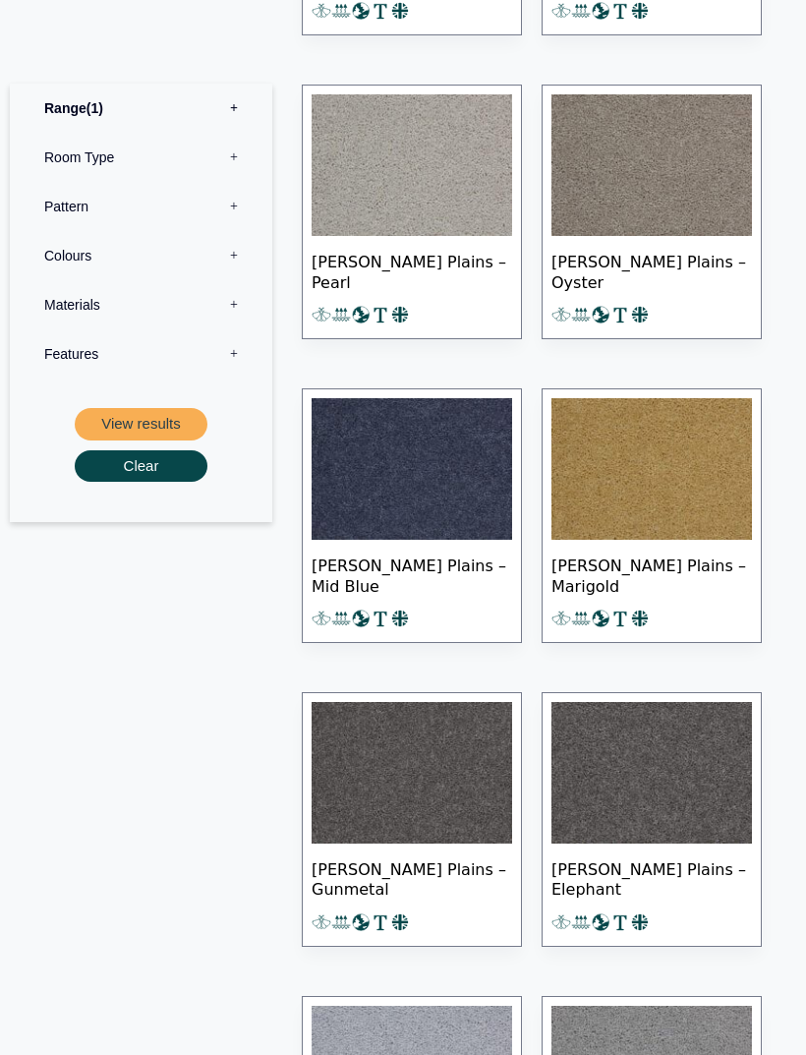
scroll to position [2049, 0]
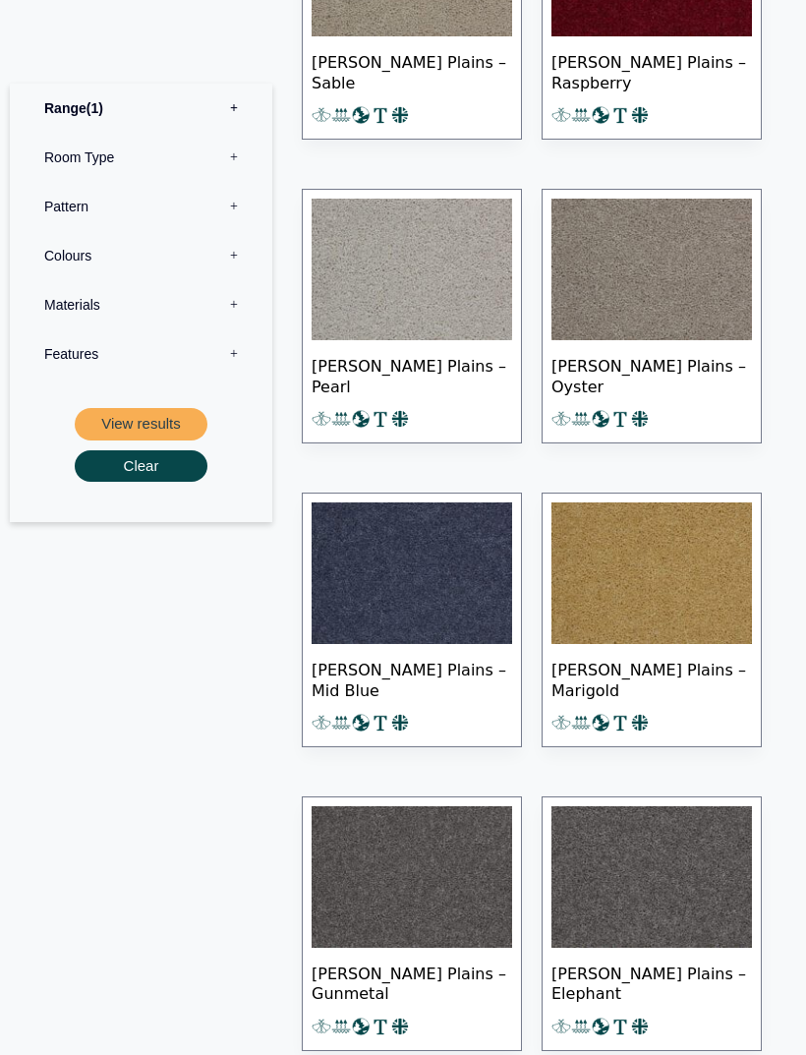
click at [673, 607] on img at bounding box center [652, 574] width 201 height 142
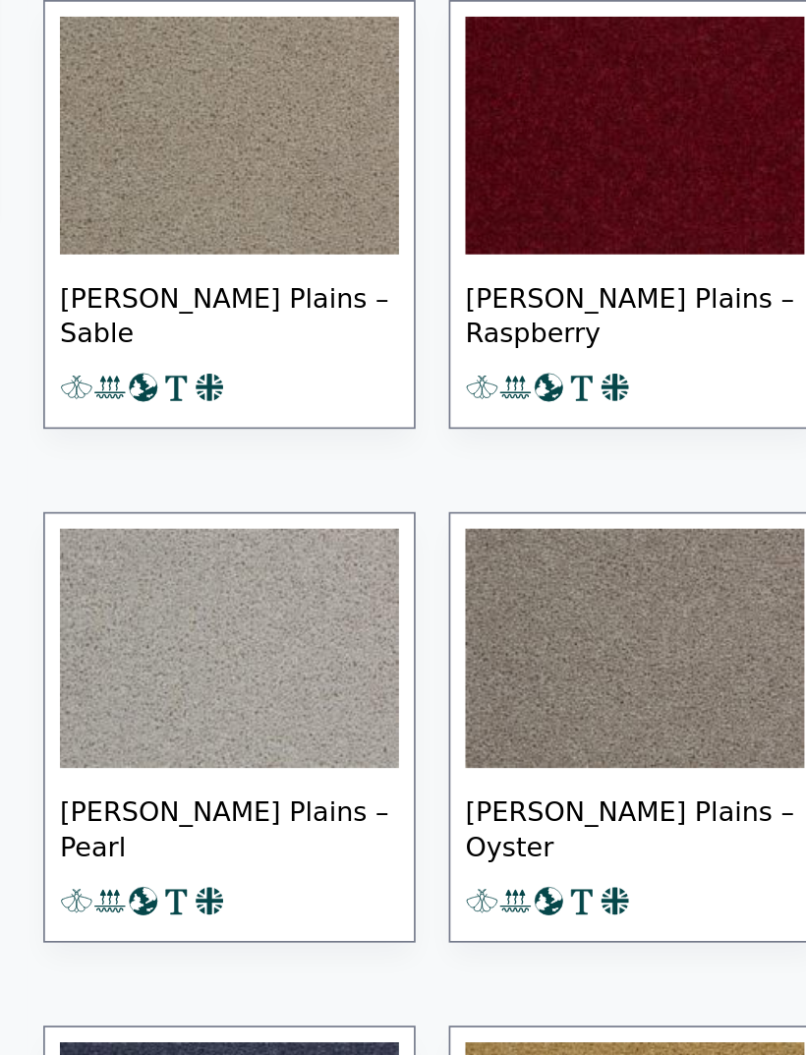
scroll to position [1548, 0]
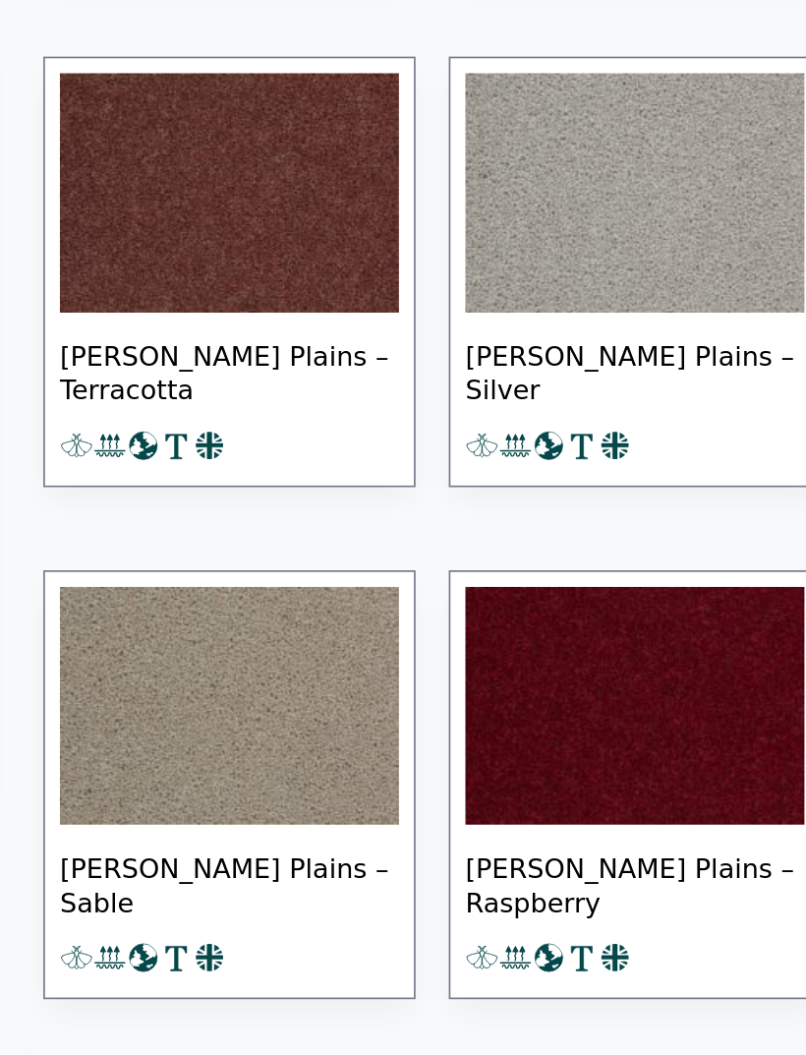
click at [312, 440] on img at bounding box center [412, 468] width 201 height 142
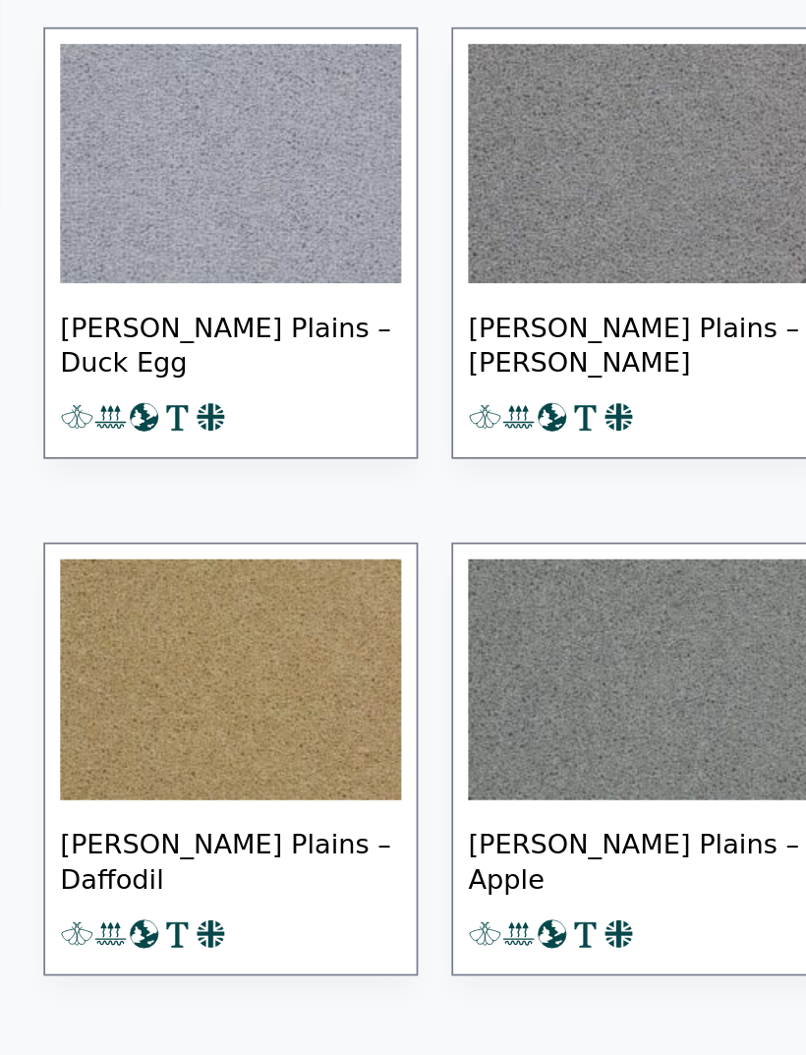
scroll to position [2737, 0]
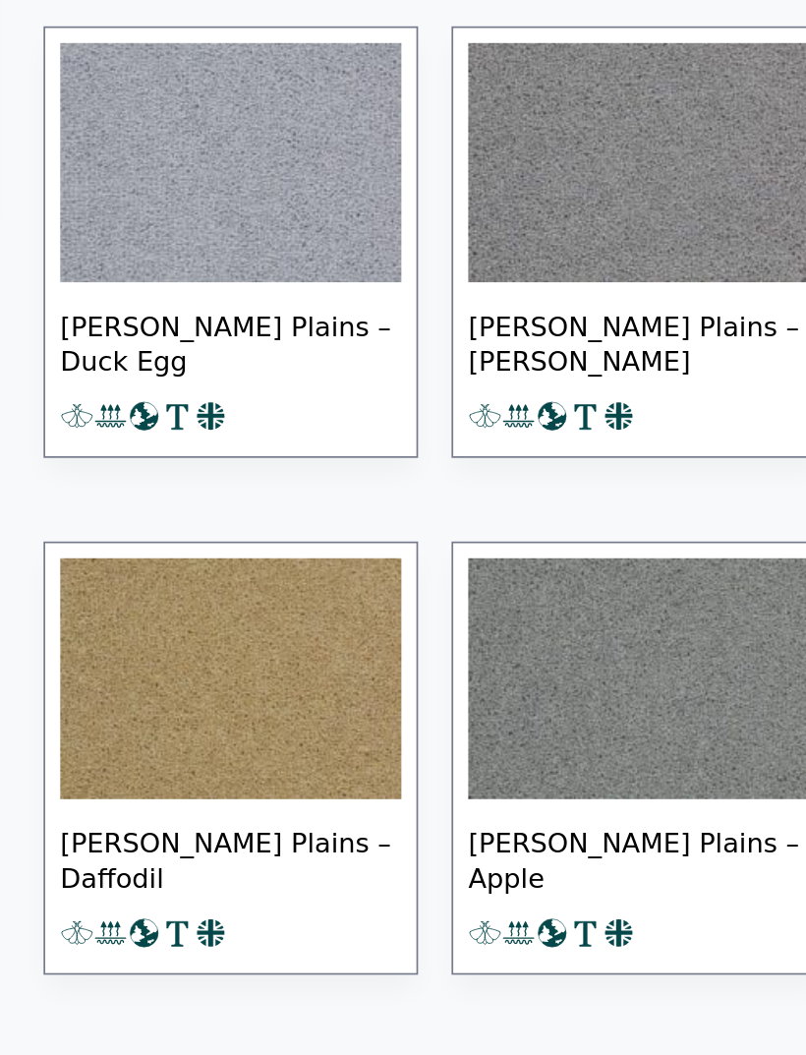
click at [312, 726] on img at bounding box center [412, 797] width 201 height 142
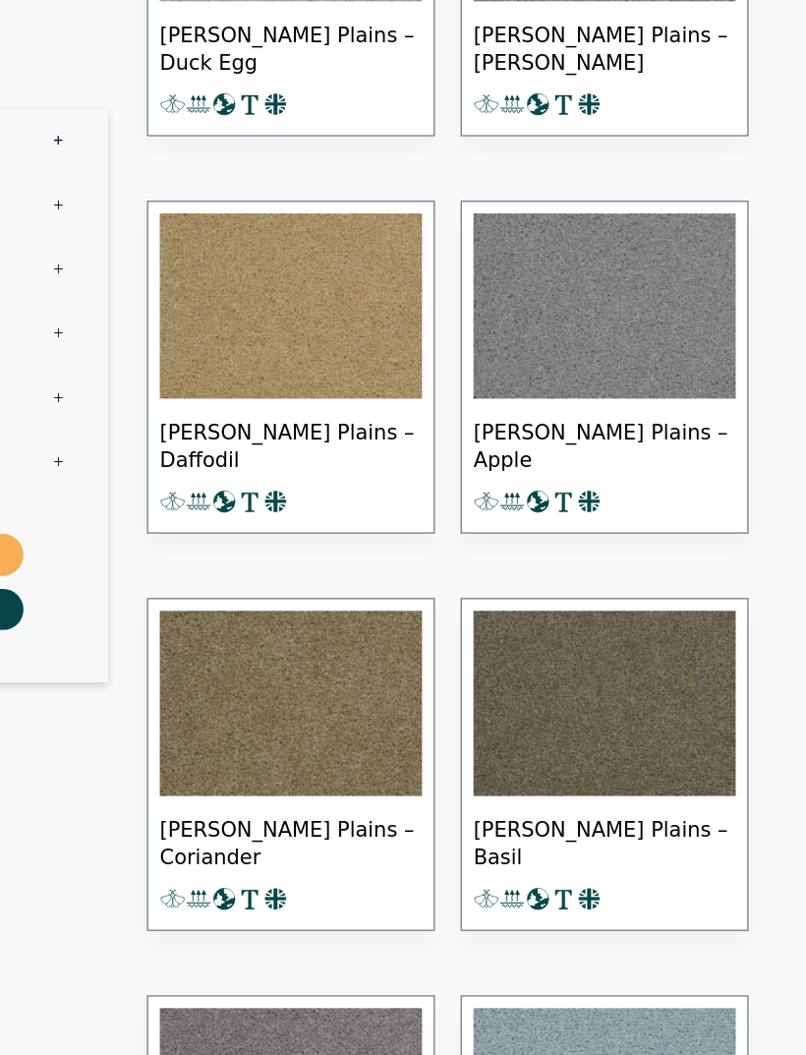
scroll to position [3291, 0]
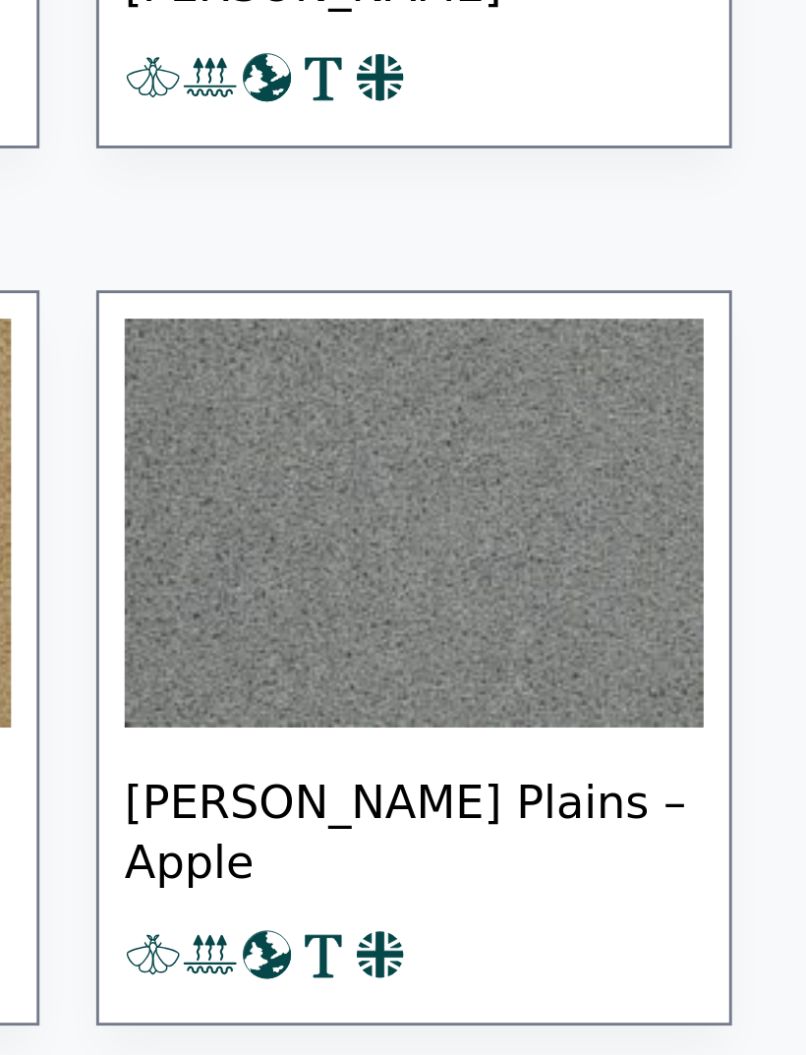
click at [552, 187] on img at bounding box center [652, 243] width 201 height 142
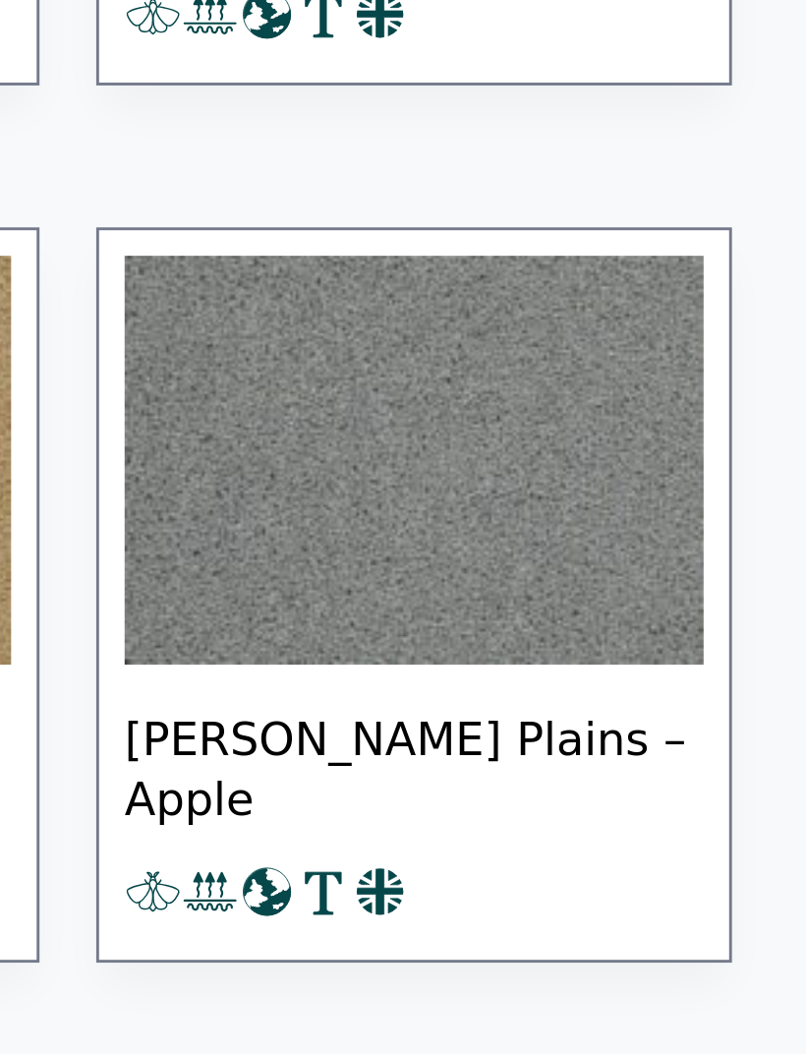
scroll to position [2683, 0]
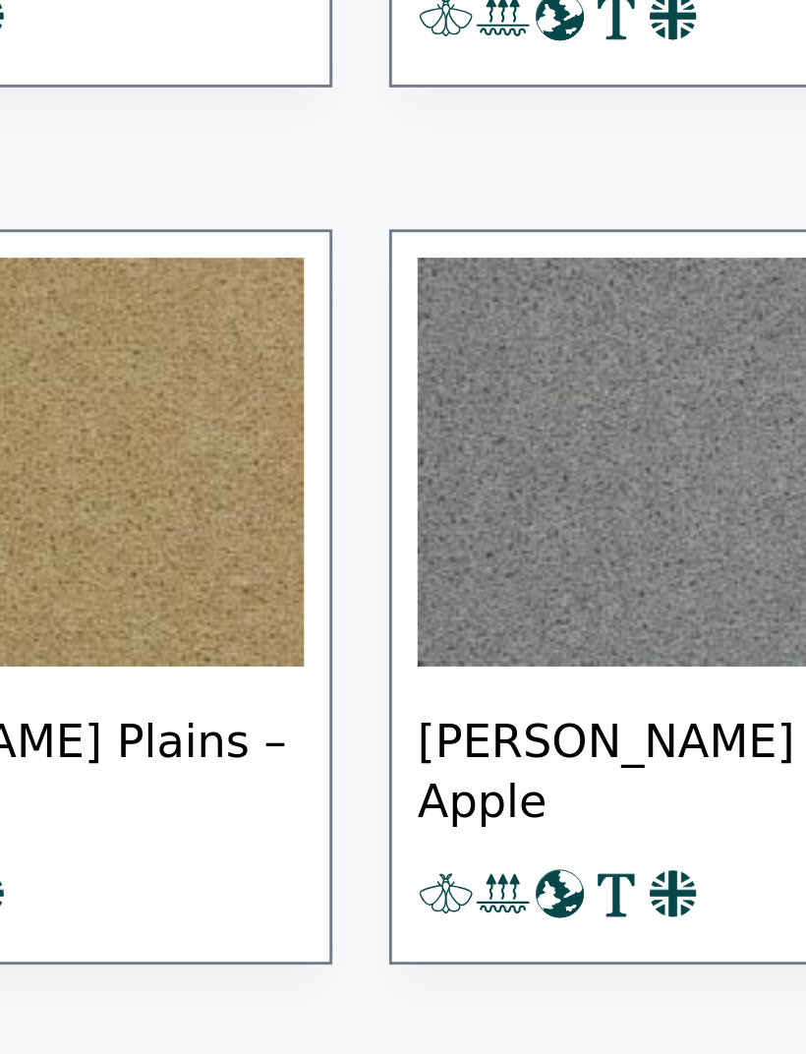
click at [312, 780] on img at bounding box center [412, 851] width 201 height 142
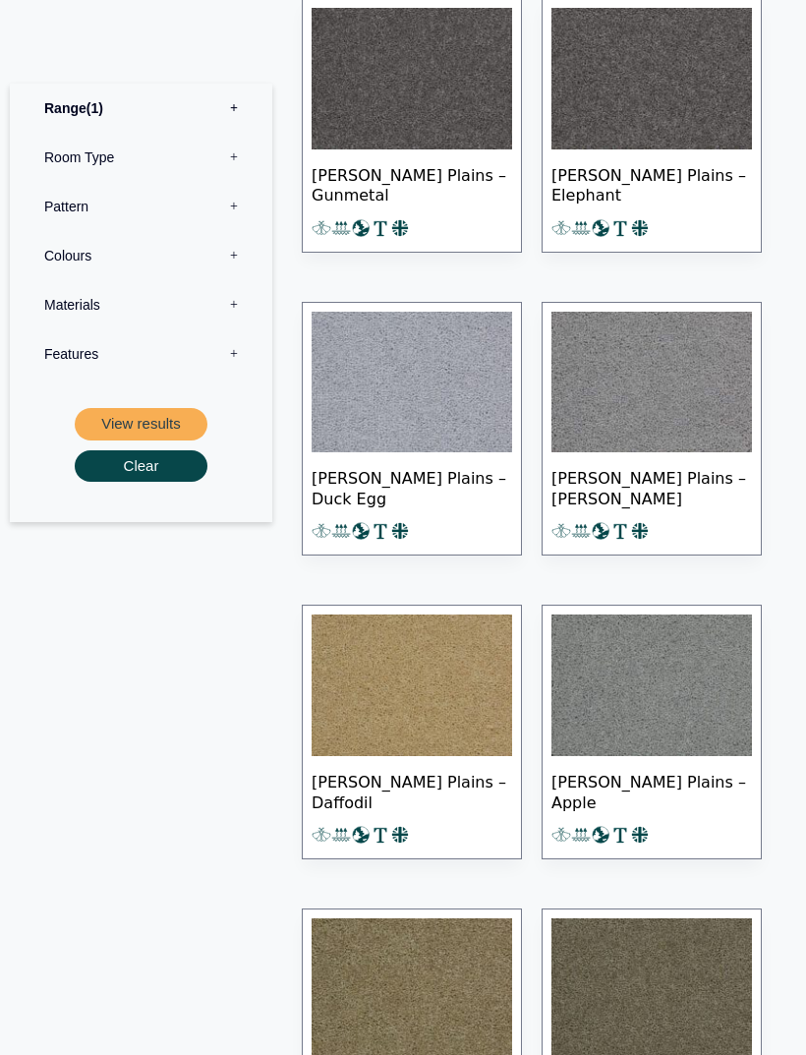
scroll to position [2653, 0]
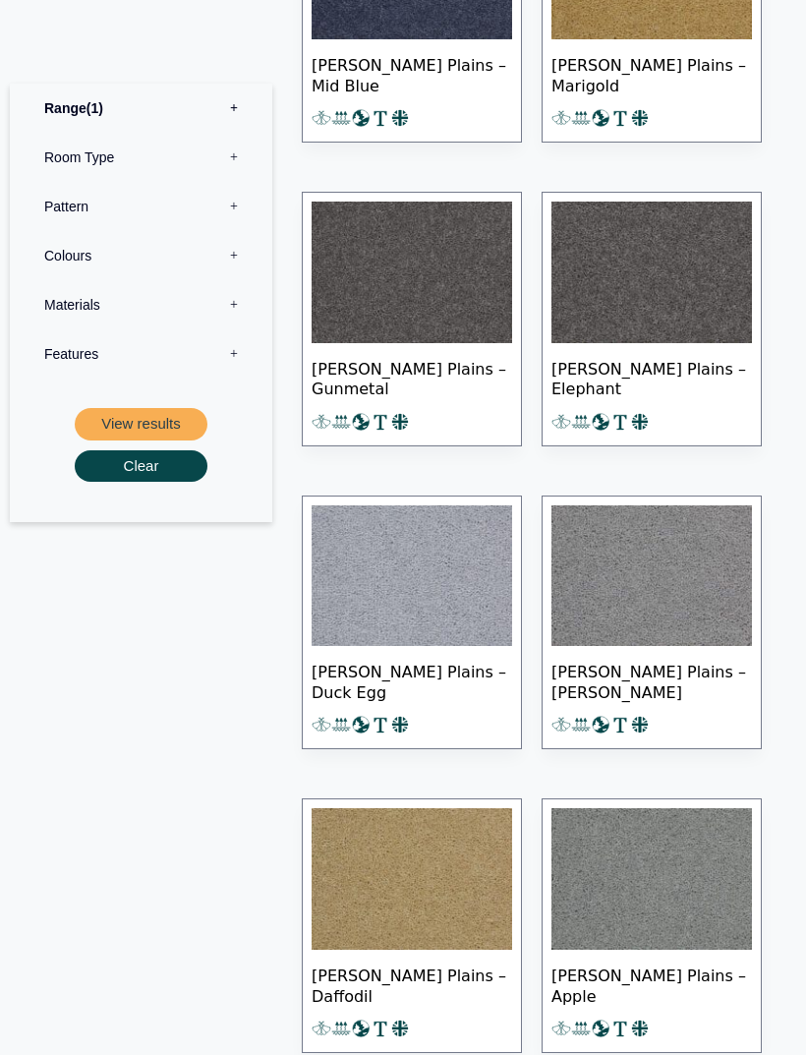
click at [64, 255] on label "Colours 0" at bounding box center [141, 255] width 233 height 49
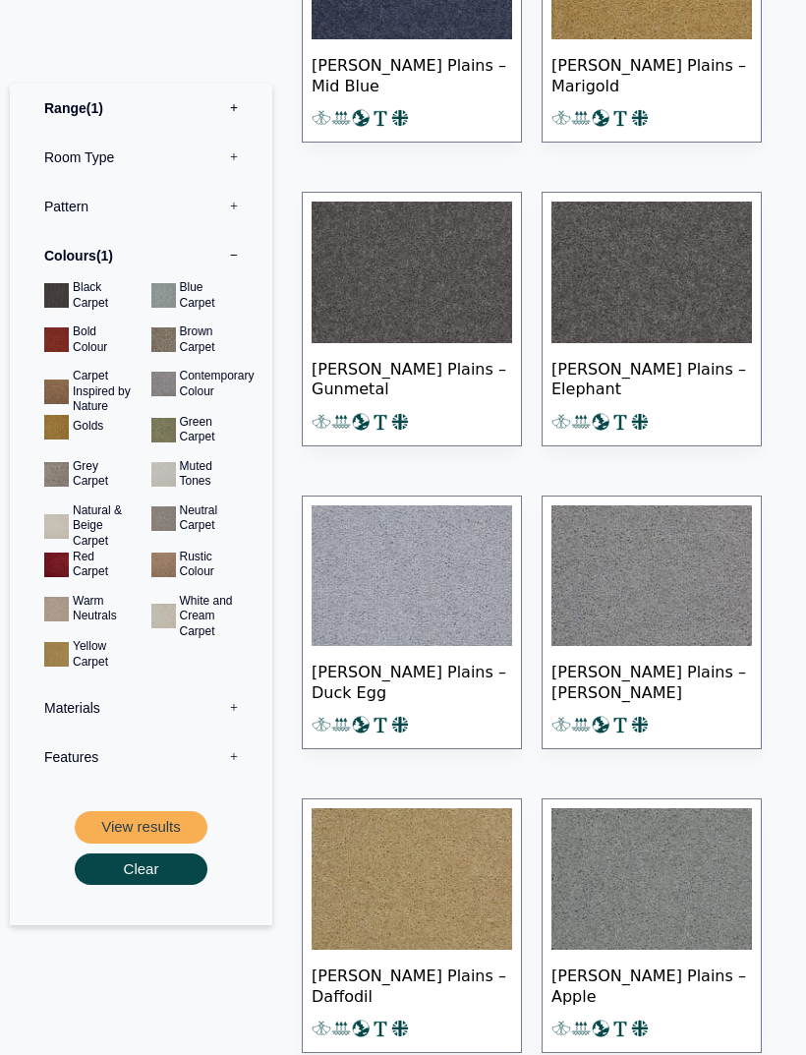
click at [135, 825] on button "View results" at bounding box center [141, 827] width 133 height 32
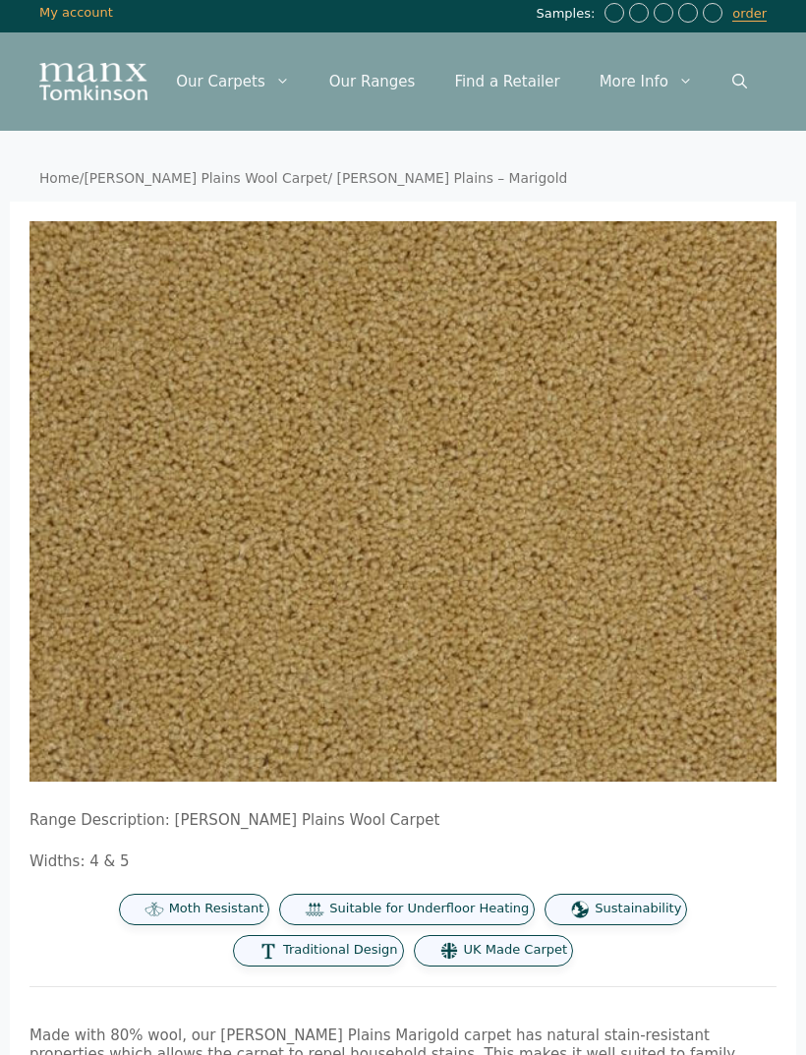
scroll to position [7, 0]
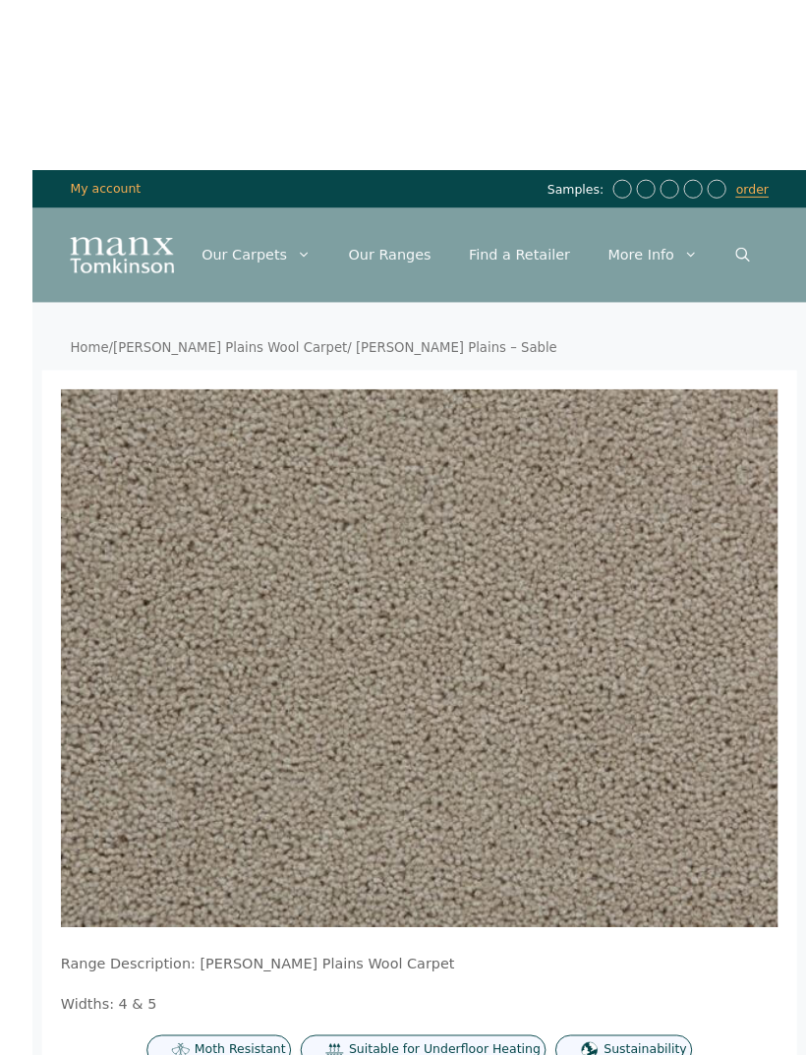
scroll to position [2, 0]
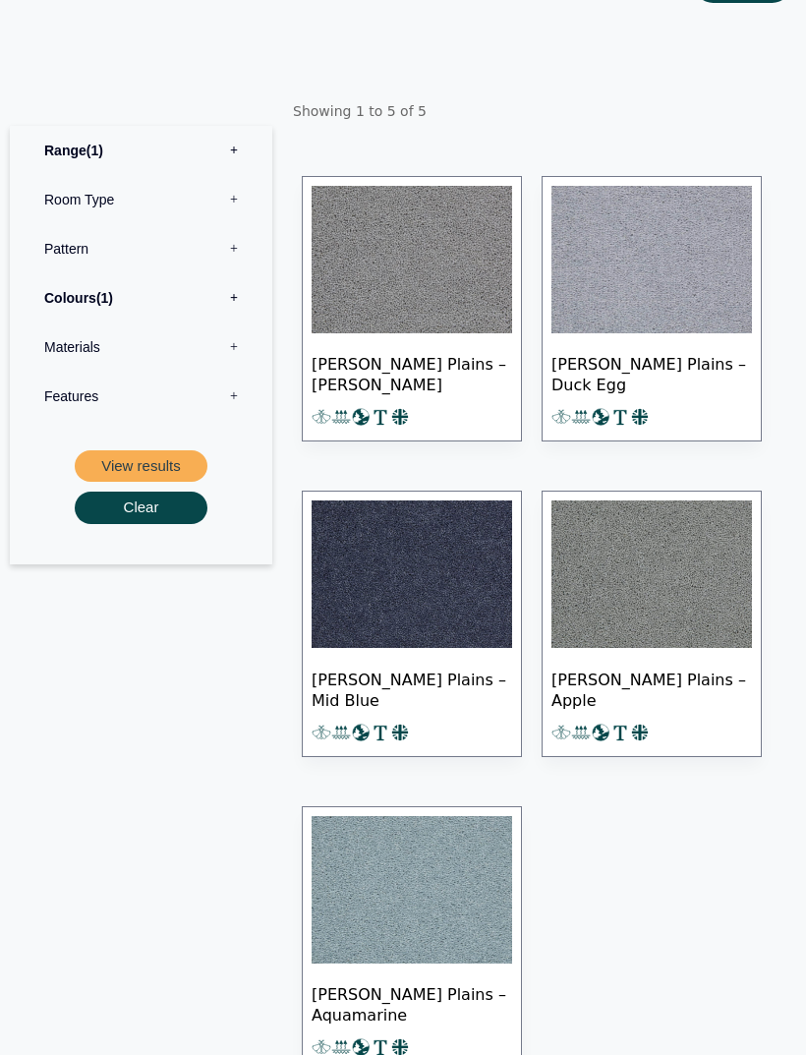
scroll to position [499, 0]
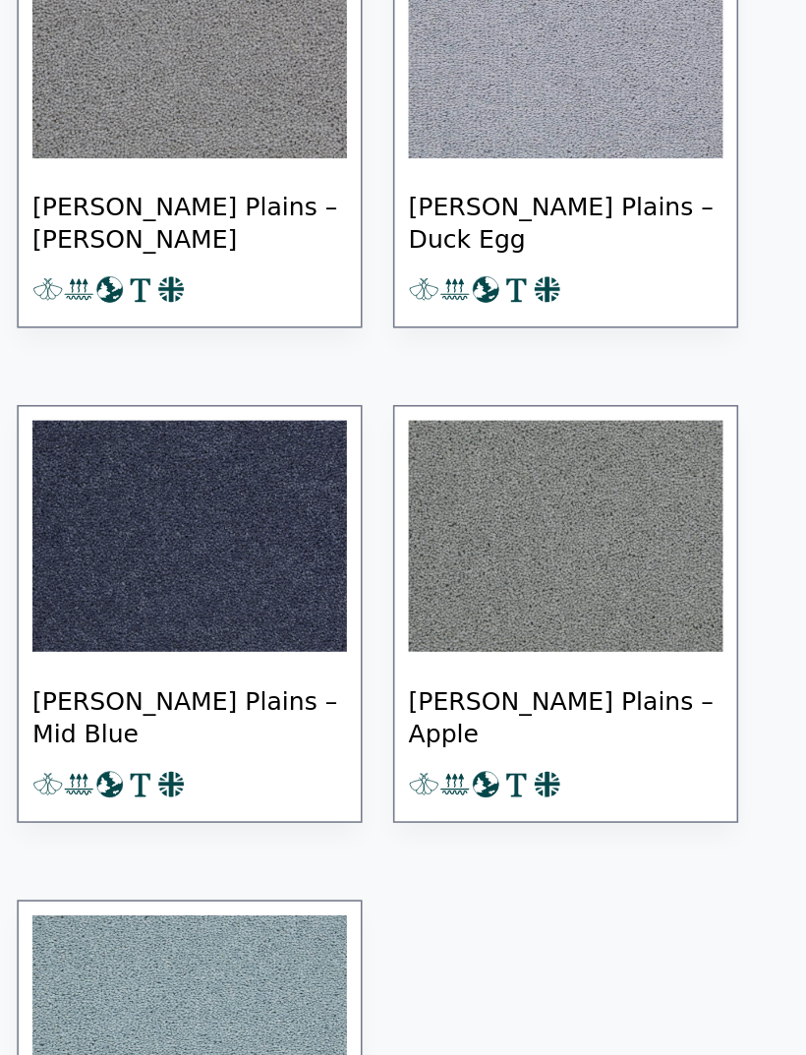
click at [552, 473] on img at bounding box center [652, 546] width 201 height 147
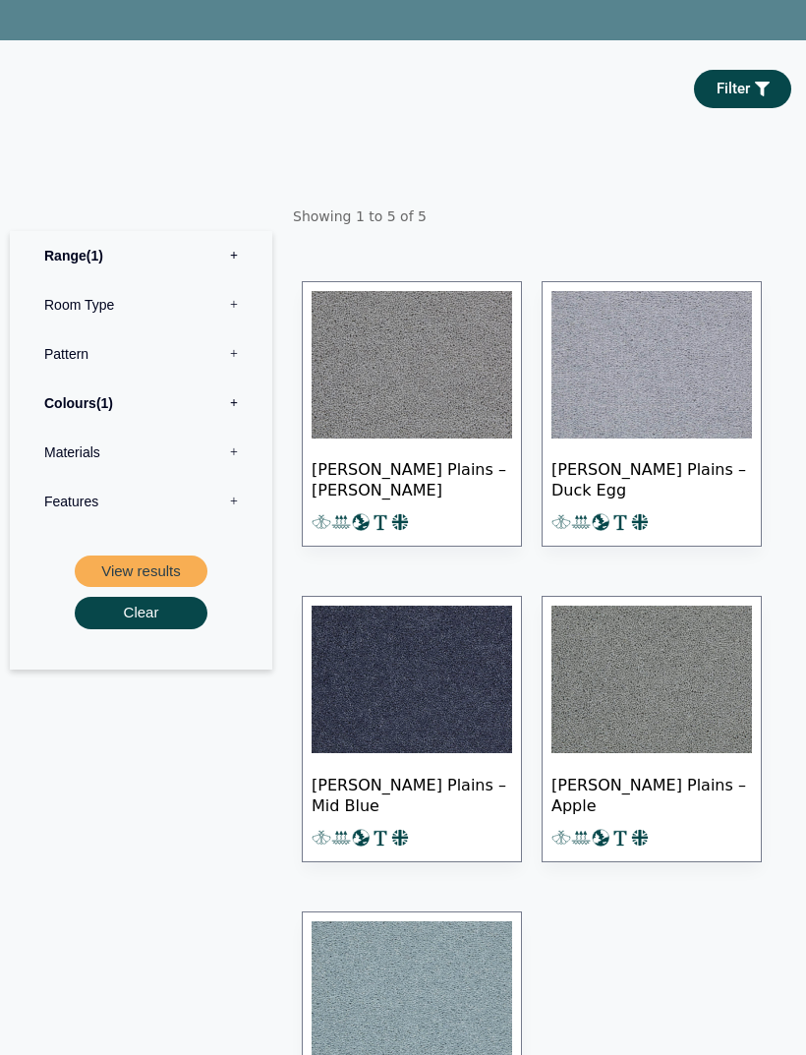
scroll to position [367, 0]
click at [249, 428] on label "Colours 1" at bounding box center [141, 403] width 233 height 49
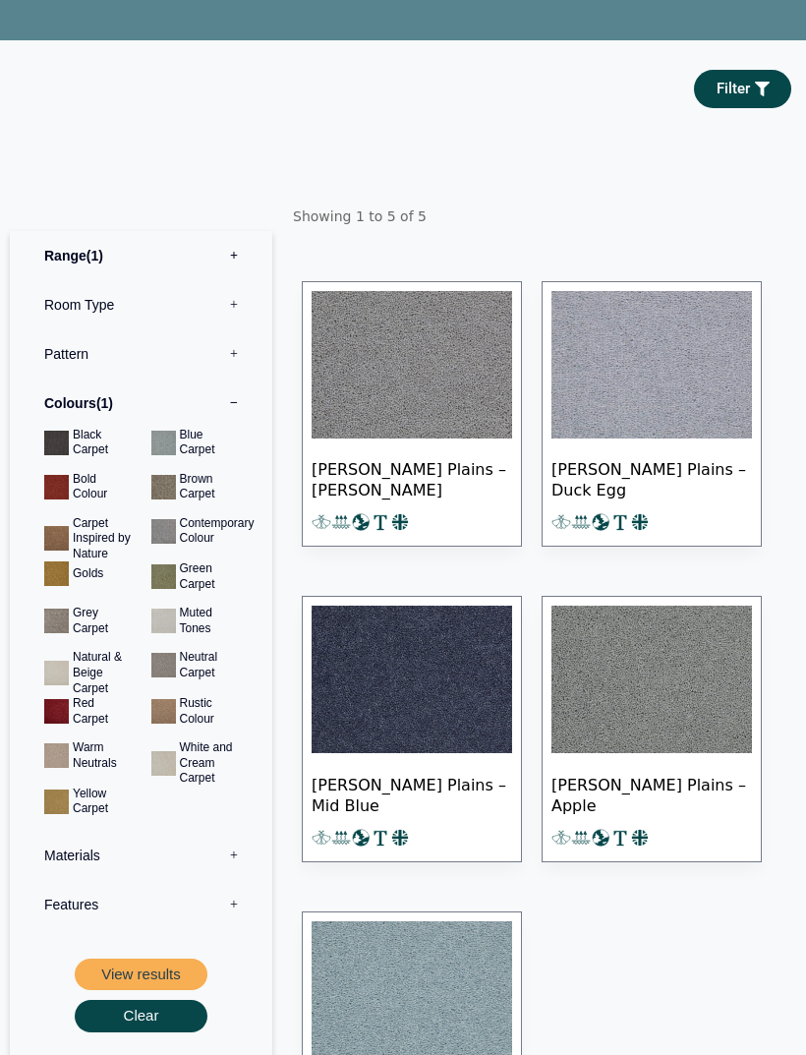
click at [164, 985] on button "View results" at bounding box center [141, 975] width 133 height 32
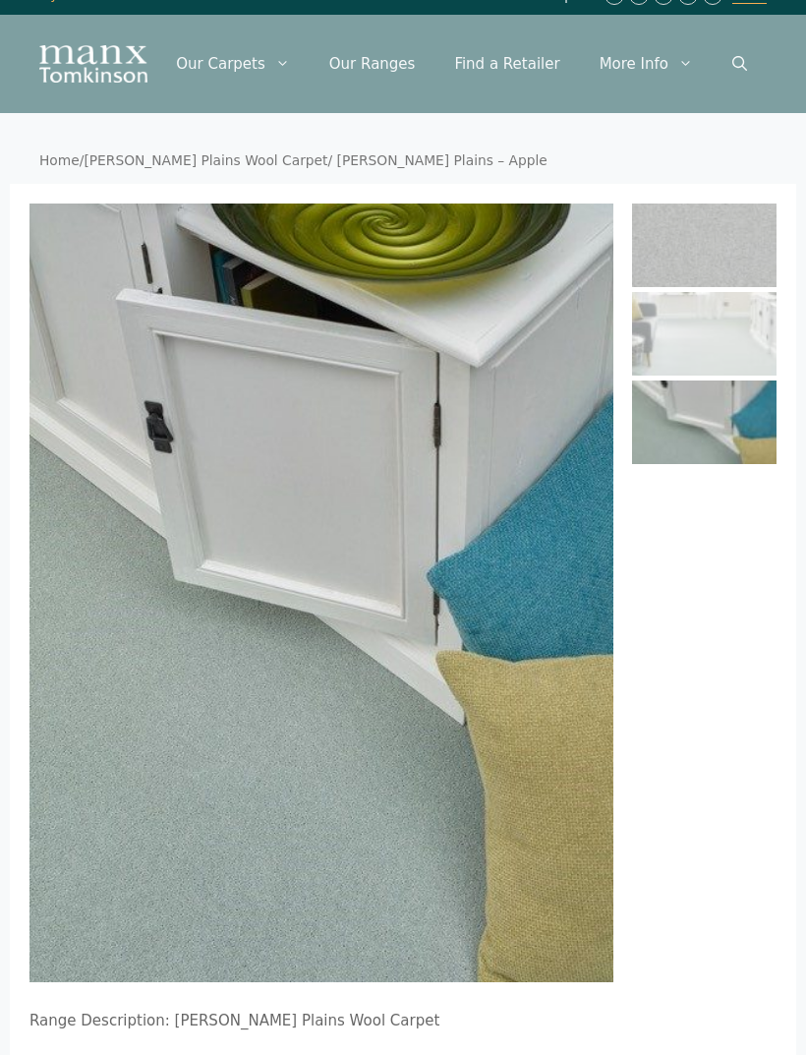
scroll to position [13, 0]
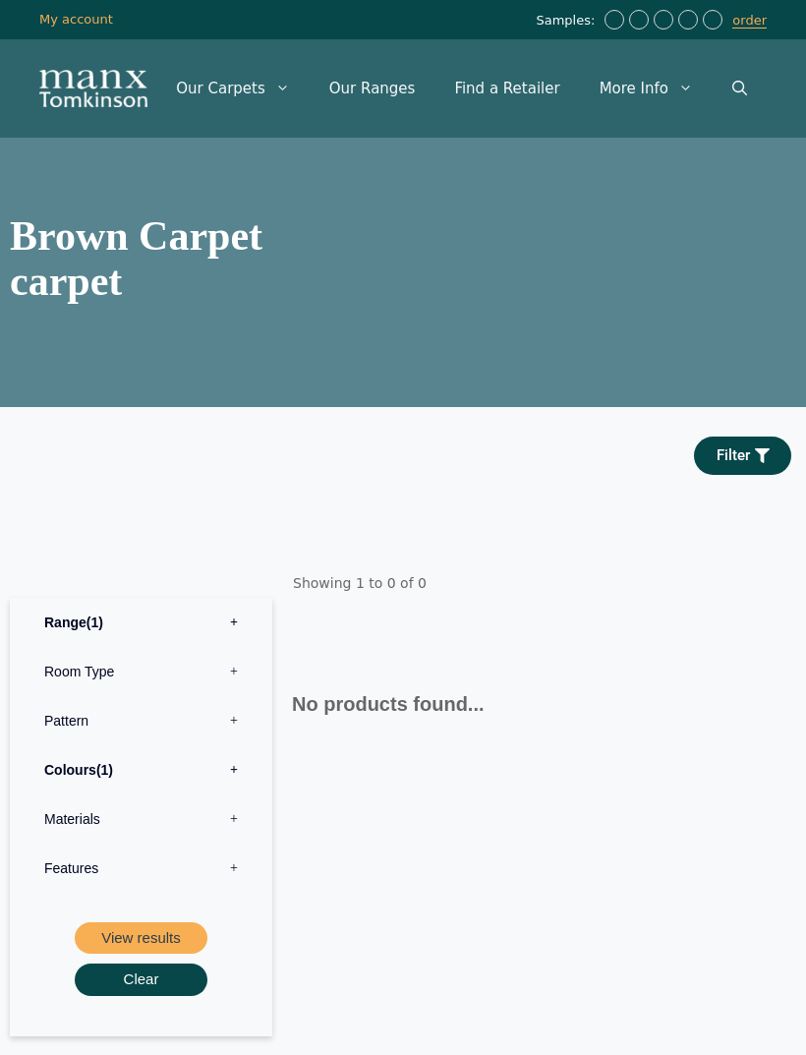
click at [195, 645] on label "Range 1" at bounding box center [141, 622] width 233 height 49
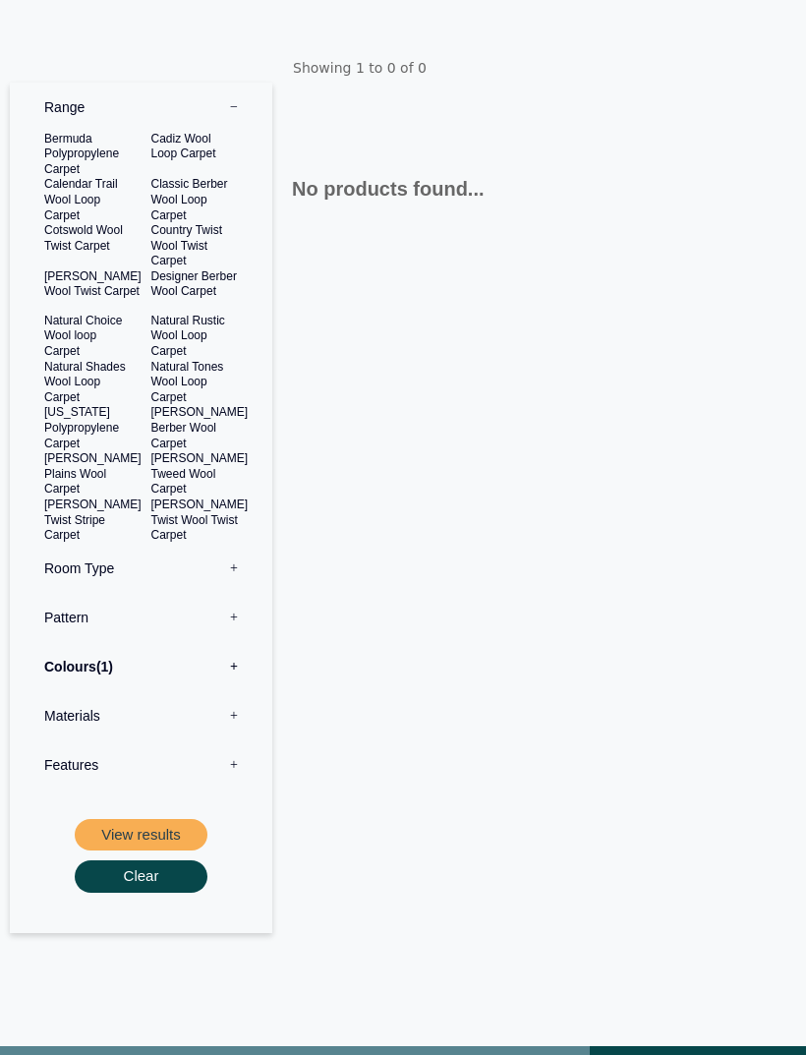
scroll to position [727, 0]
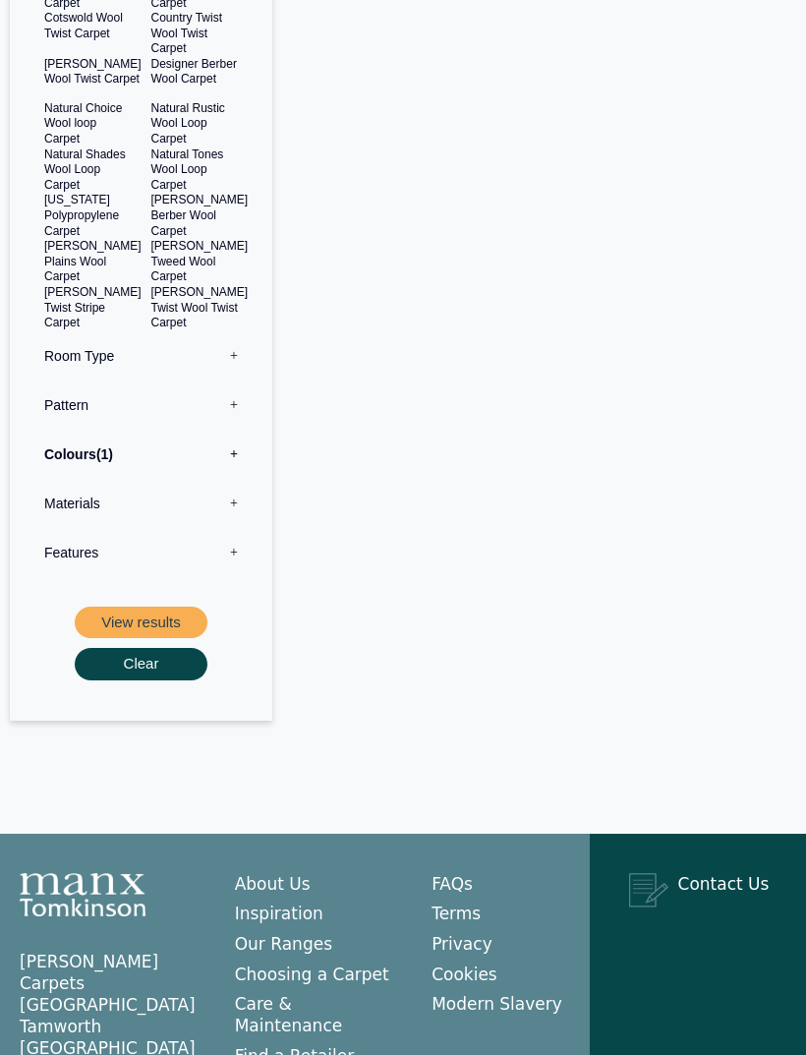
click at [176, 626] on button "View results" at bounding box center [141, 624] width 133 height 32
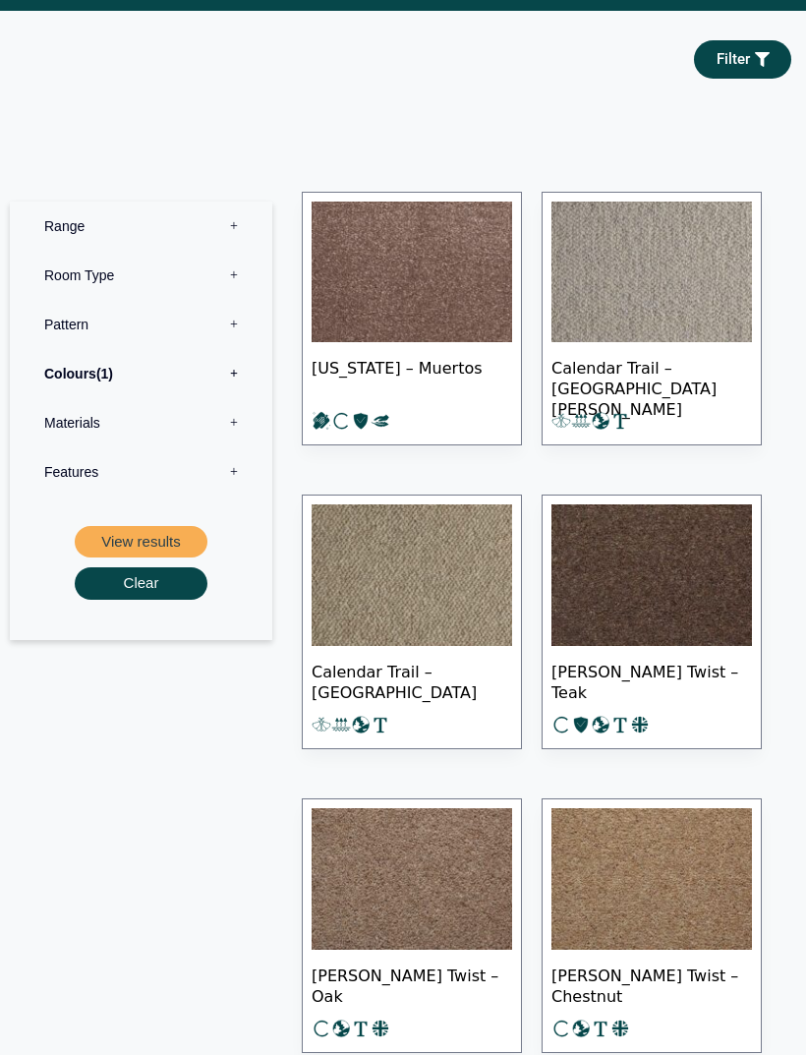
scroll to position [842, 0]
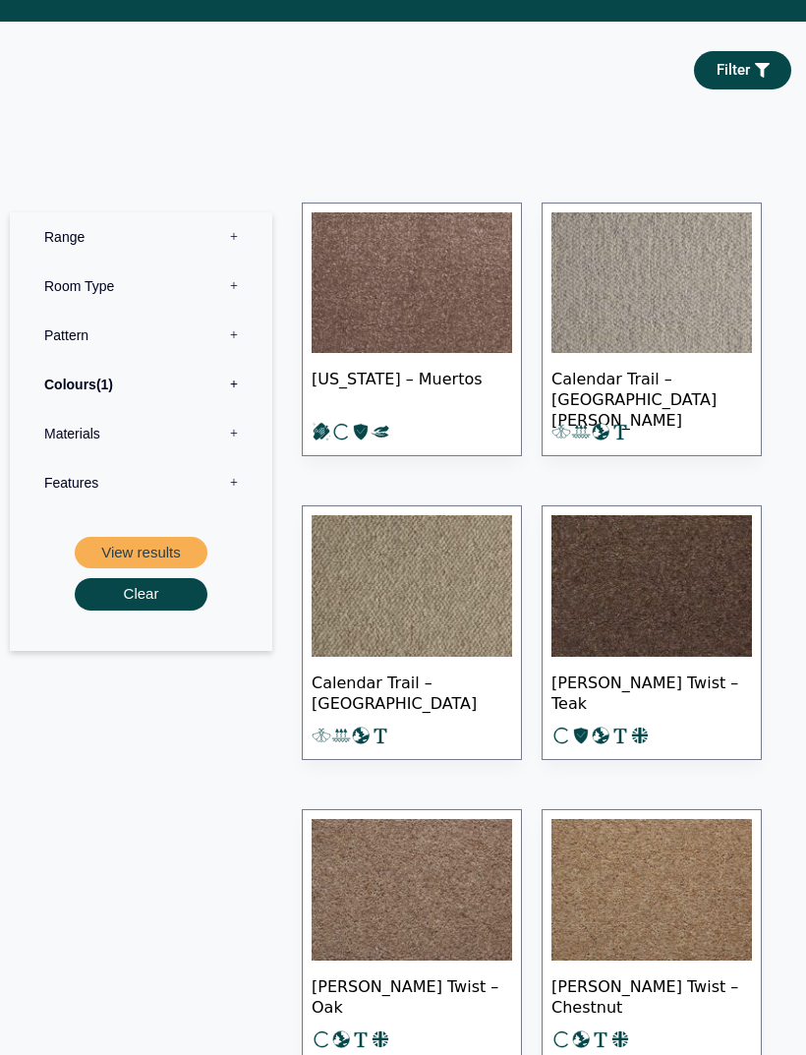
click at [86, 380] on label "Colours 1" at bounding box center [141, 385] width 233 height 49
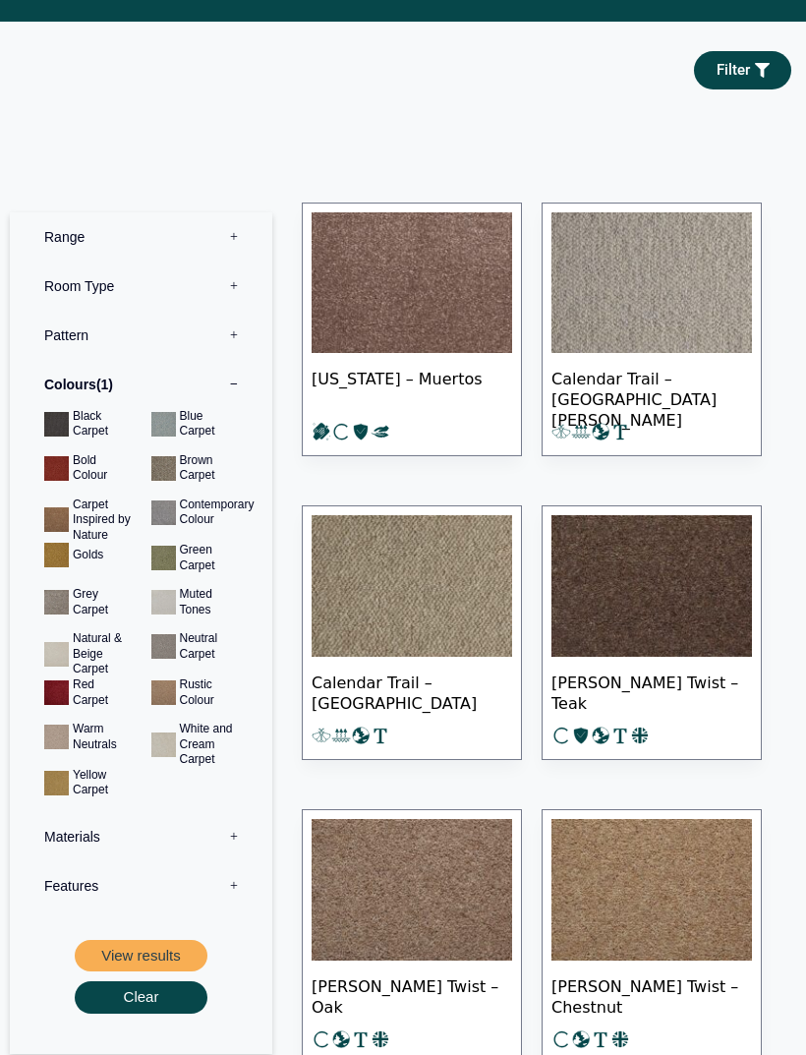
click at [133, 941] on button "View results" at bounding box center [141, 956] width 133 height 32
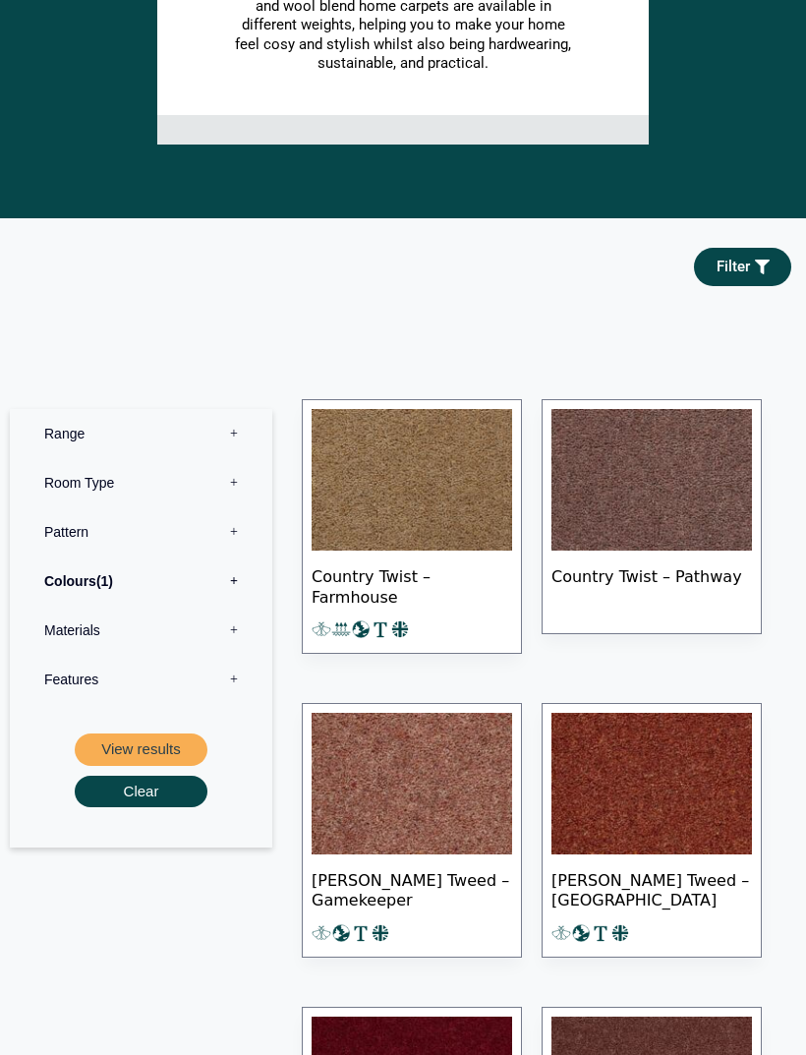
scroll to position [834, 0]
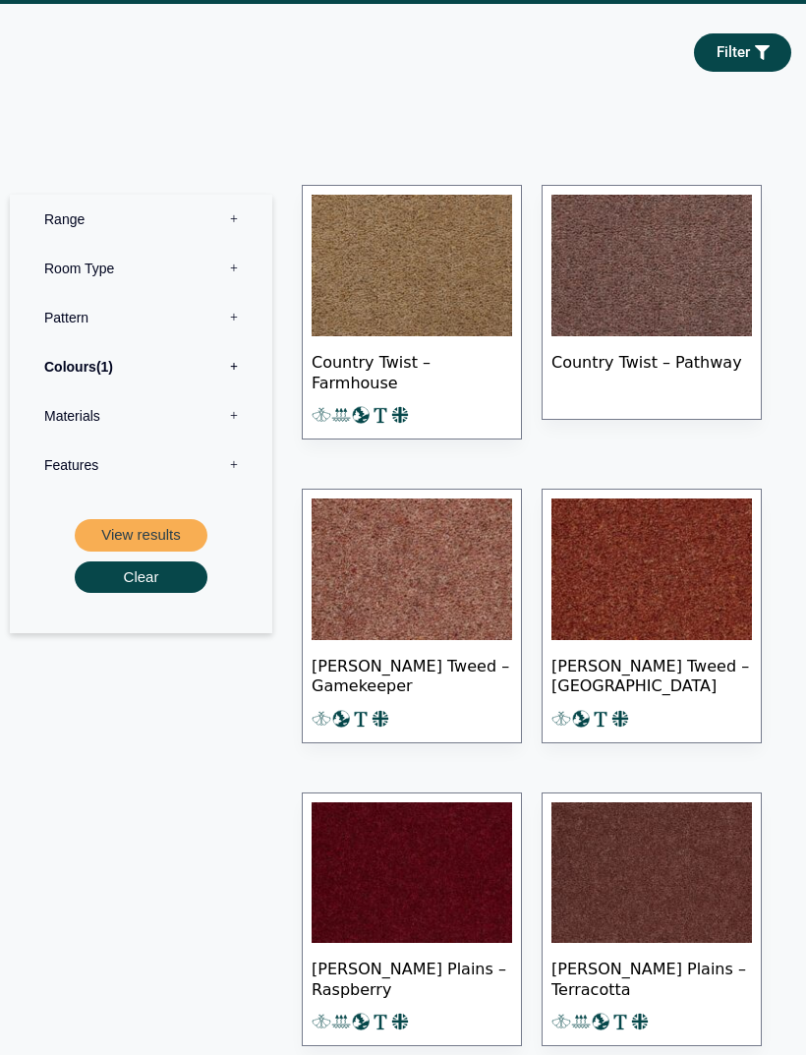
click at [665, 288] on img at bounding box center [652, 267] width 201 height 142
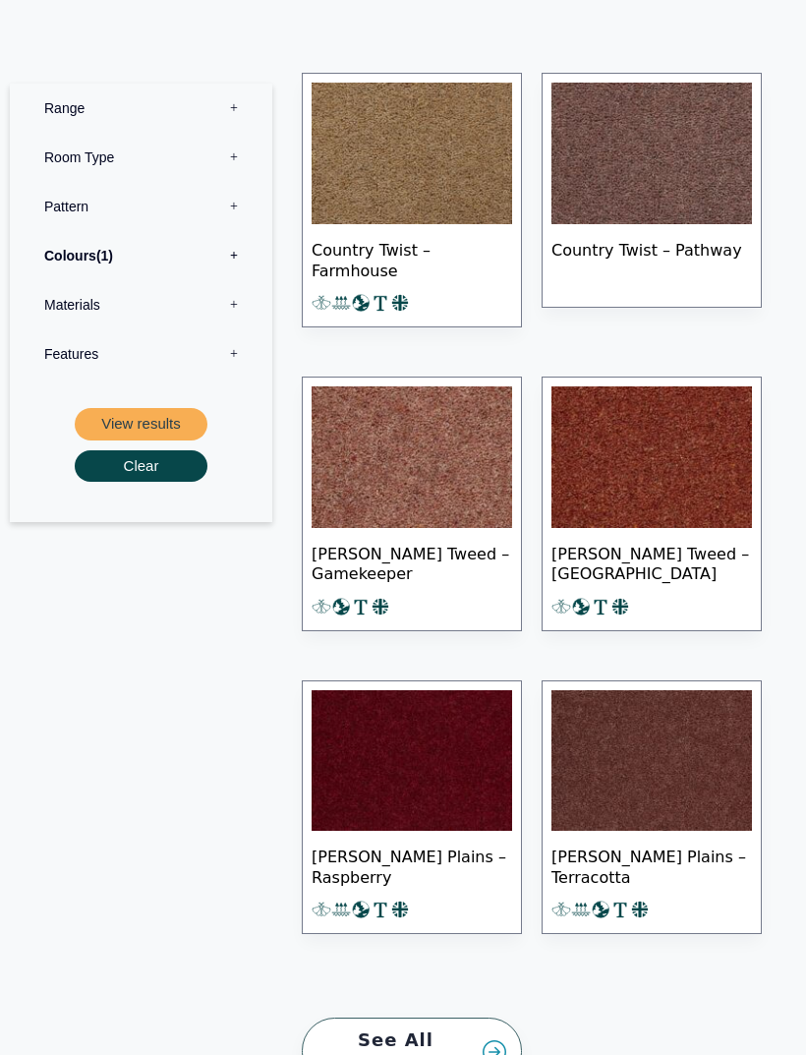
scroll to position [966, 0]
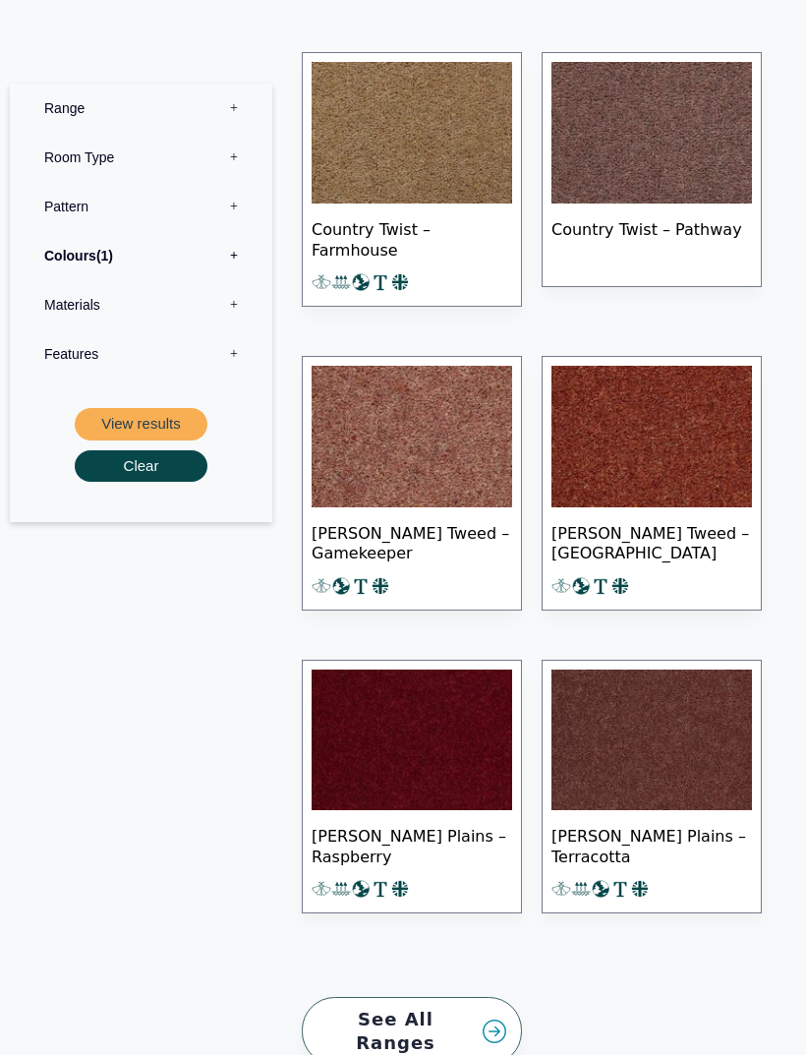
click at [692, 482] on img at bounding box center [652, 438] width 201 height 142
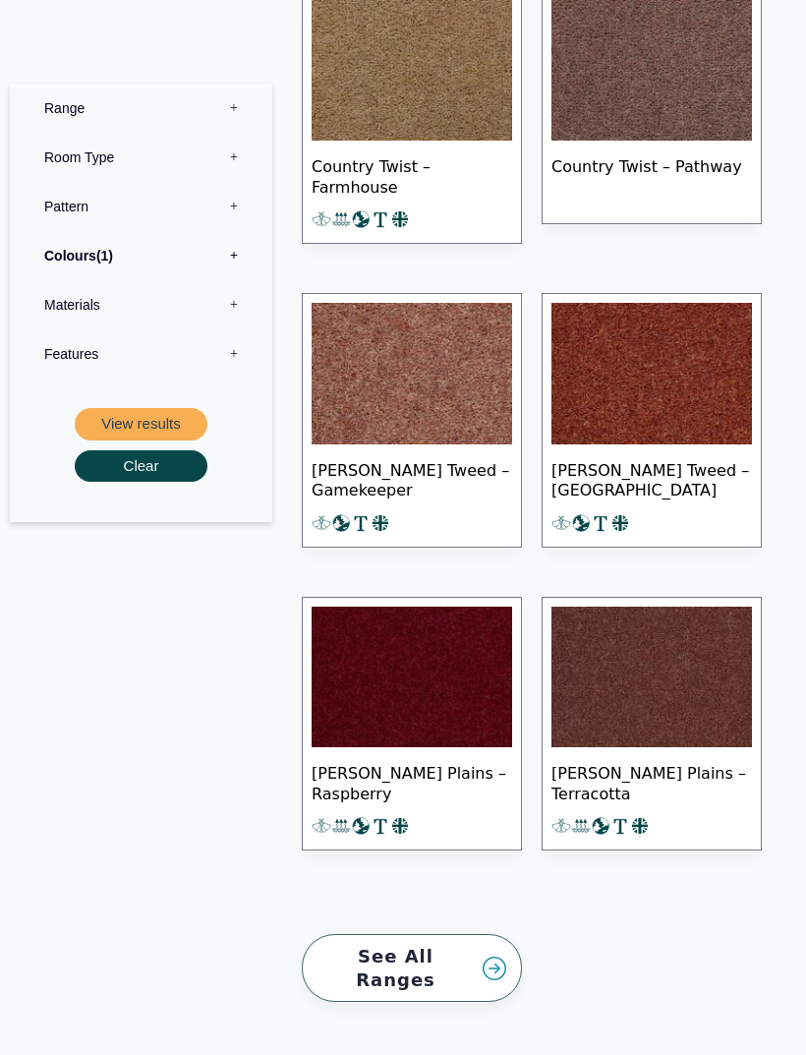
click at [434, 739] on img at bounding box center [412, 678] width 201 height 142
click at [146, 258] on label "Colours 1" at bounding box center [141, 255] width 233 height 49
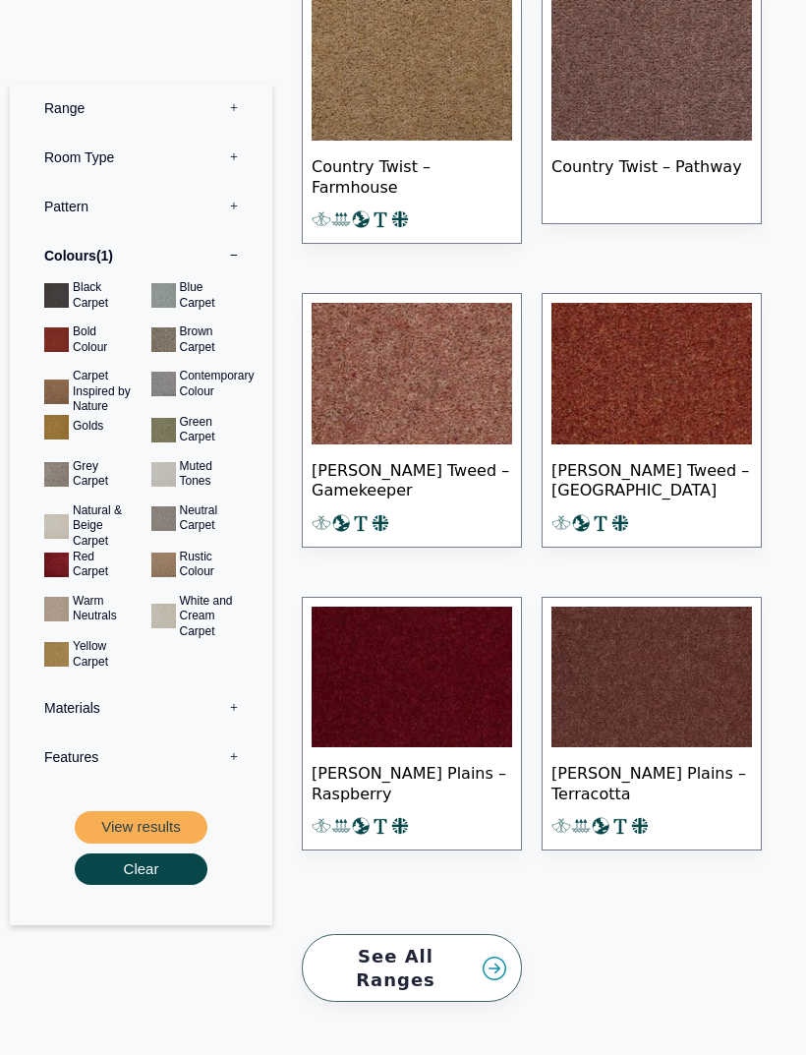
click at [166, 830] on button "View results" at bounding box center [141, 827] width 133 height 32
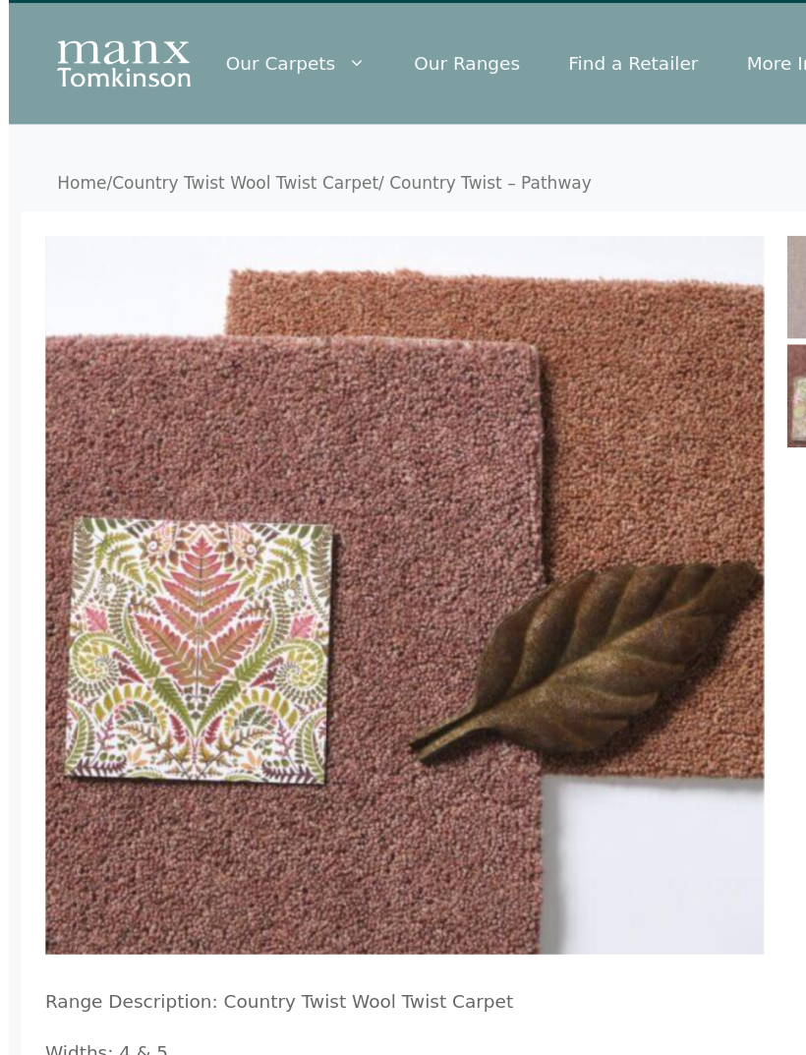
scroll to position [29, 0]
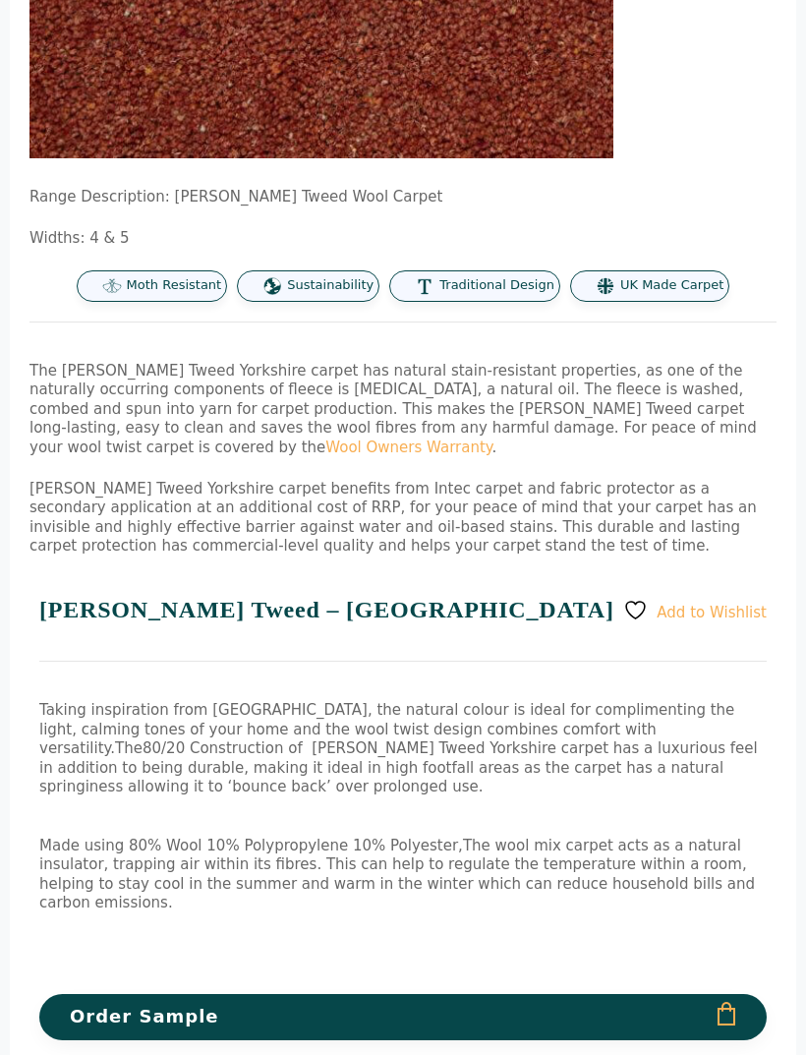
scroll to position [662, 0]
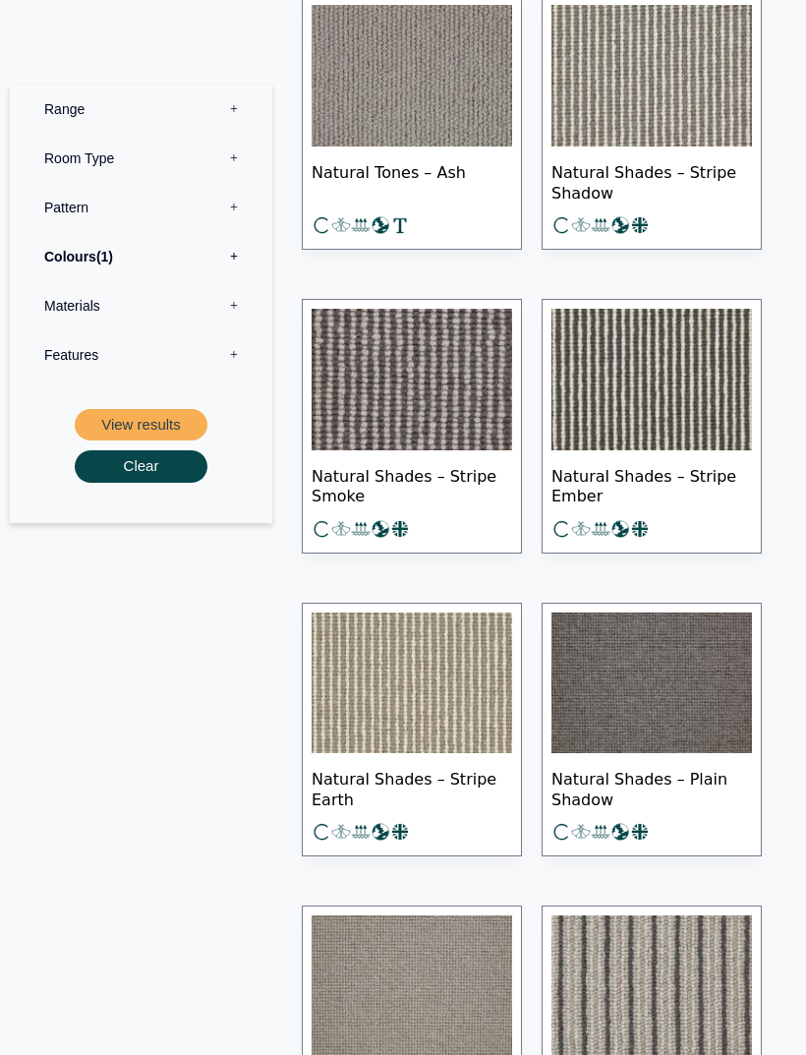
scroll to position [4131, 0]
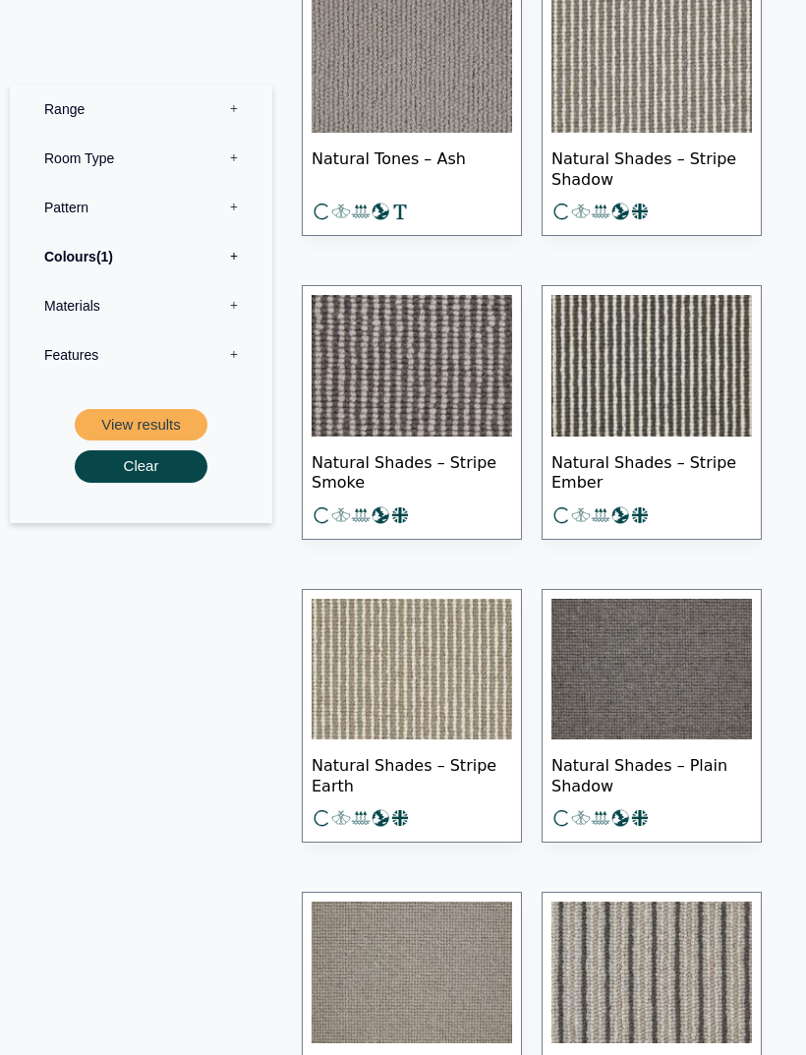
click at [131, 269] on label "Colours 1" at bounding box center [141, 255] width 233 height 49
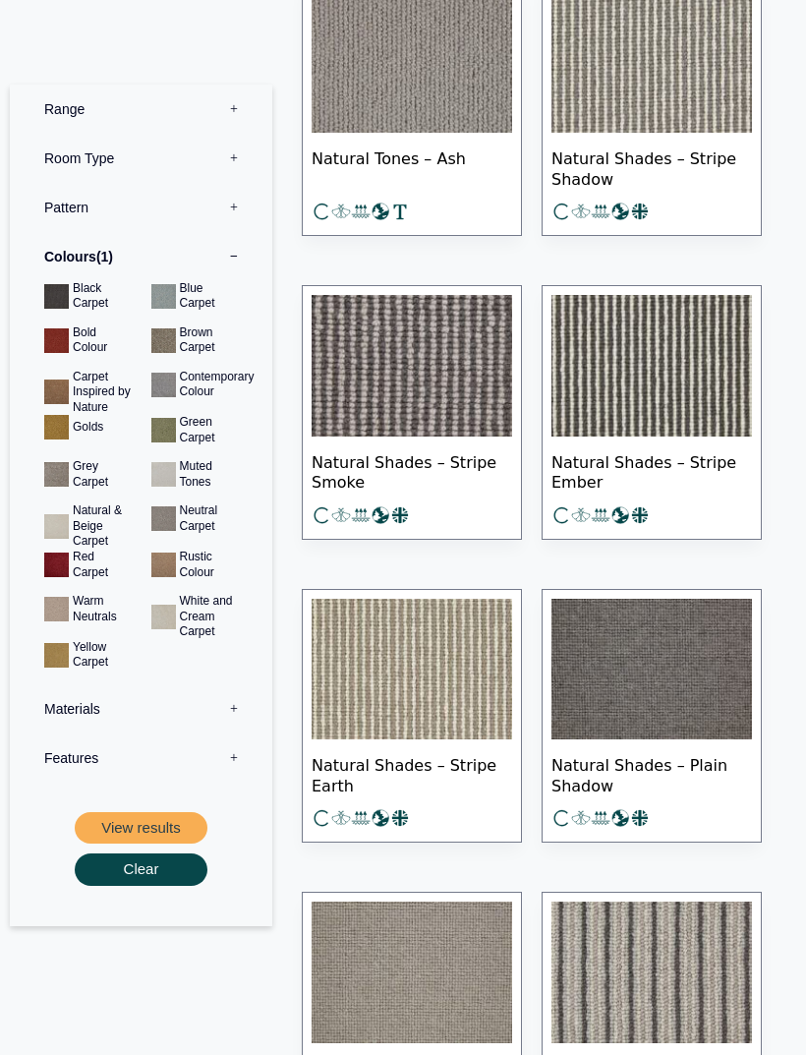
click at [153, 816] on button "View results" at bounding box center [141, 827] width 133 height 32
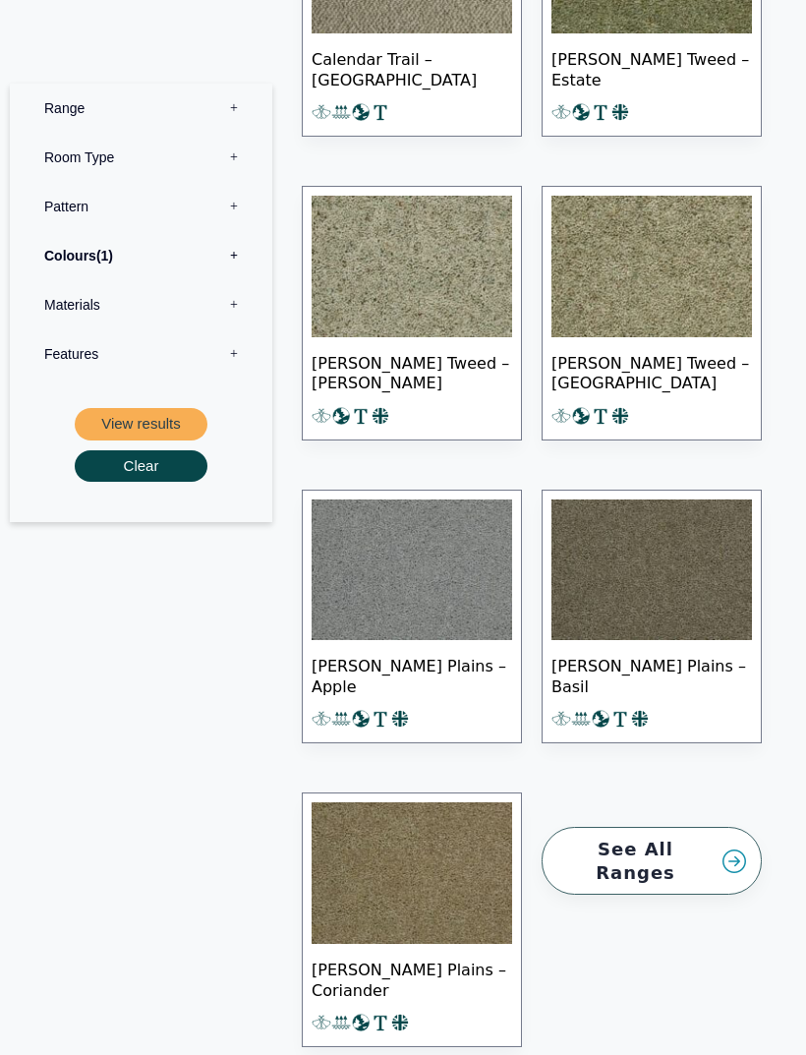
scroll to position [1211, 0]
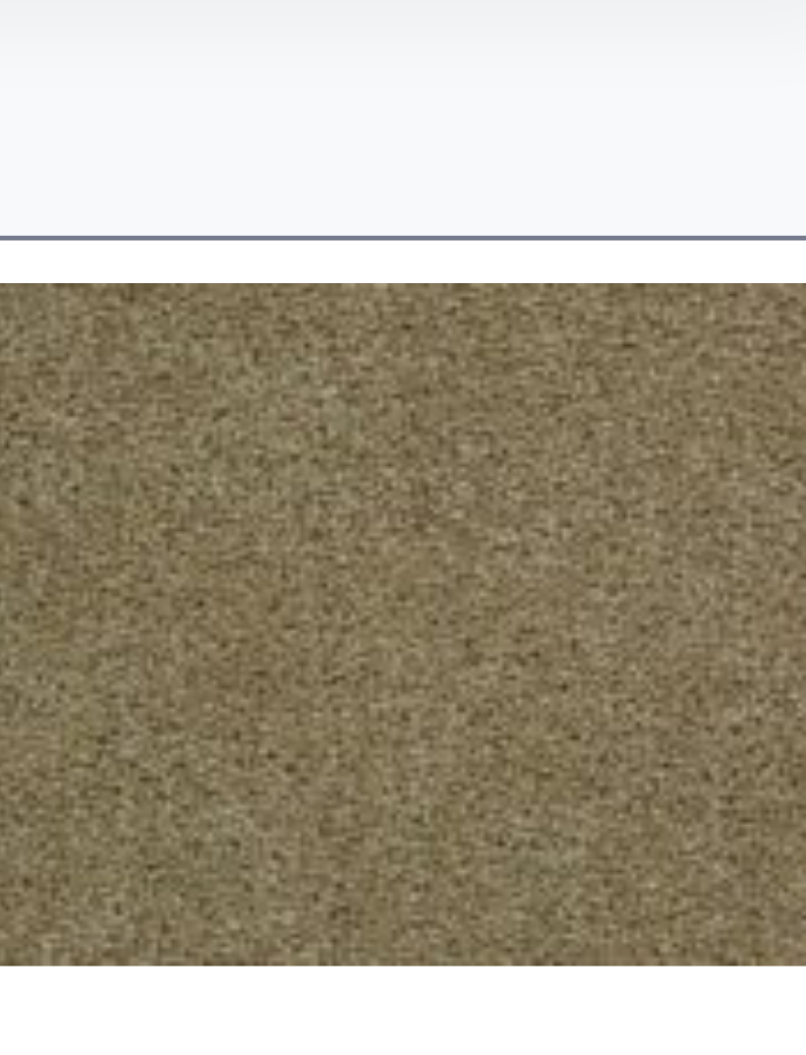
click at [312, 767] on img at bounding box center [412, 838] width 201 height 142
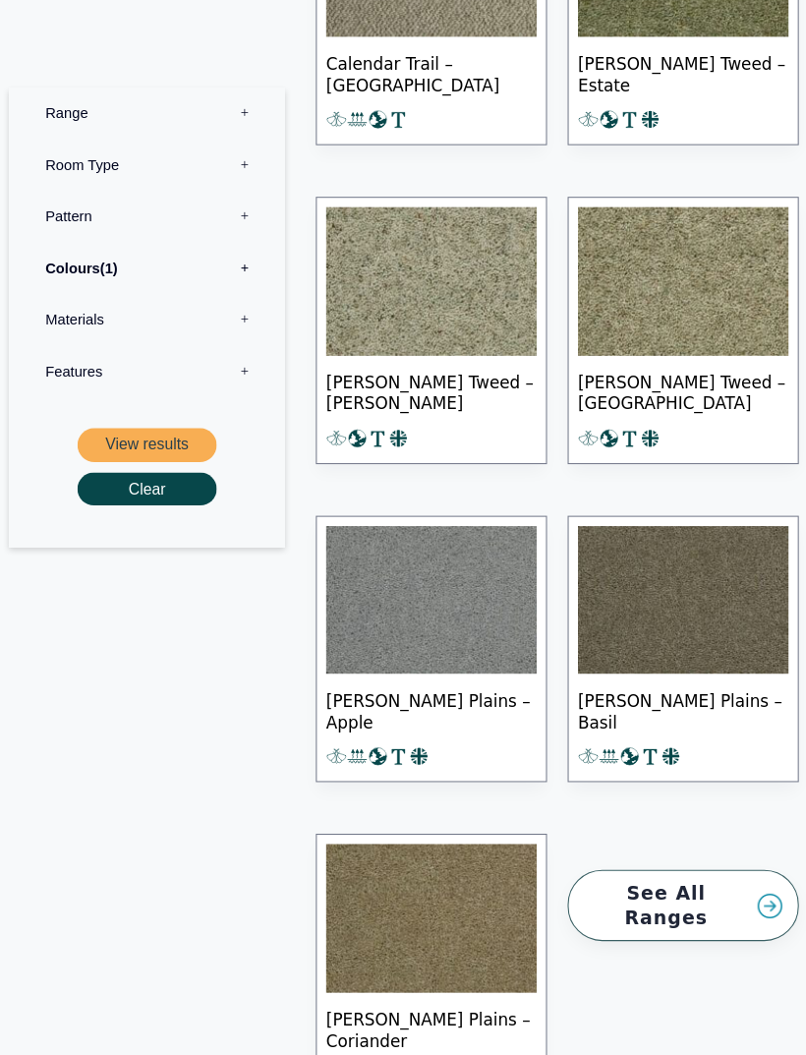
scroll to position [1061, 0]
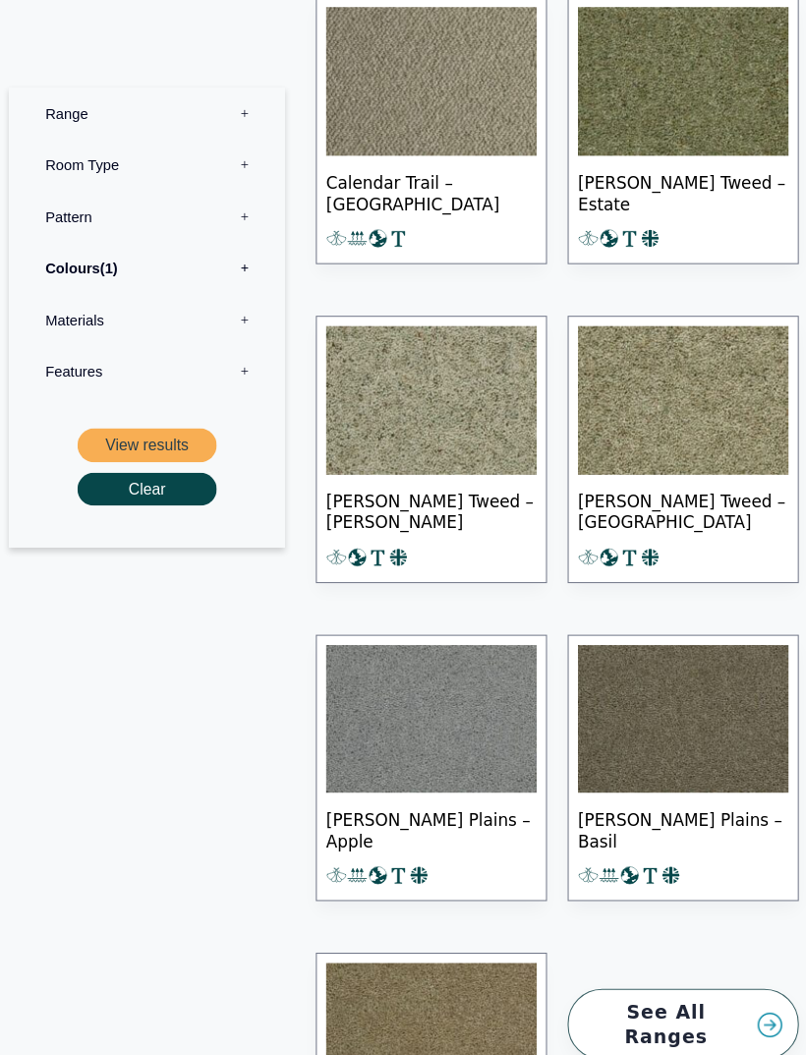
click at [231, 259] on label "Colours 1" at bounding box center [141, 255] width 233 height 49
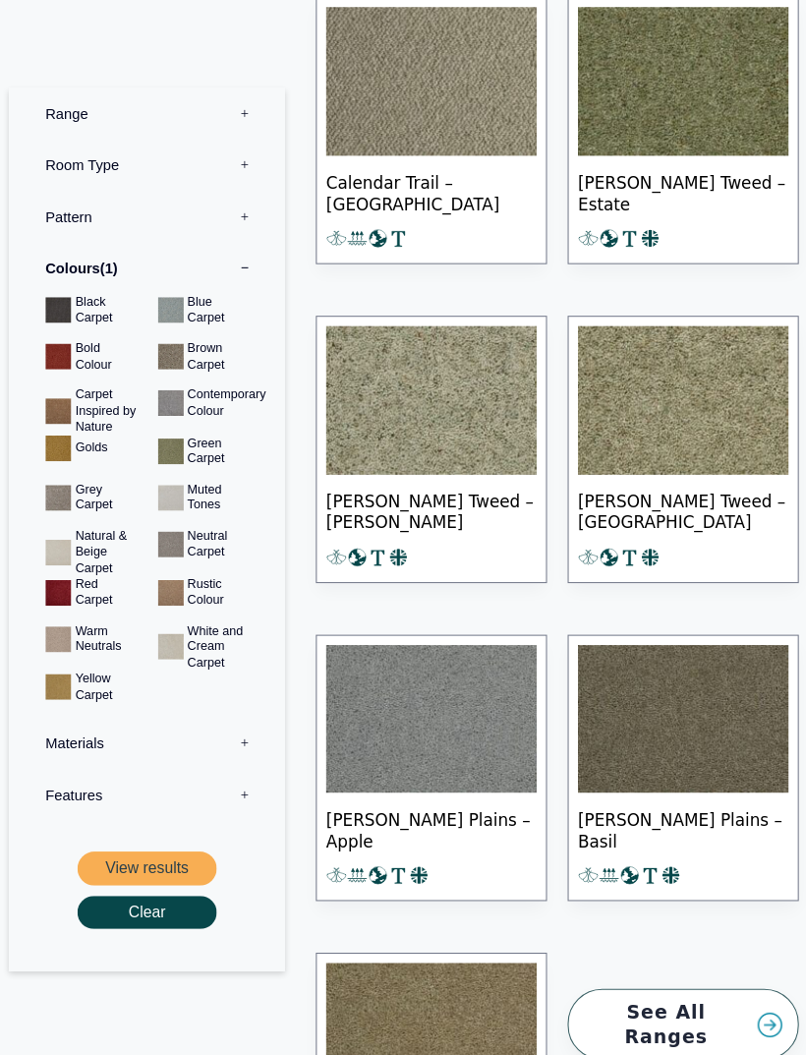
click at [173, 828] on button "View results" at bounding box center [141, 827] width 133 height 32
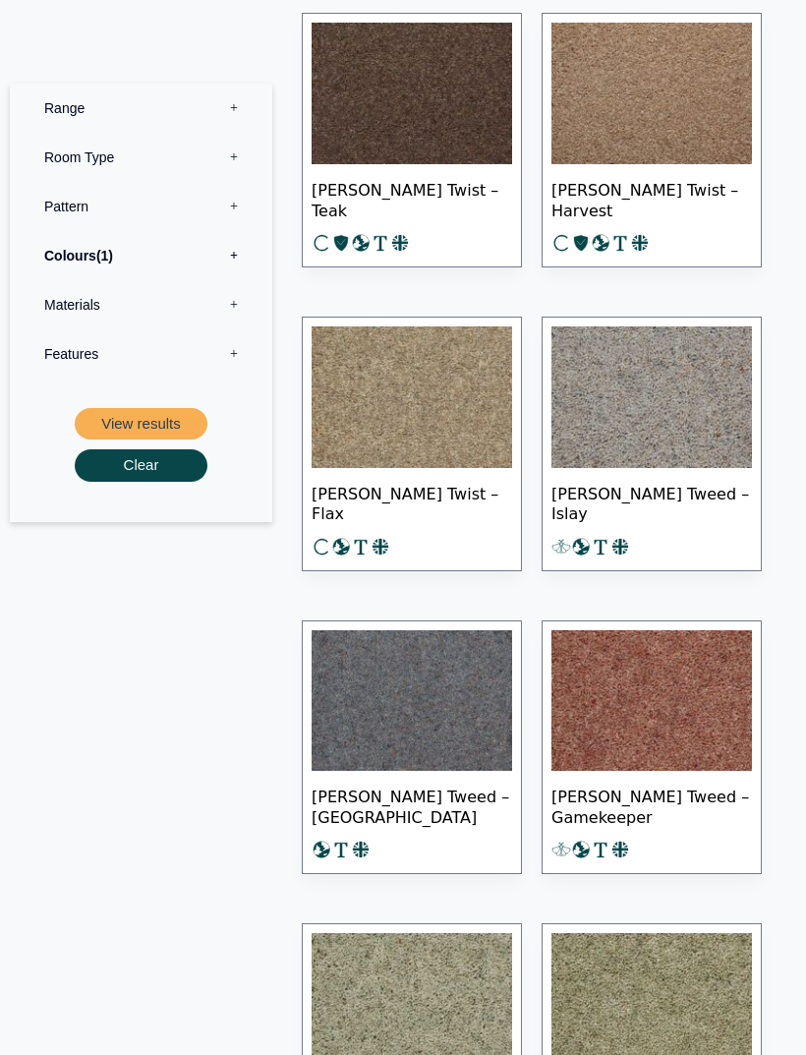
scroll to position [1633, 0]
click at [690, 415] on img at bounding box center [652, 397] width 201 height 142
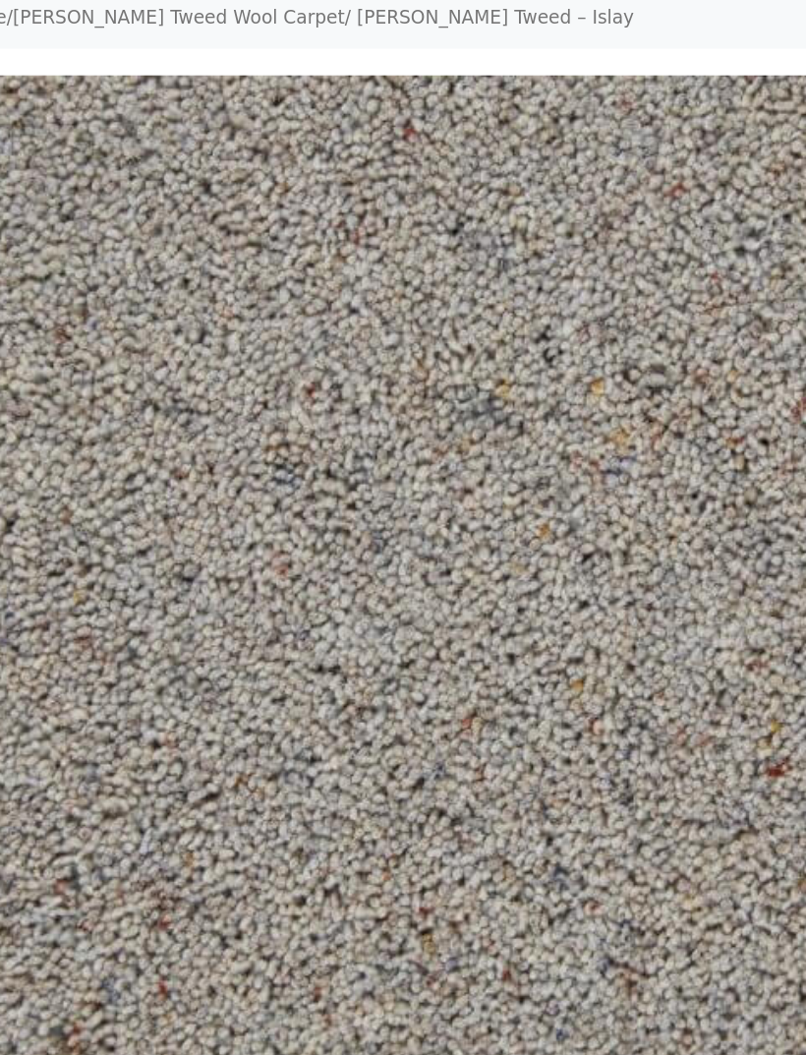
scroll to position [18, 0]
